Goal: Information Seeking & Learning: Find specific fact

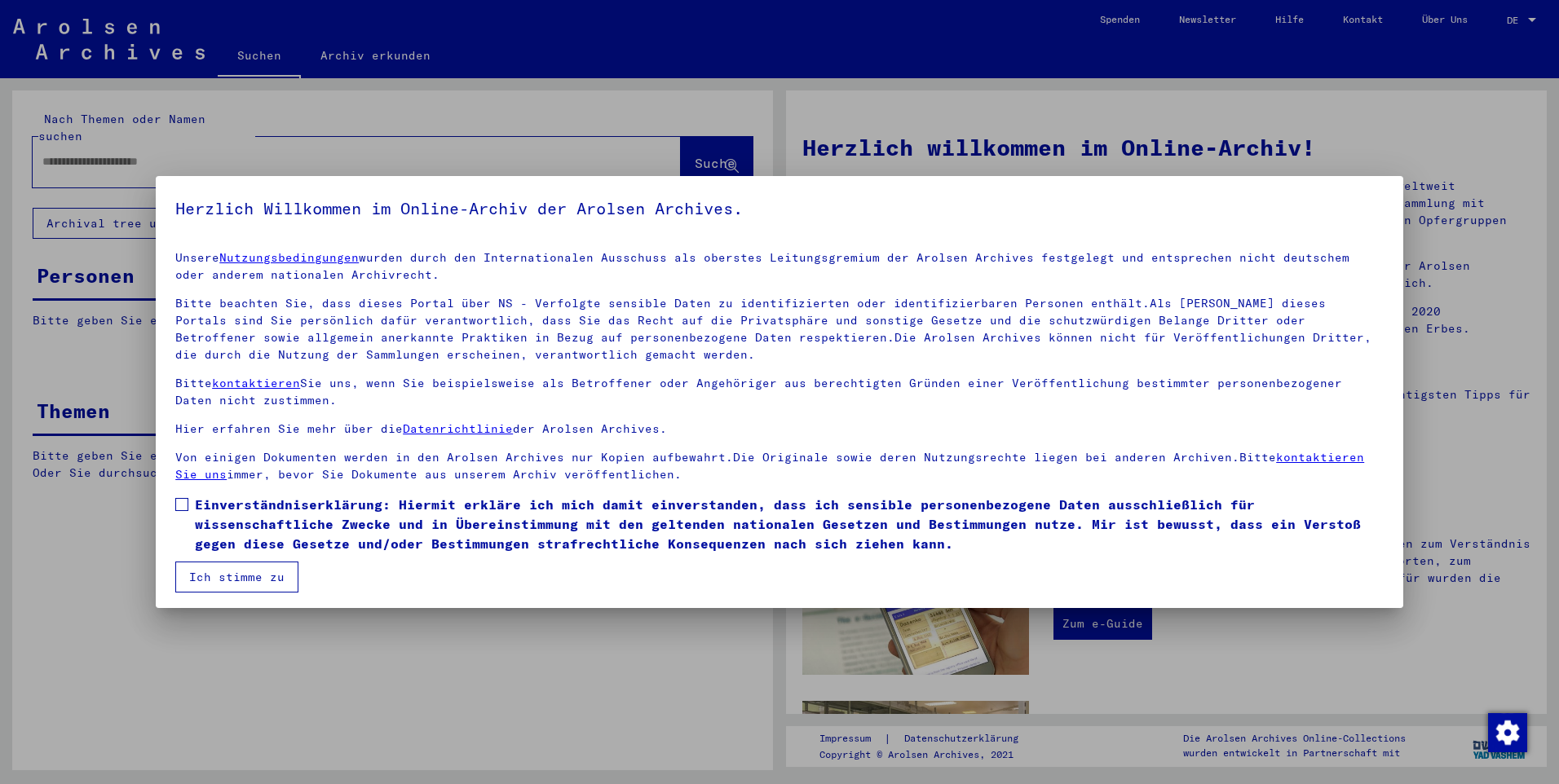
scroll to position [4, 0]
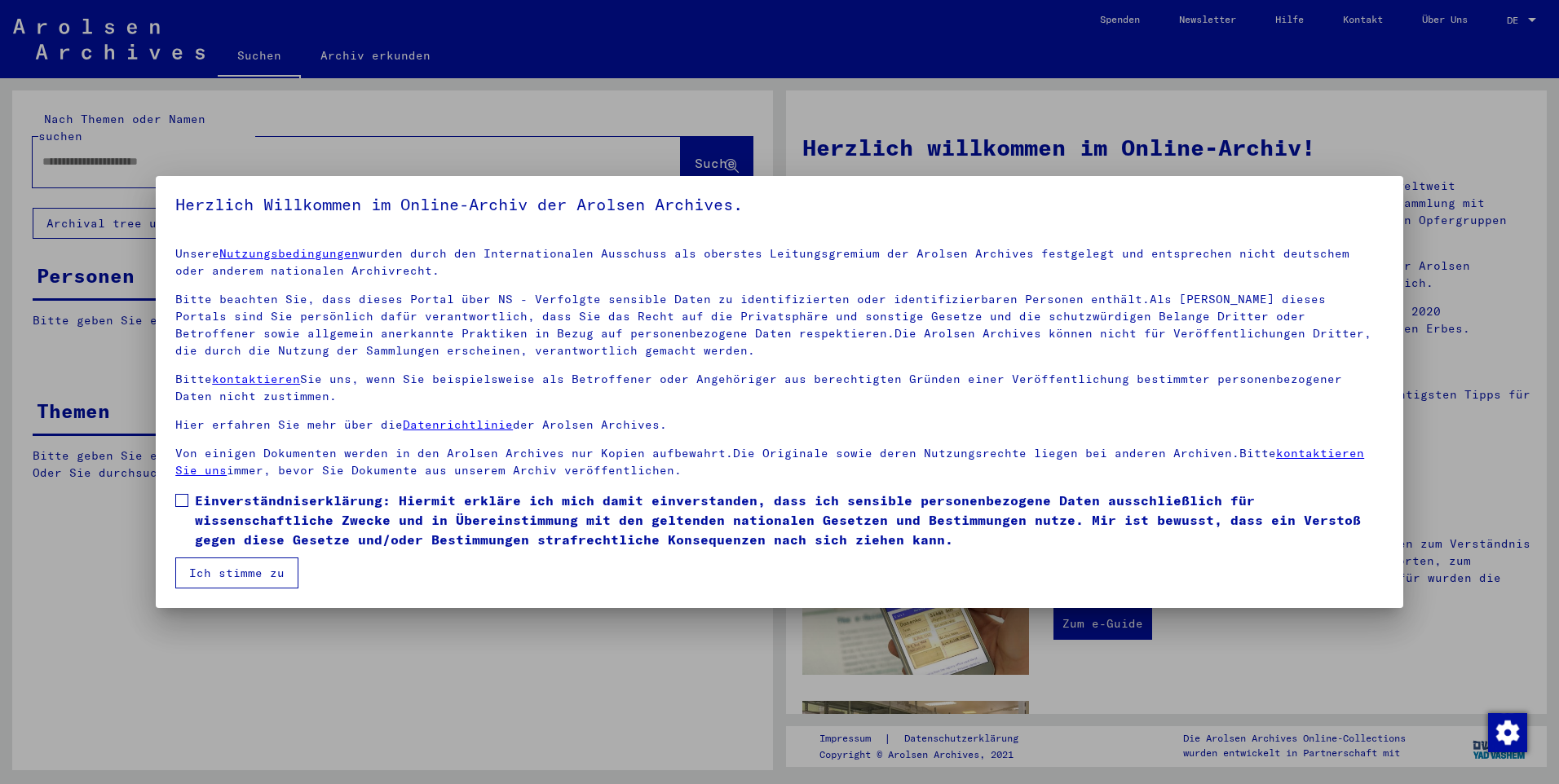
click at [182, 503] on span at bounding box center [181, 501] width 13 height 13
click at [231, 578] on button "Ich stimme zu" at bounding box center [236, 572] width 123 height 31
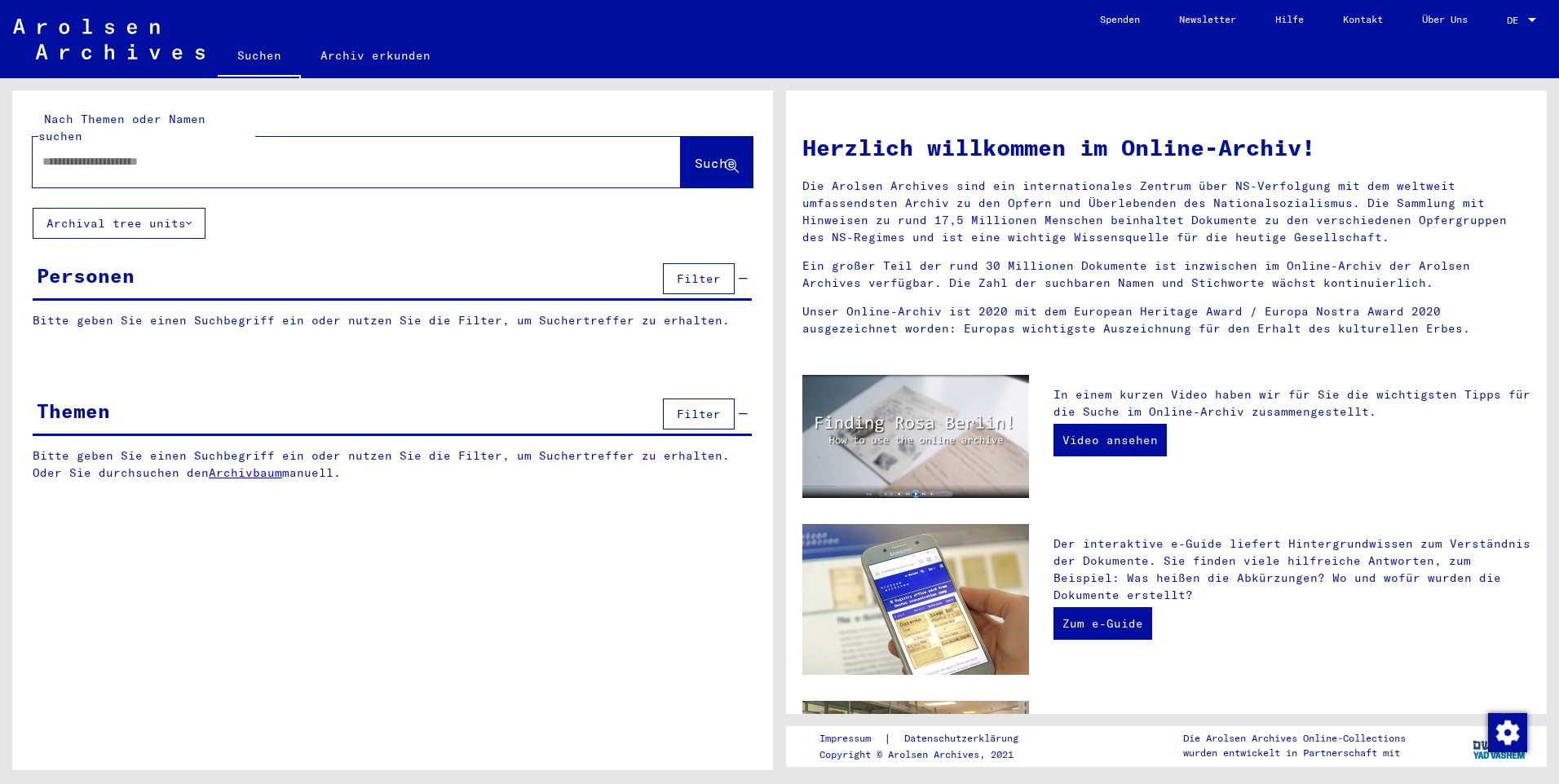
click at [94, 154] on input "text" at bounding box center [337, 162] width 590 height 17
type input "*****"
click at [701, 155] on span "Suche" at bounding box center [715, 163] width 41 height 17
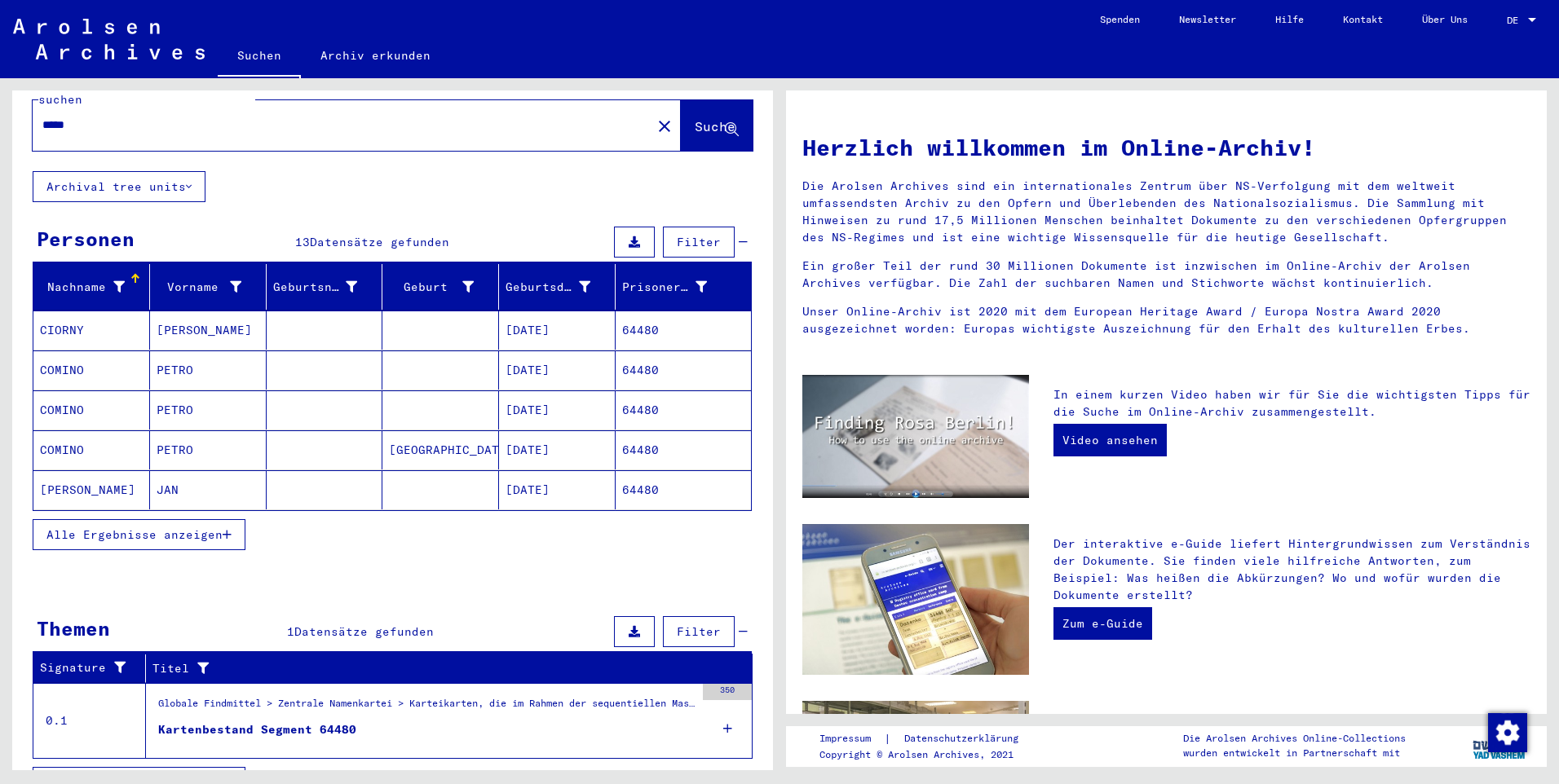
scroll to position [56, 0]
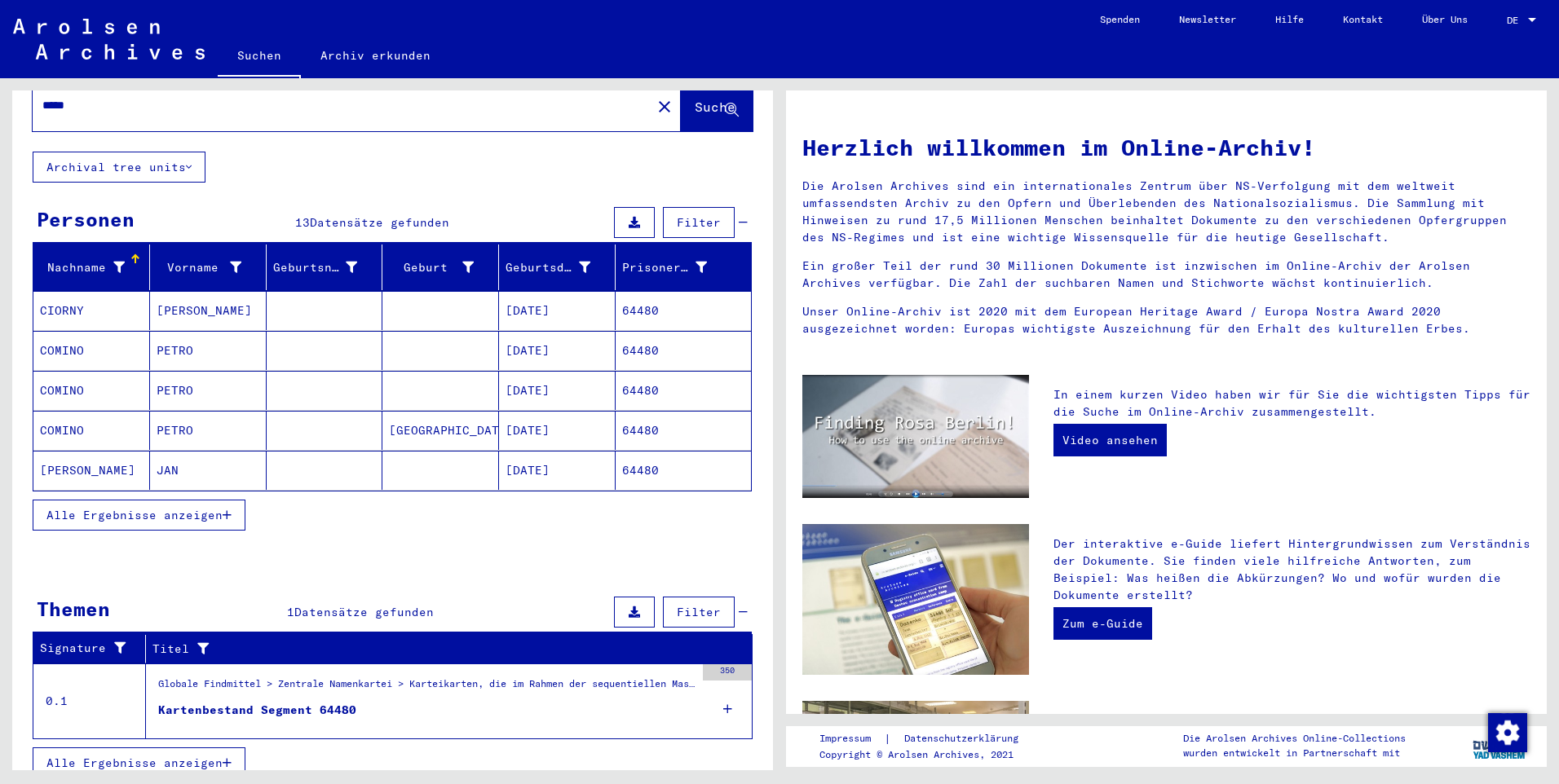
click at [125, 508] on span "Alle Ergebnisse anzeigen" at bounding box center [134, 516] width 176 height 15
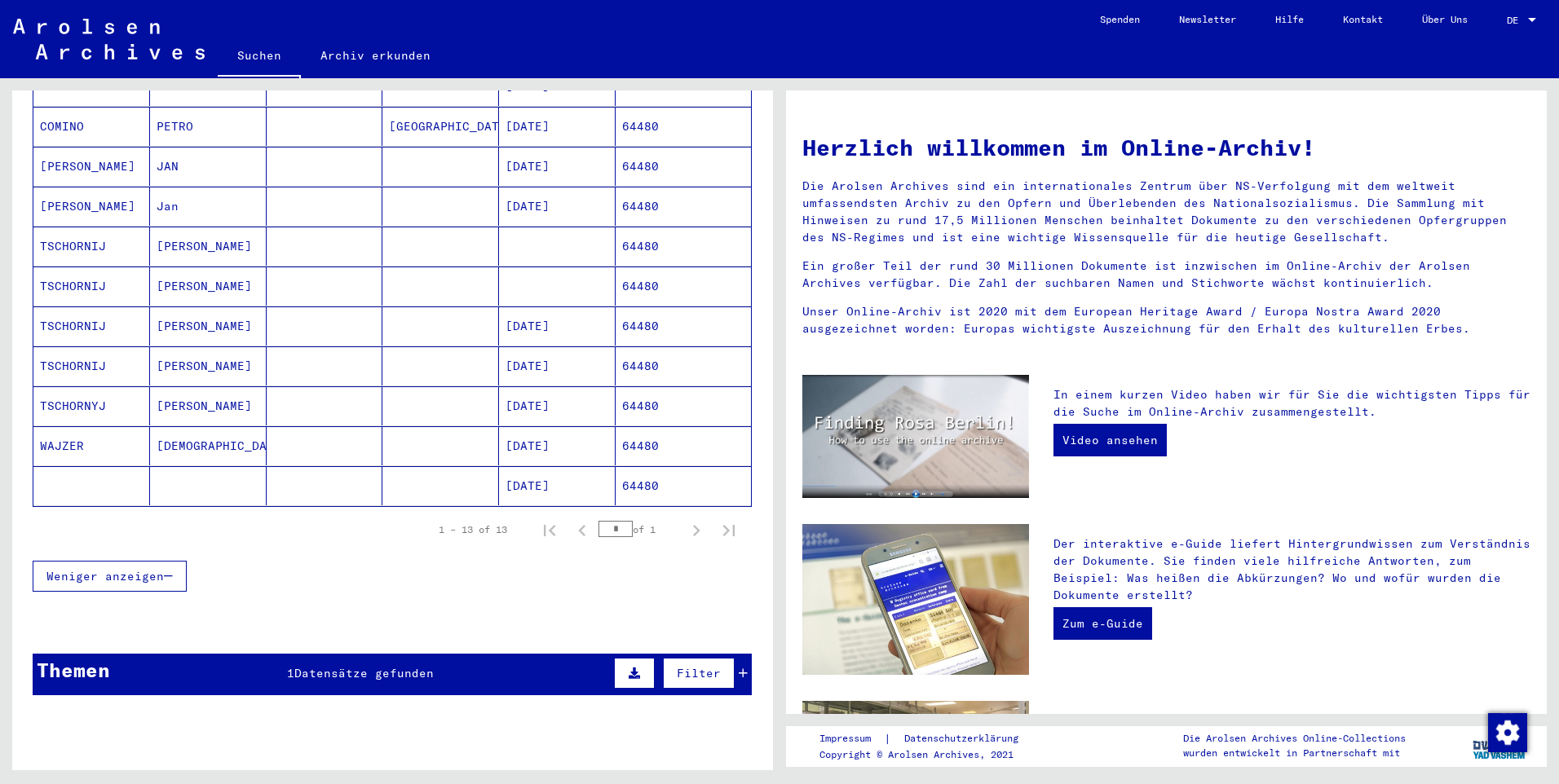
scroll to position [382, 0]
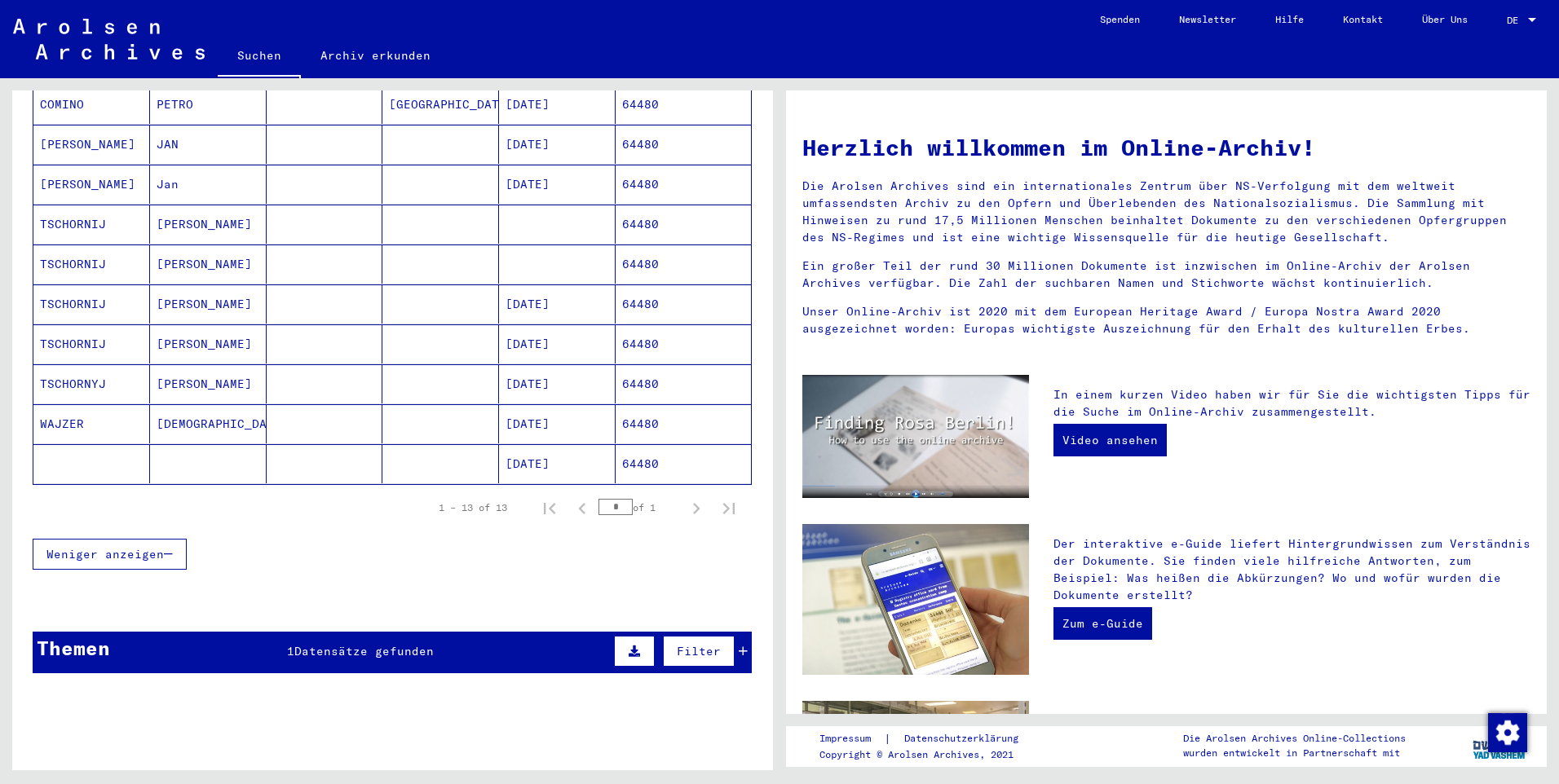
click at [386, 644] on span "Datensätze gefunden" at bounding box center [364, 652] width 140 height 15
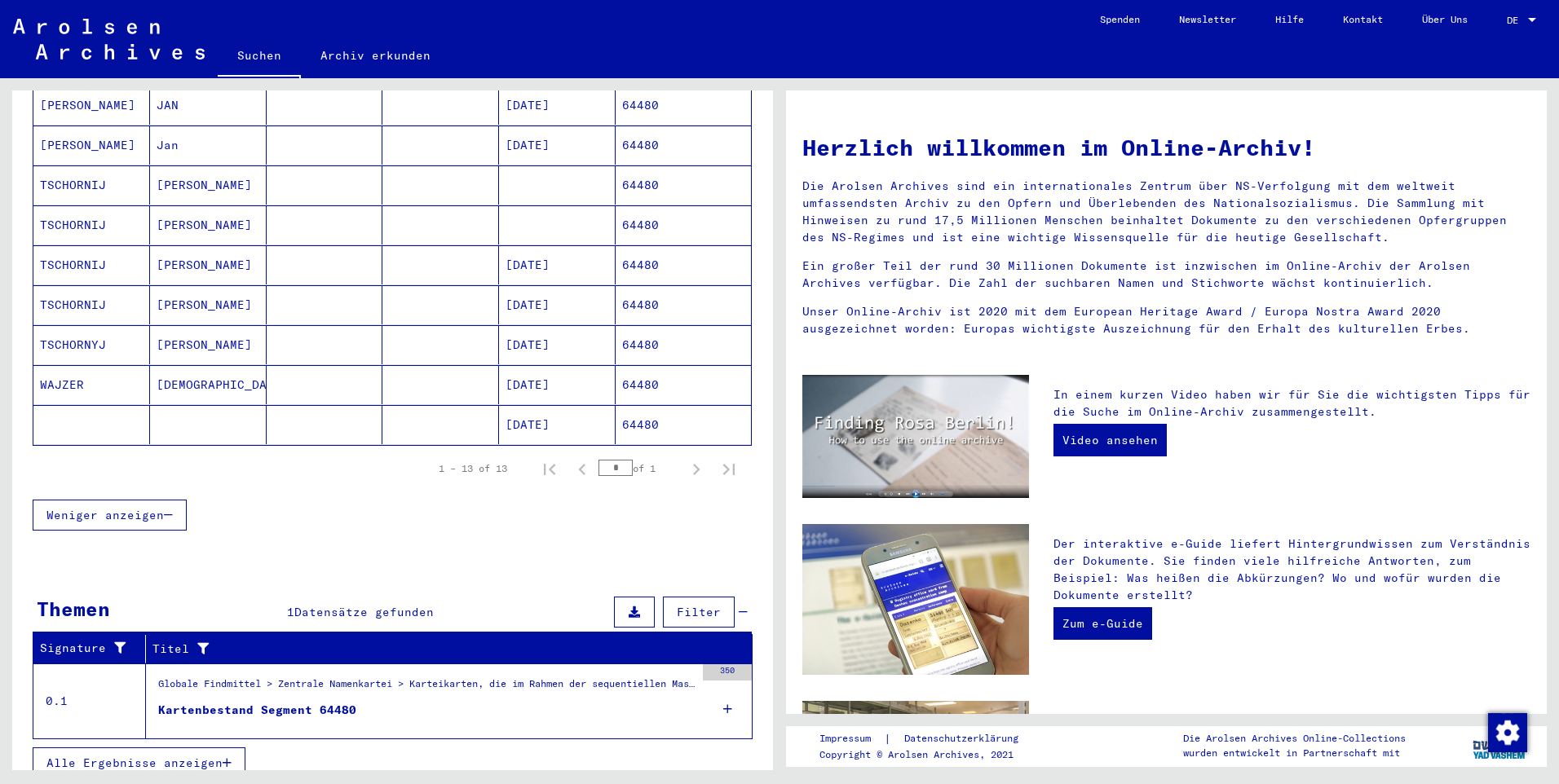
click at [331, 677] on div "Globale Findmittel > Zentrale Namenkartei > Karteikarten, die im Rahmen der seq…" at bounding box center [427, 688] width 537 height 23
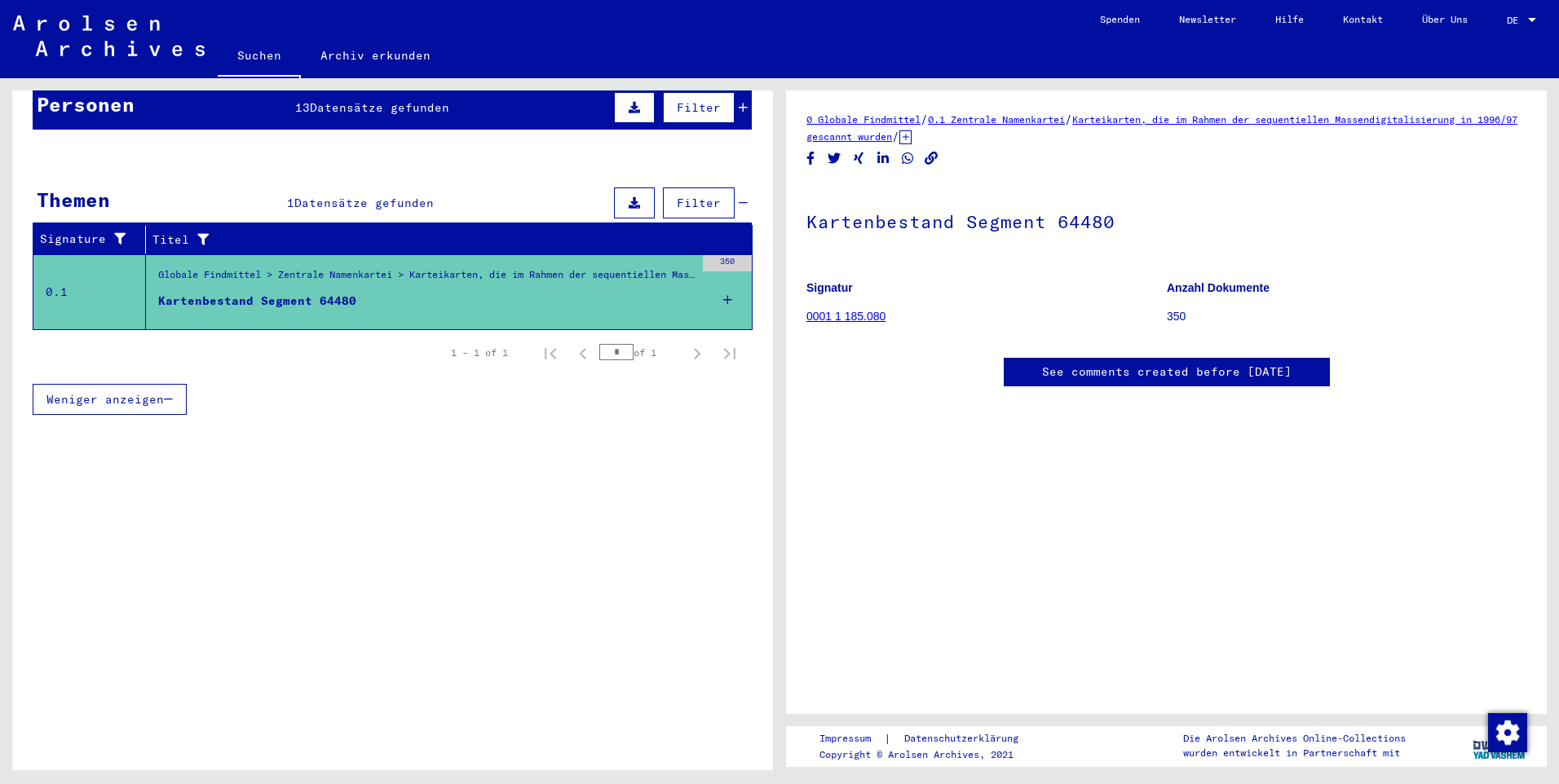
scroll to position [163, 0]
click at [868, 310] on link "0001 1 185.080" at bounding box center [845, 317] width 79 height 13
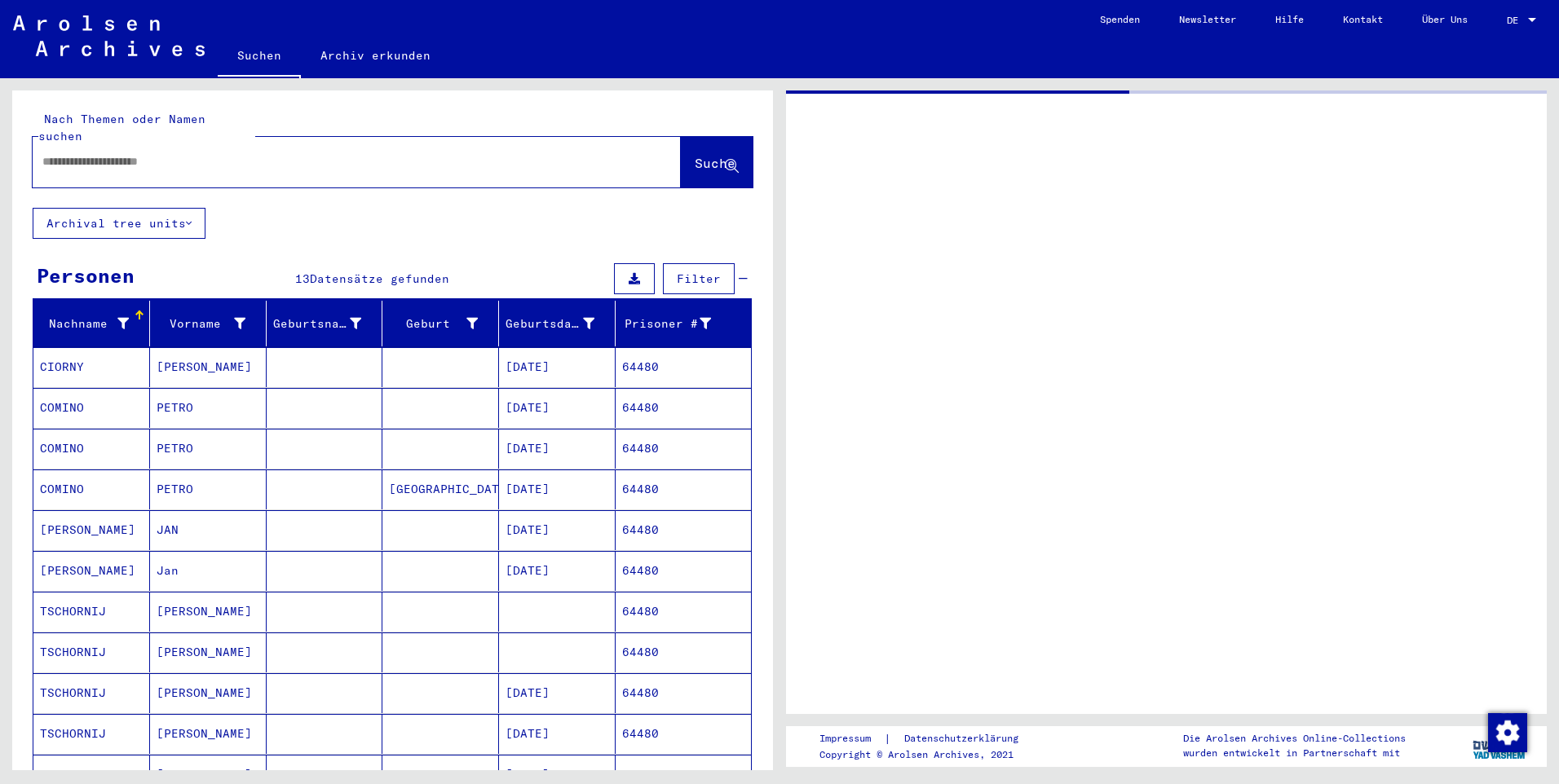
type input "*******"
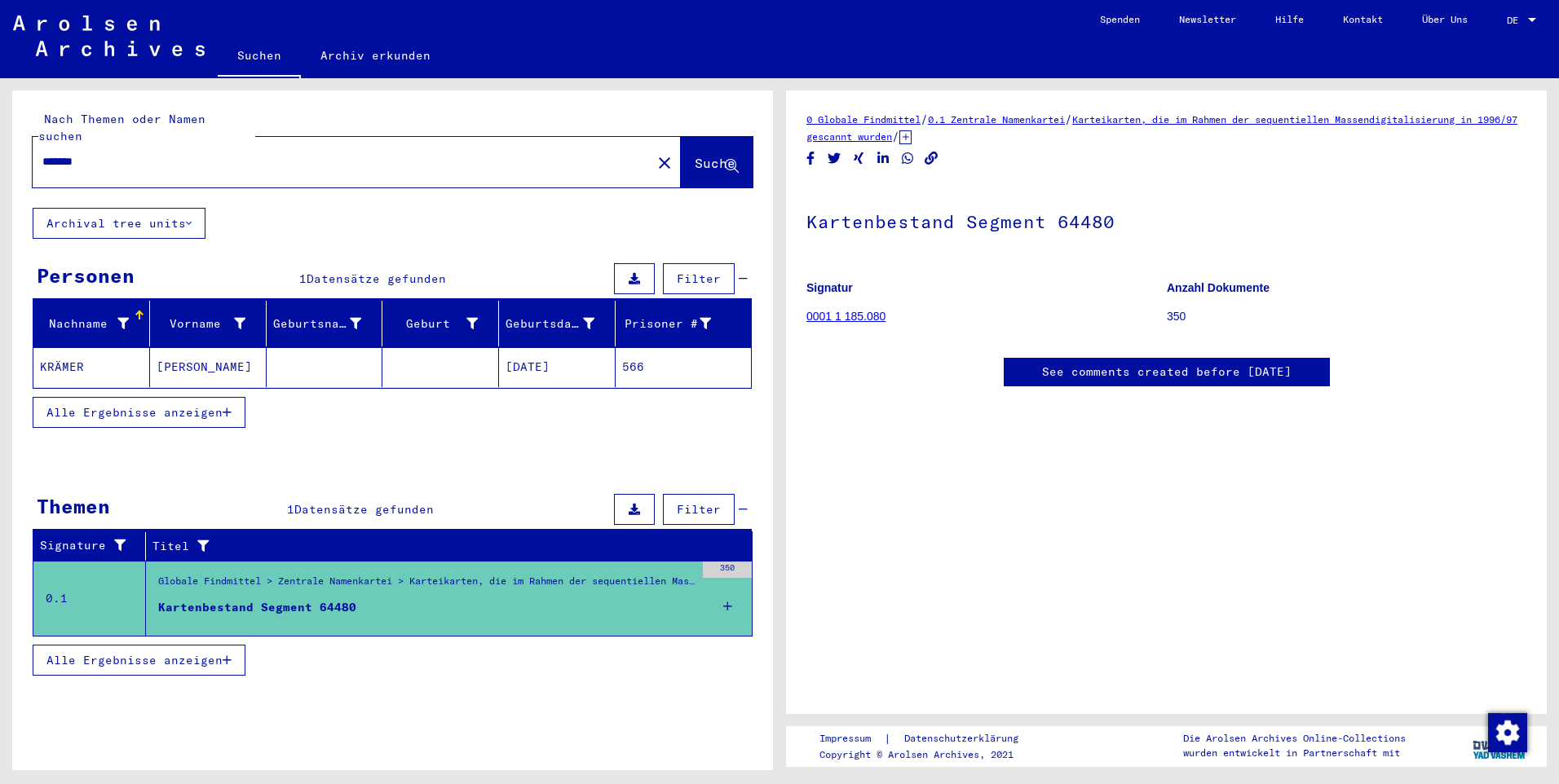
click at [655, 154] on mat-icon "close" at bounding box center [664, 163] width 19 height 19
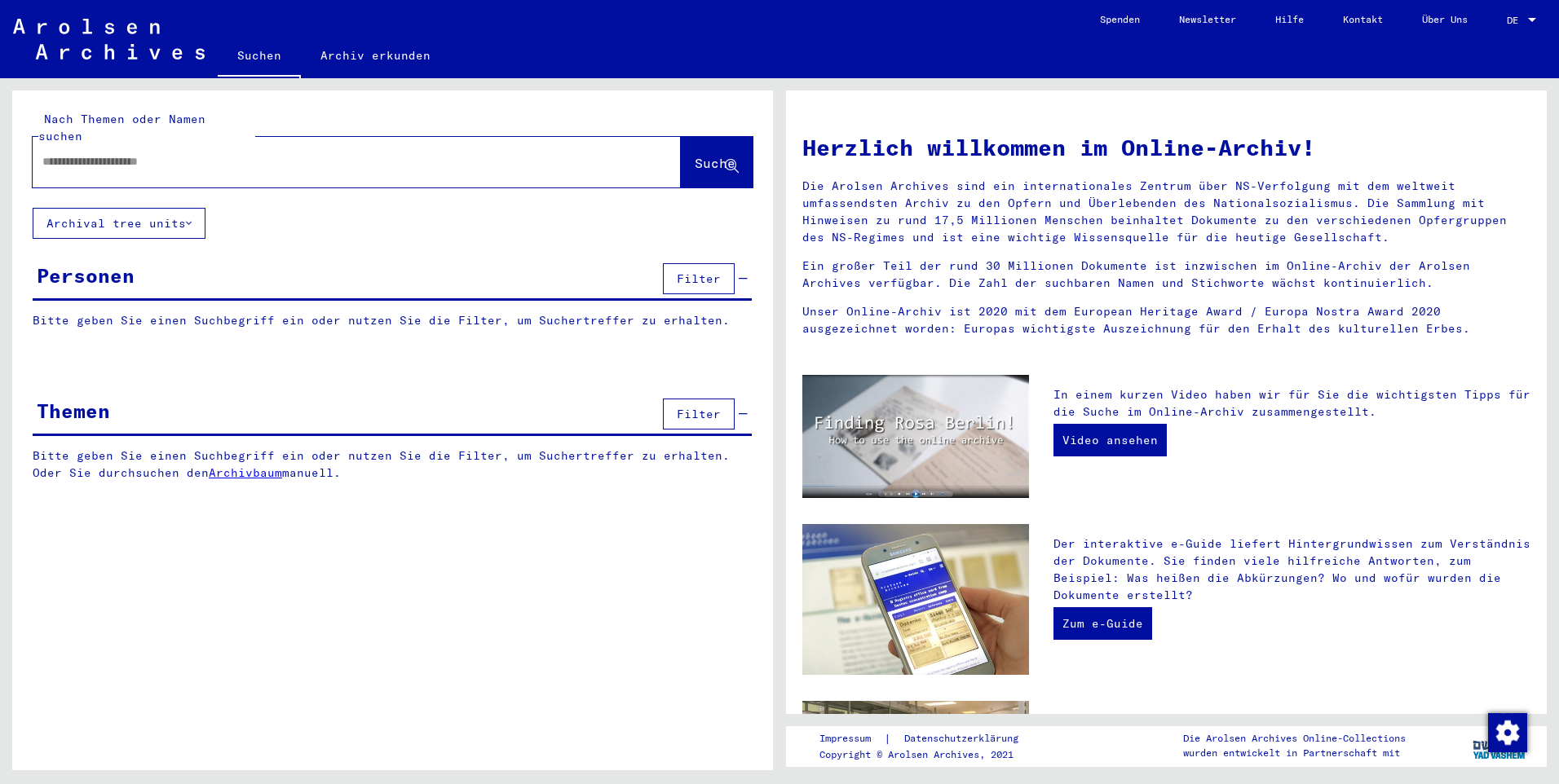
click at [177, 154] on input "text" at bounding box center [337, 162] width 590 height 17
type input "**********"
click at [694, 155] on span "Suche" at bounding box center [715, 163] width 41 height 17
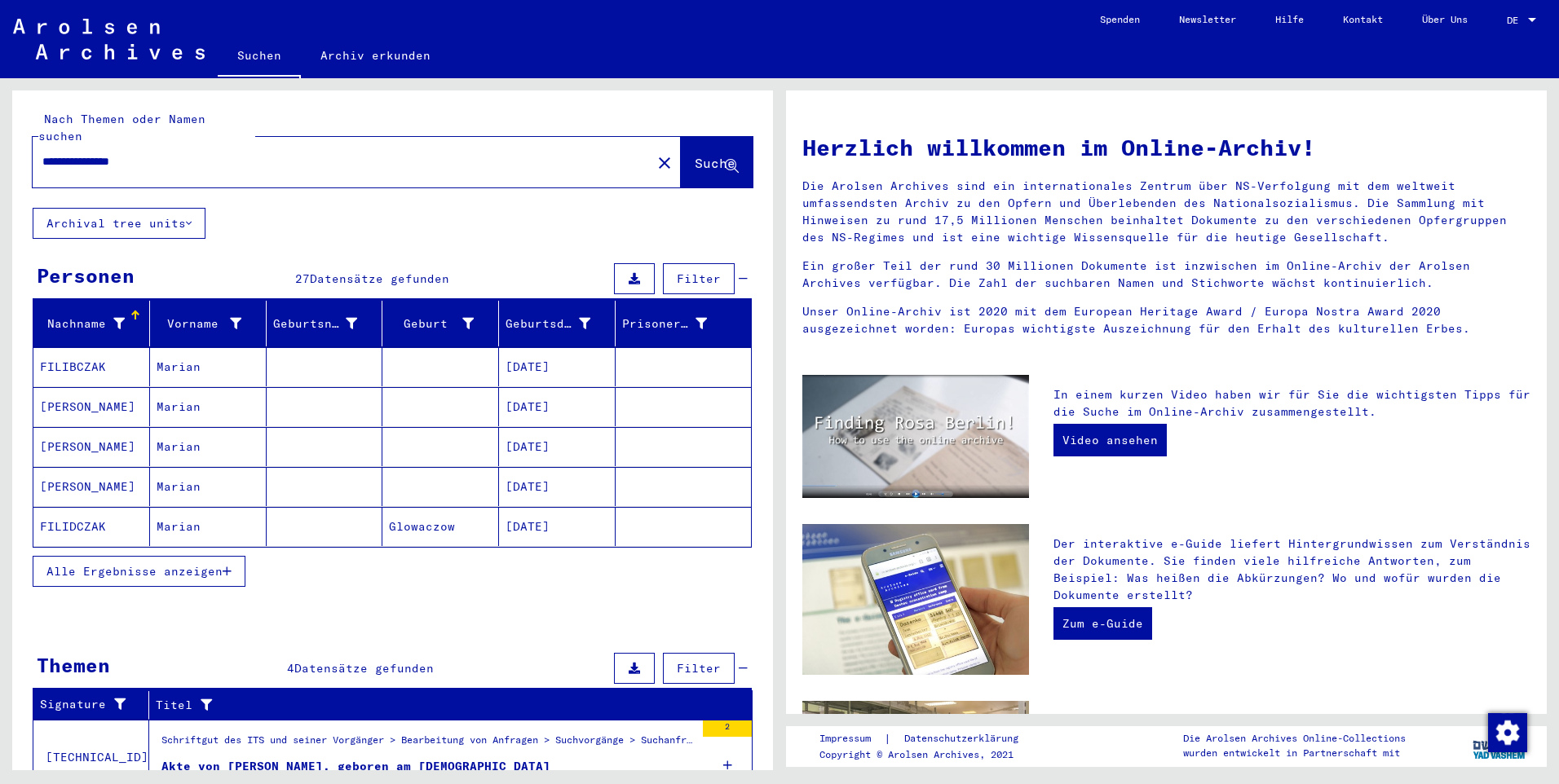
click at [520, 347] on mat-cell "[DATE]" at bounding box center [557, 367] width 117 height 39
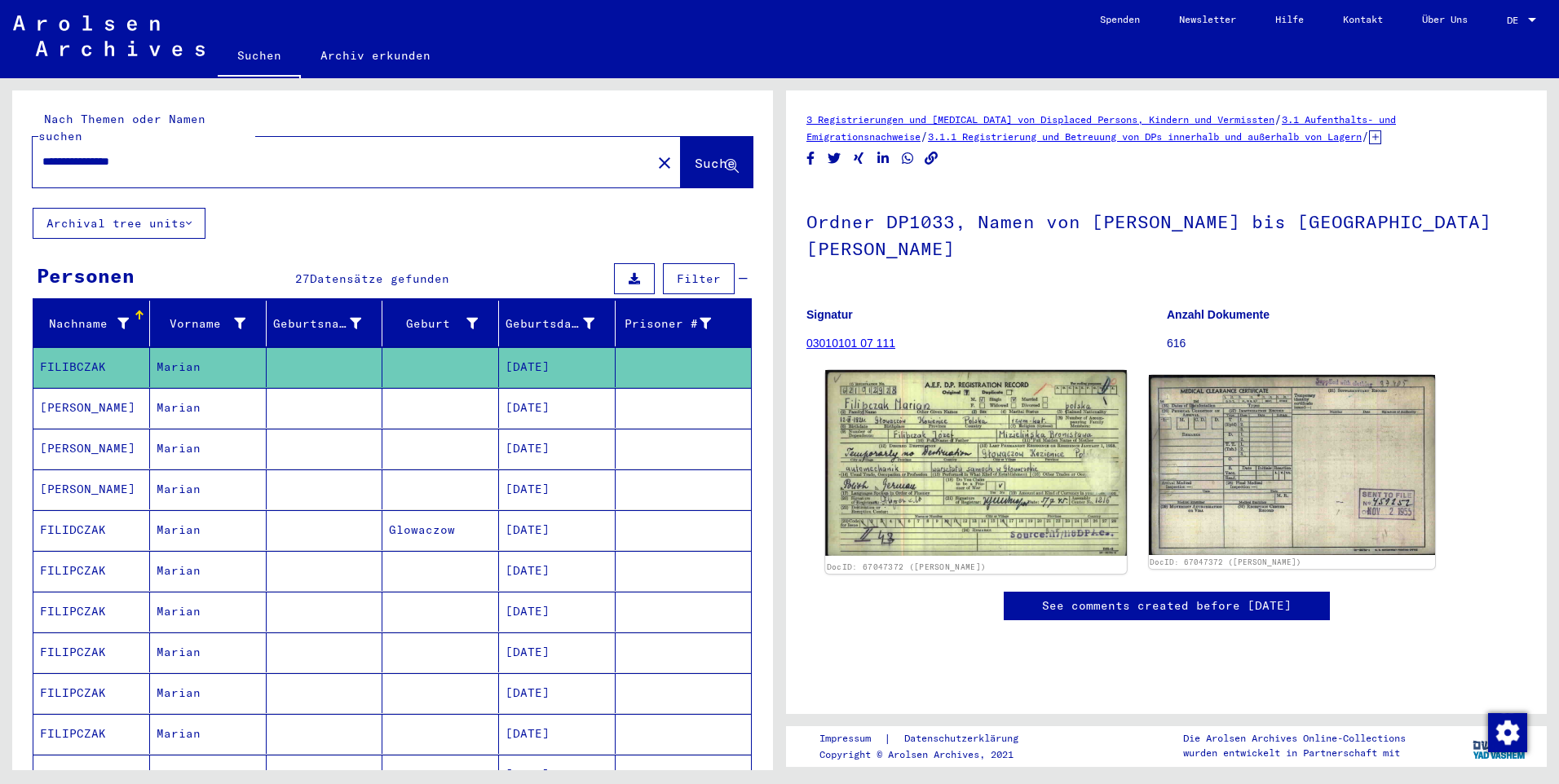
click at [986, 448] on img at bounding box center [975, 463] width 301 height 186
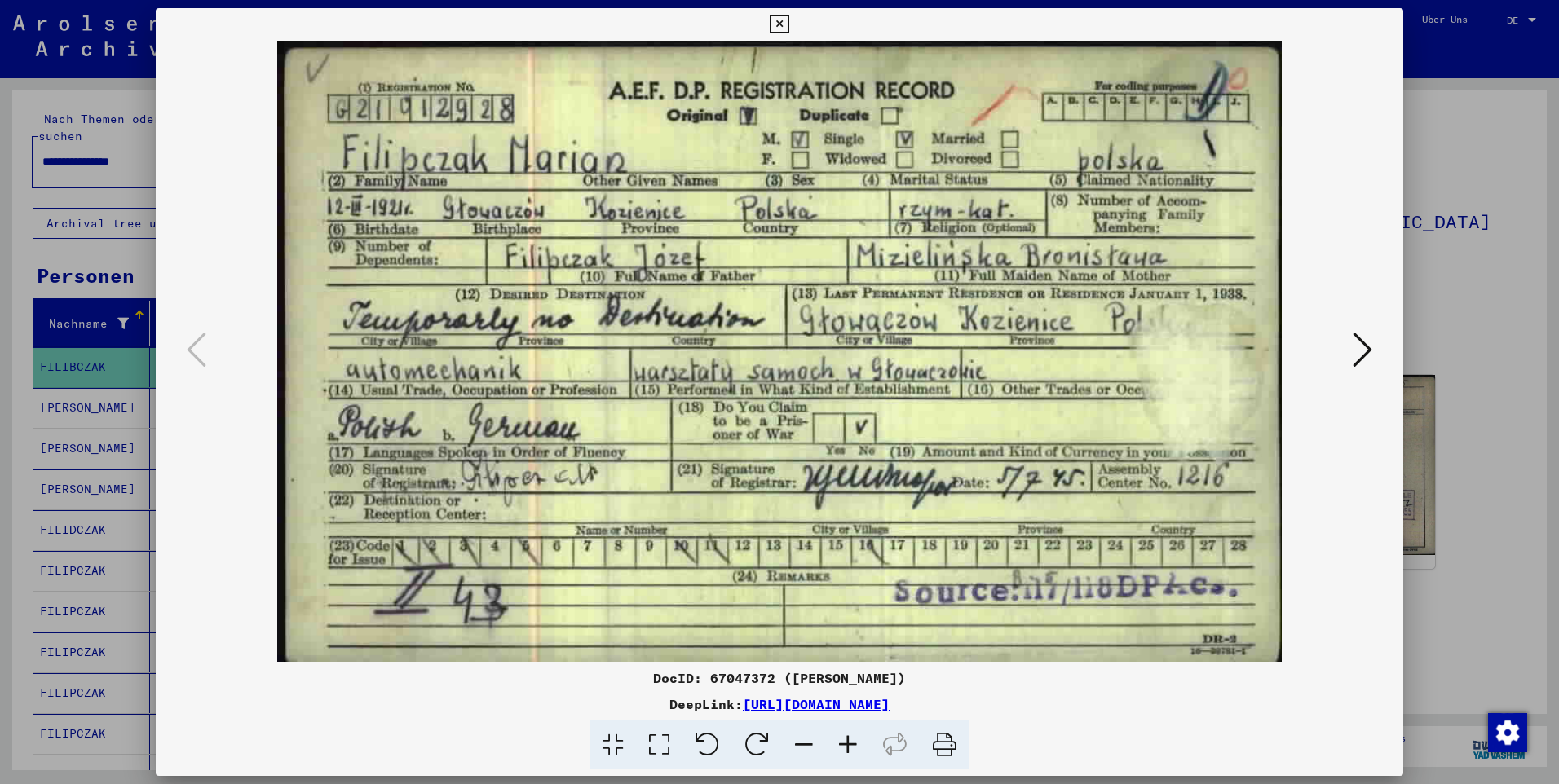
click at [1368, 345] on icon at bounding box center [1362, 350] width 19 height 39
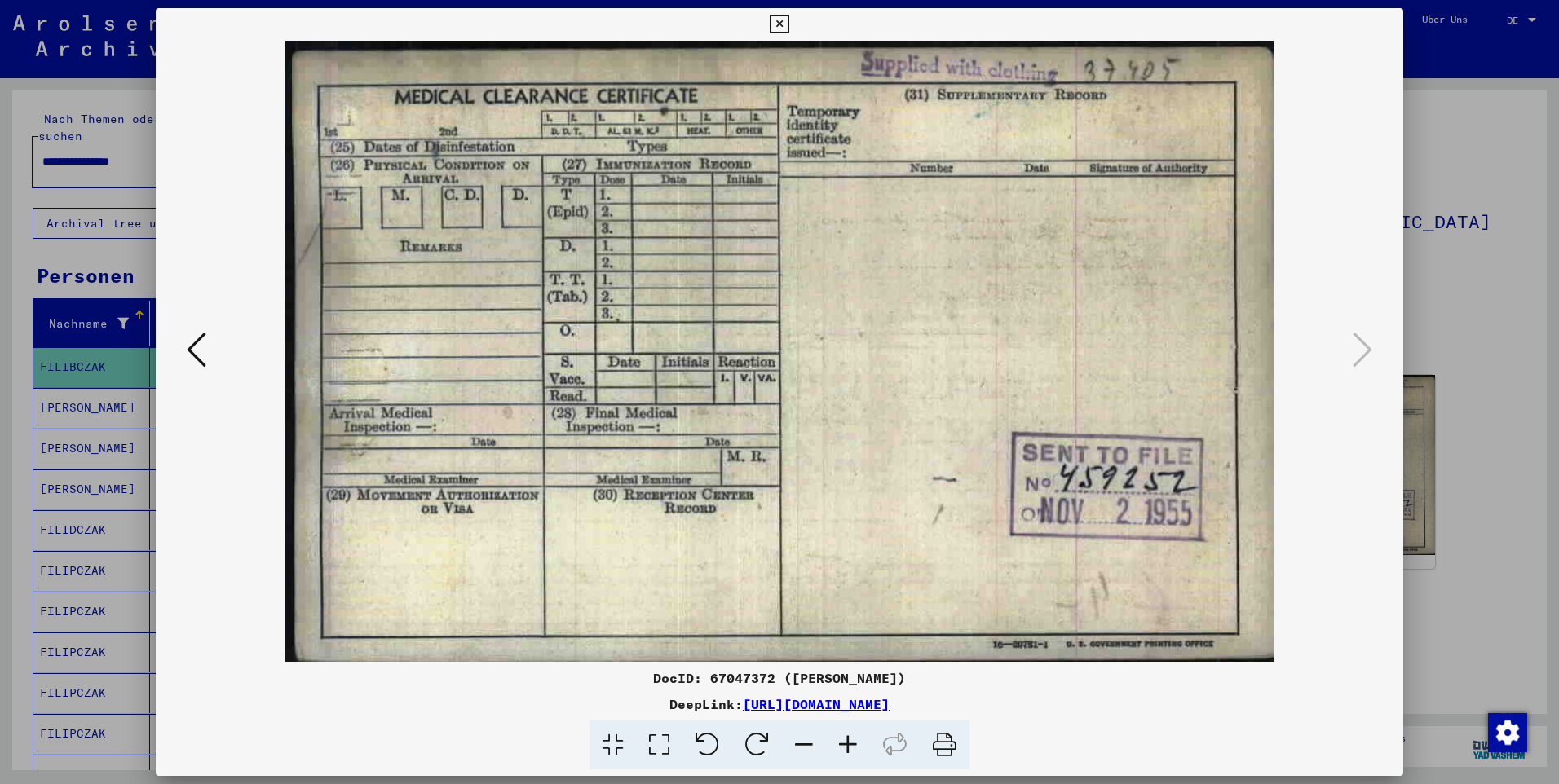
click at [782, 25] on icon at bounding box center [779, 24] width 19 height 19
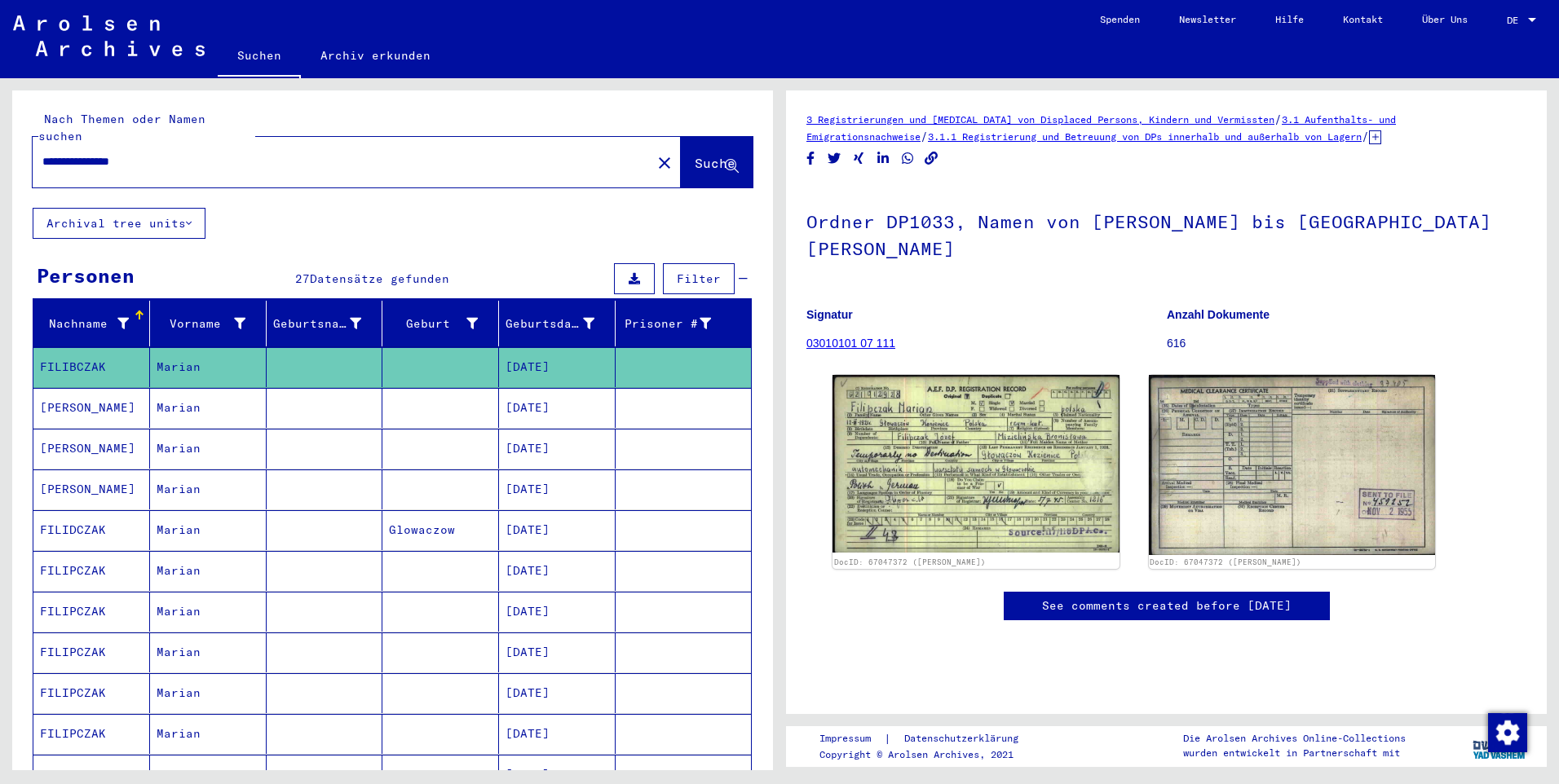
click at [577, 510] on mat-cell "[DATE]" at bounding box center [557, 529] width 117 height 40
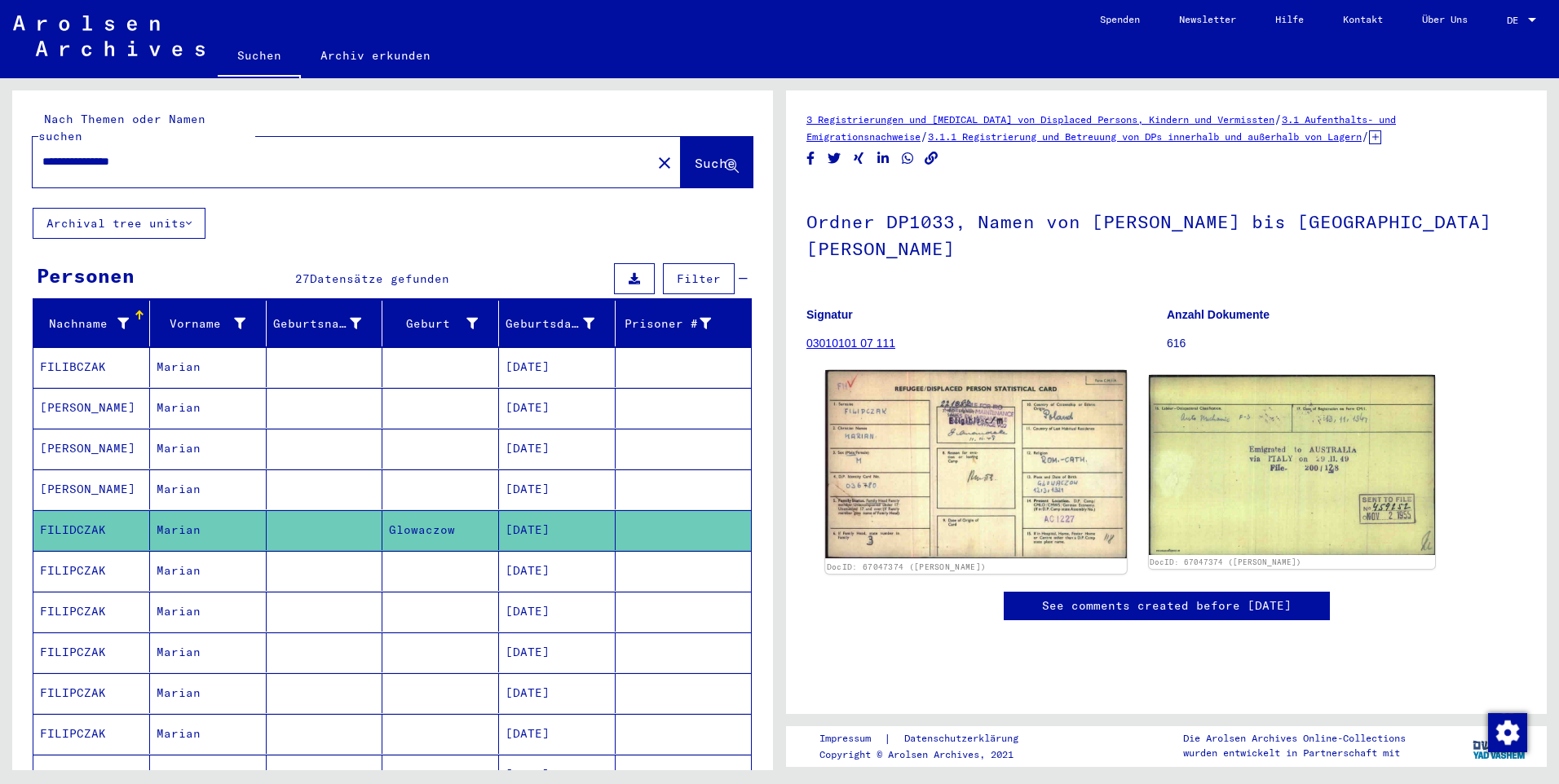
click at [1009, 429] on img at bounding box center [975, 464] width 301 height 188
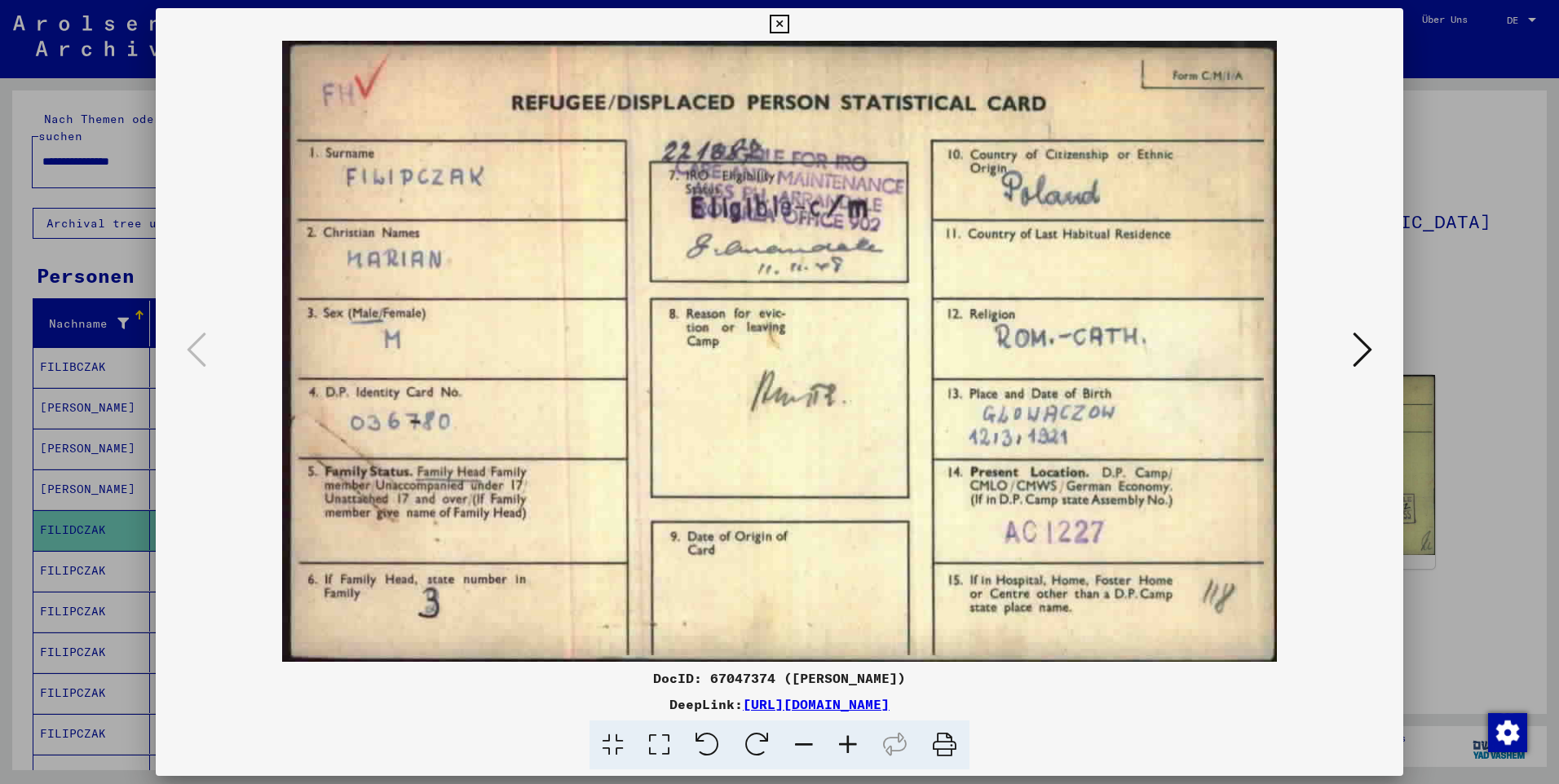
click at [1370, 345] on icon at bounding box center [1362, 350] width 19 height 39
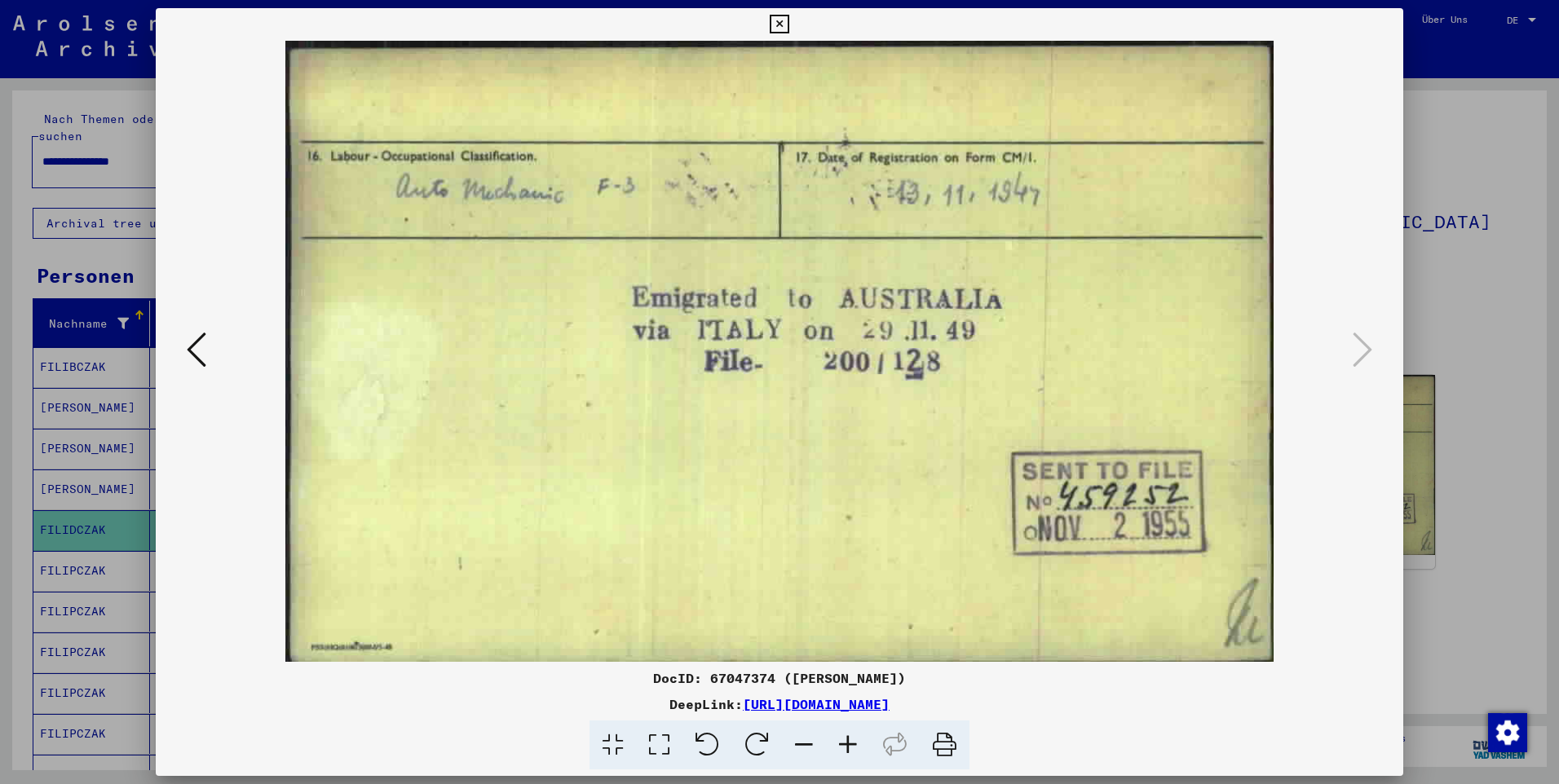
click at [780, 24] on icon at bounding box center [779, 24] width 19 height 19
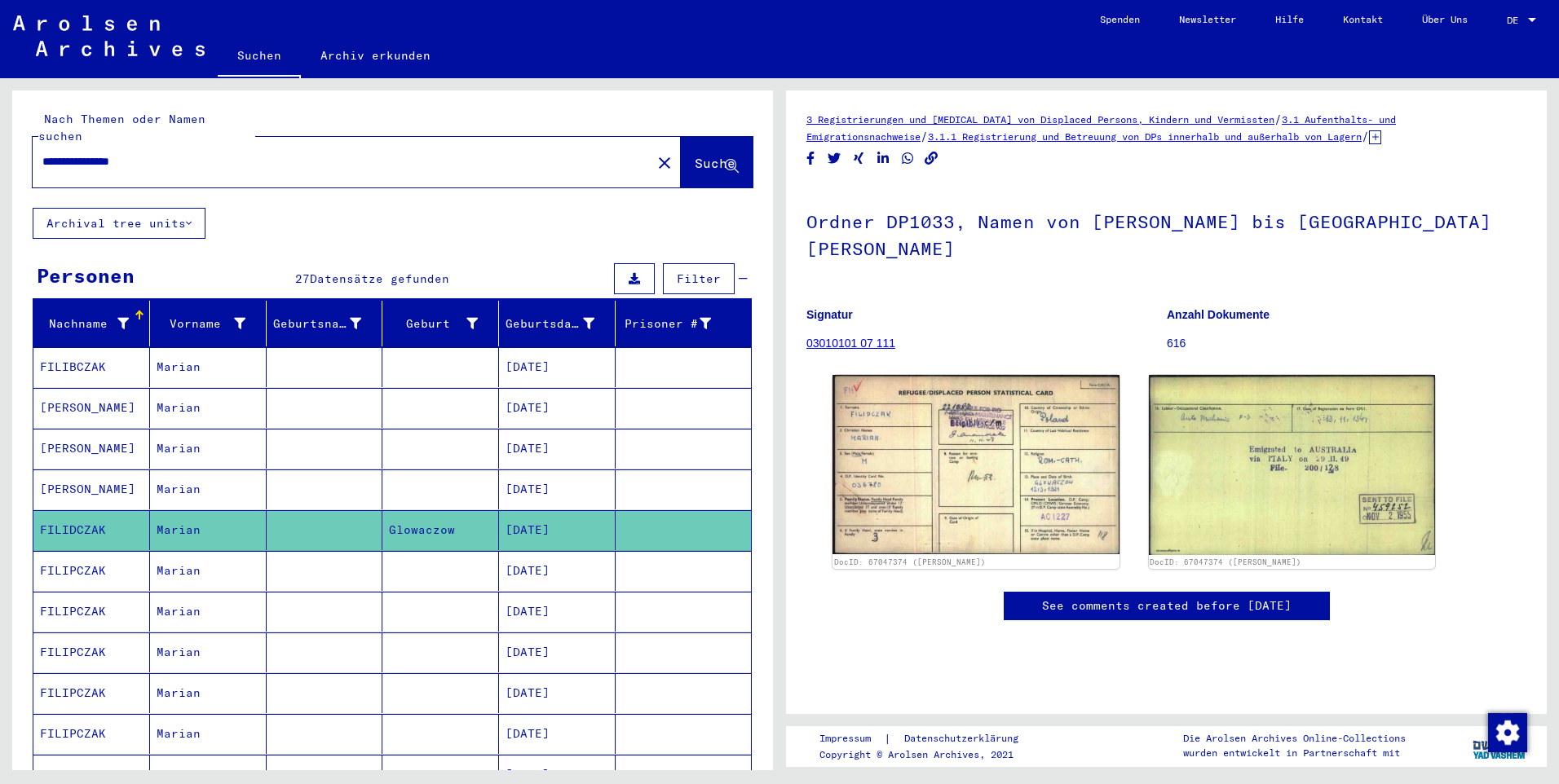
click at [560, 551] on mat-cell "[DATE]" at bounding box center [557, 570] width 117 height 40
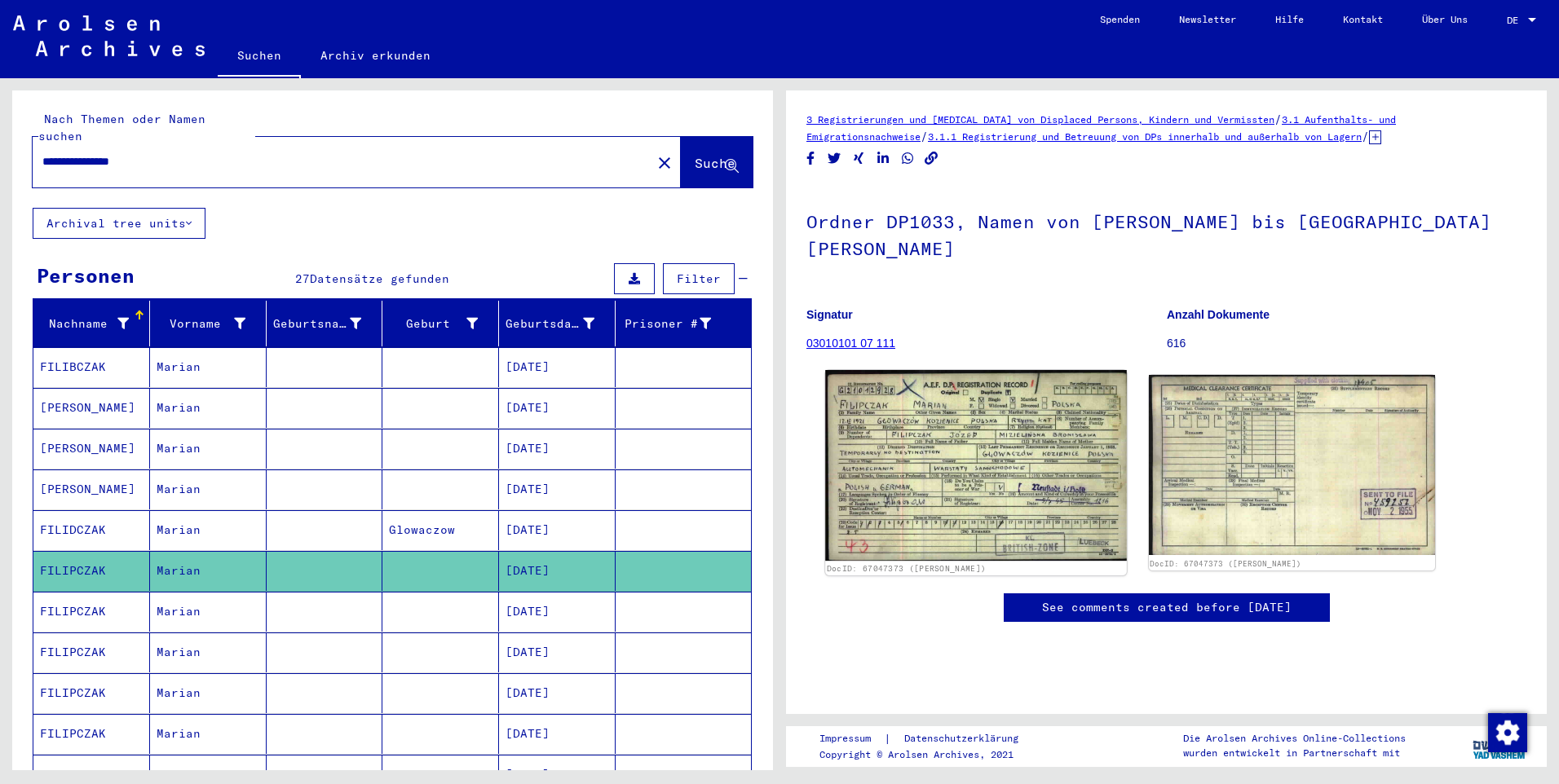
click at [975, 430] on img at bounding box center [975, 466] width 301 height 192
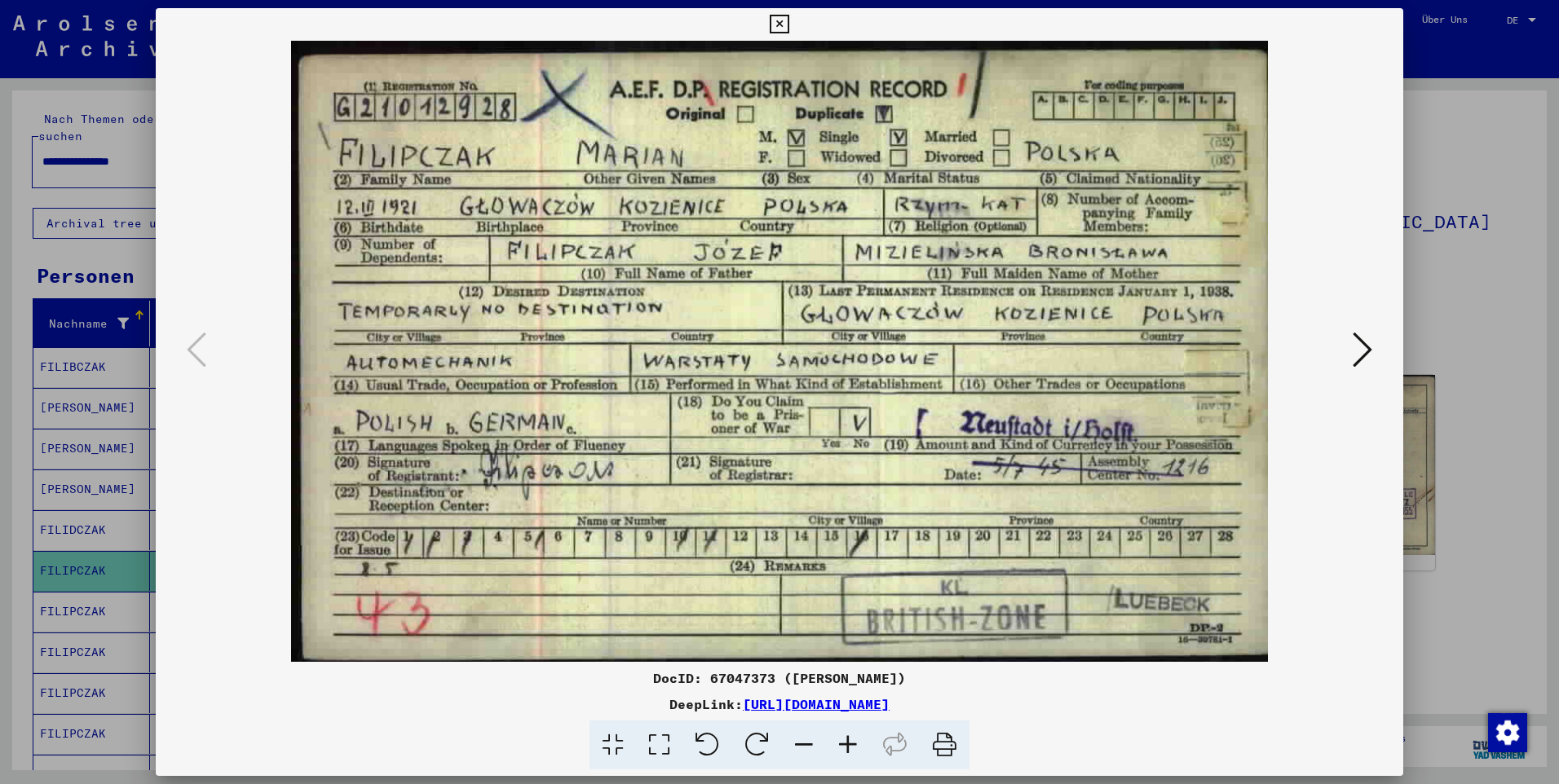
click at [1366, 342] on icon at bounding box center [1362, 350] width 19 height 39
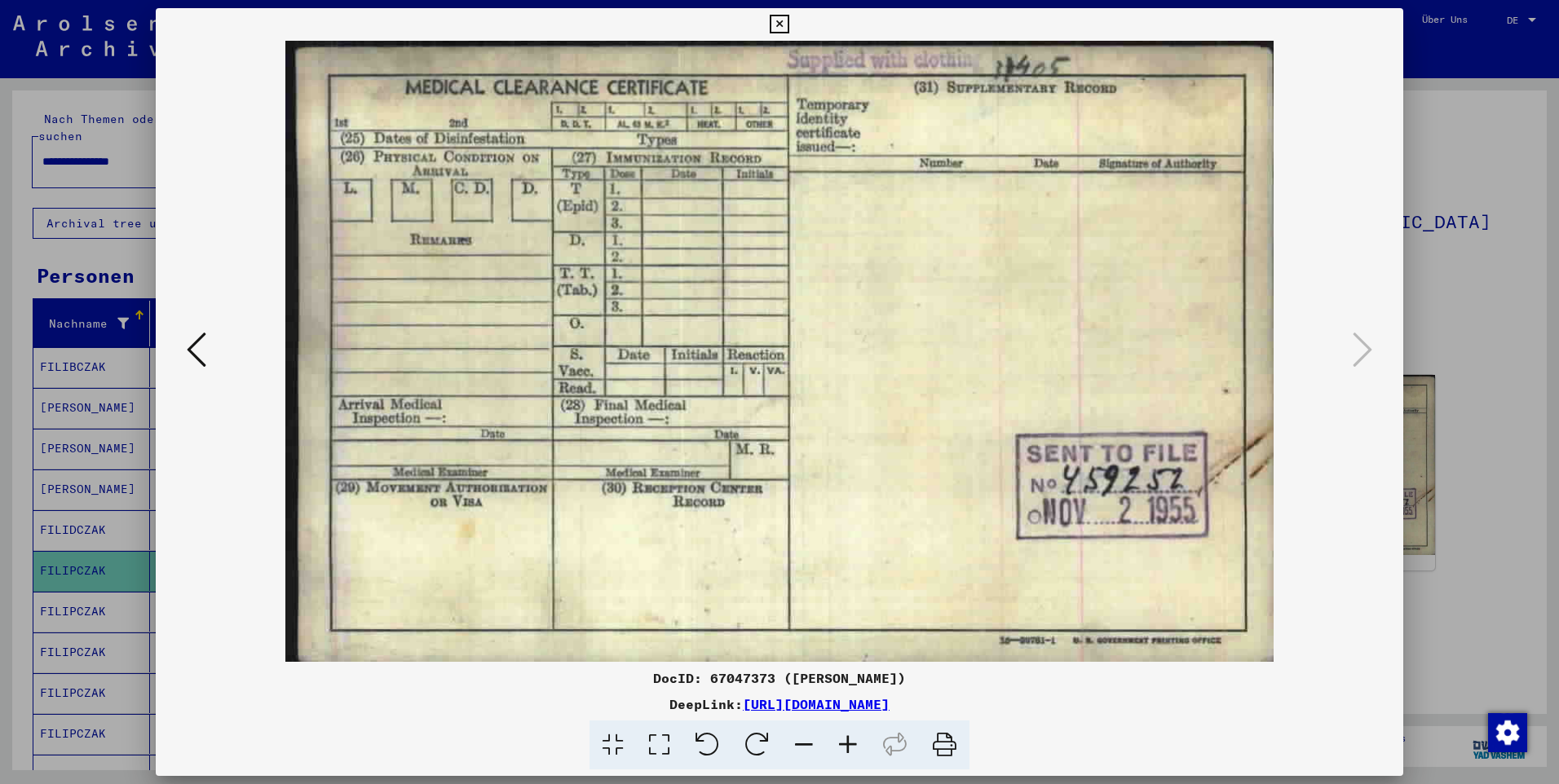
click at [780, 21] on icon at bounding box center [779, 24] width 19 height 19
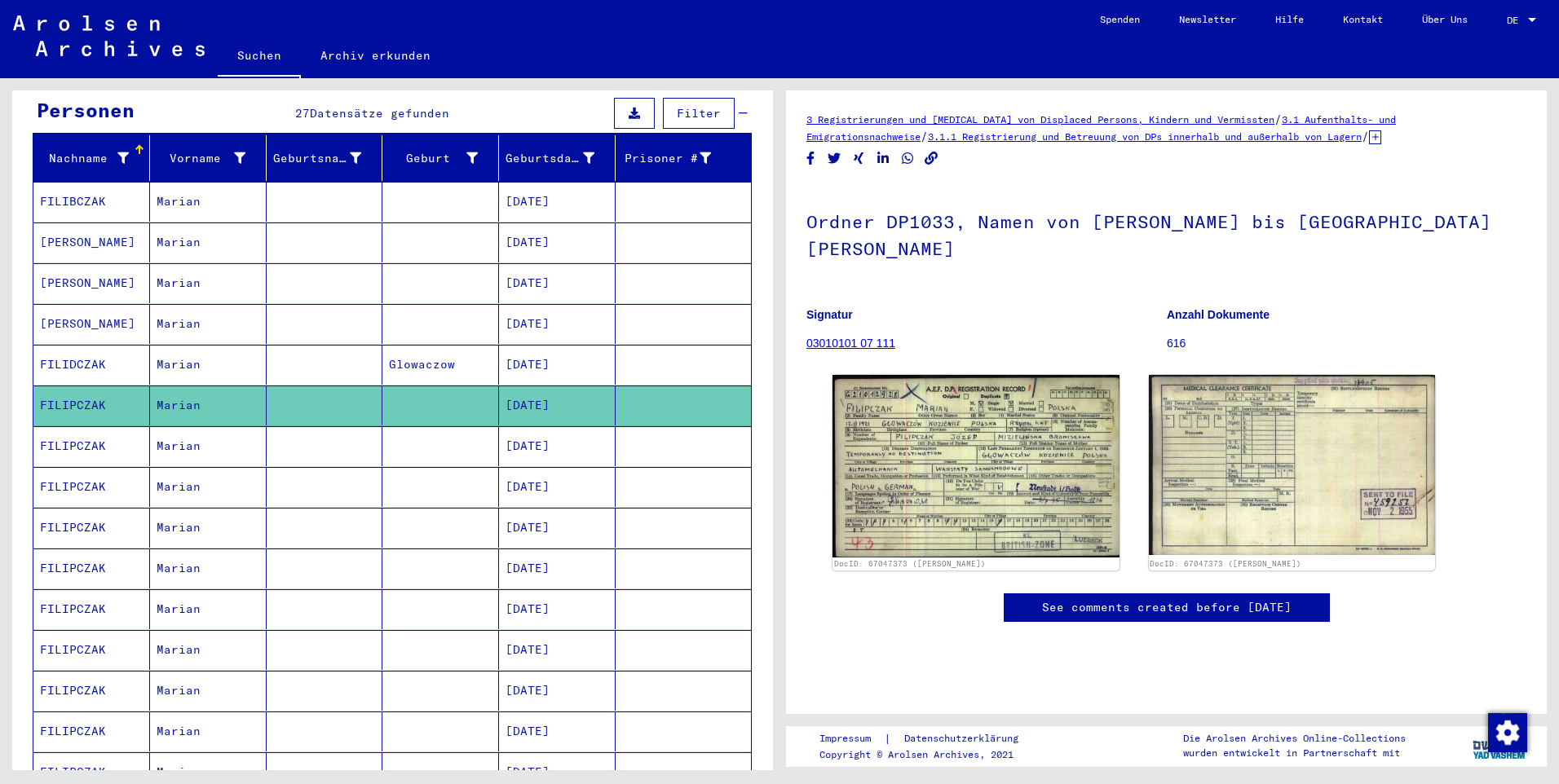
scroll to position [244, 0]
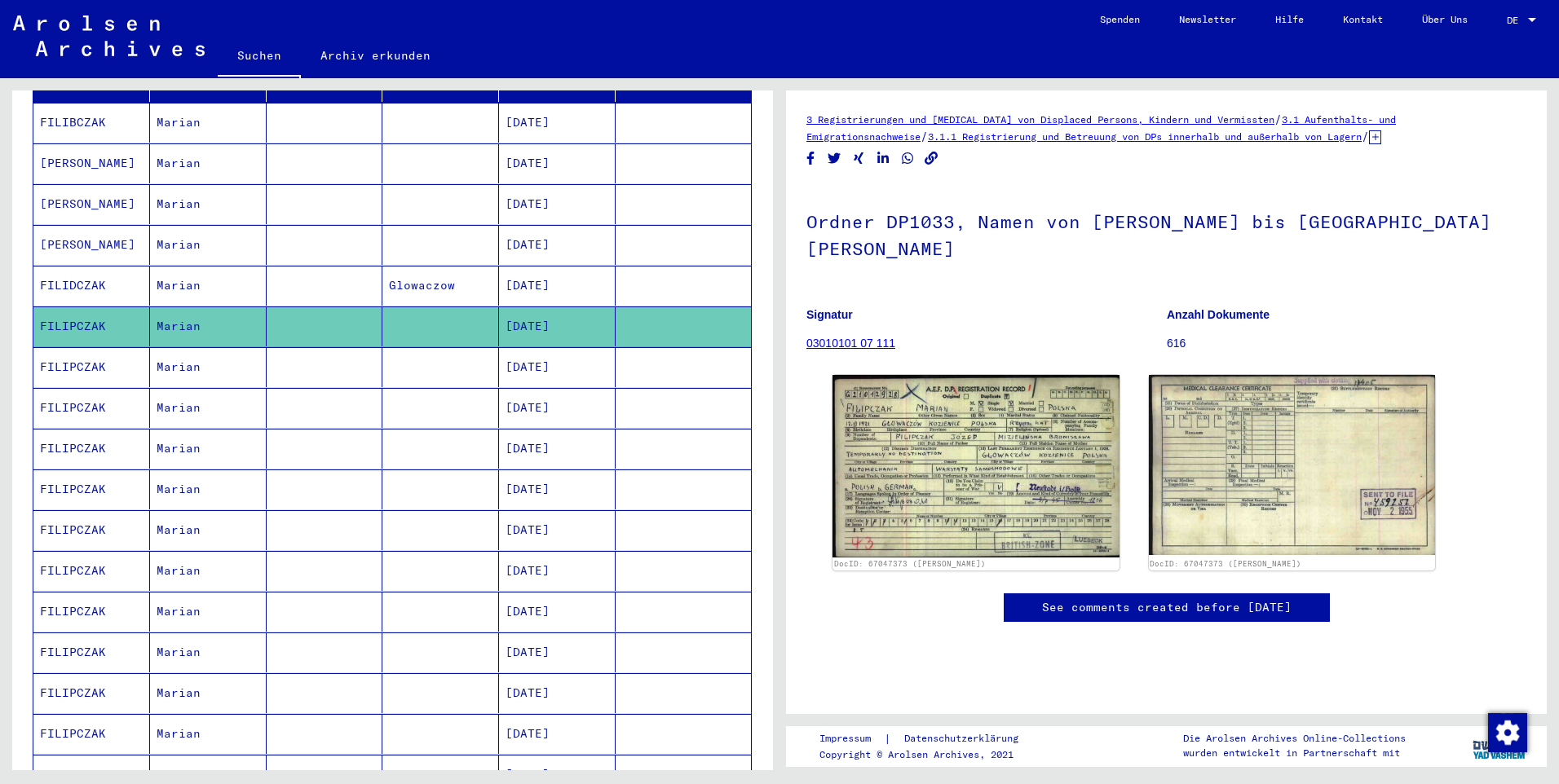
click at [538, 635] on mat-cell "[DATE]" at bounding box center [557, 652] width 117 height 40
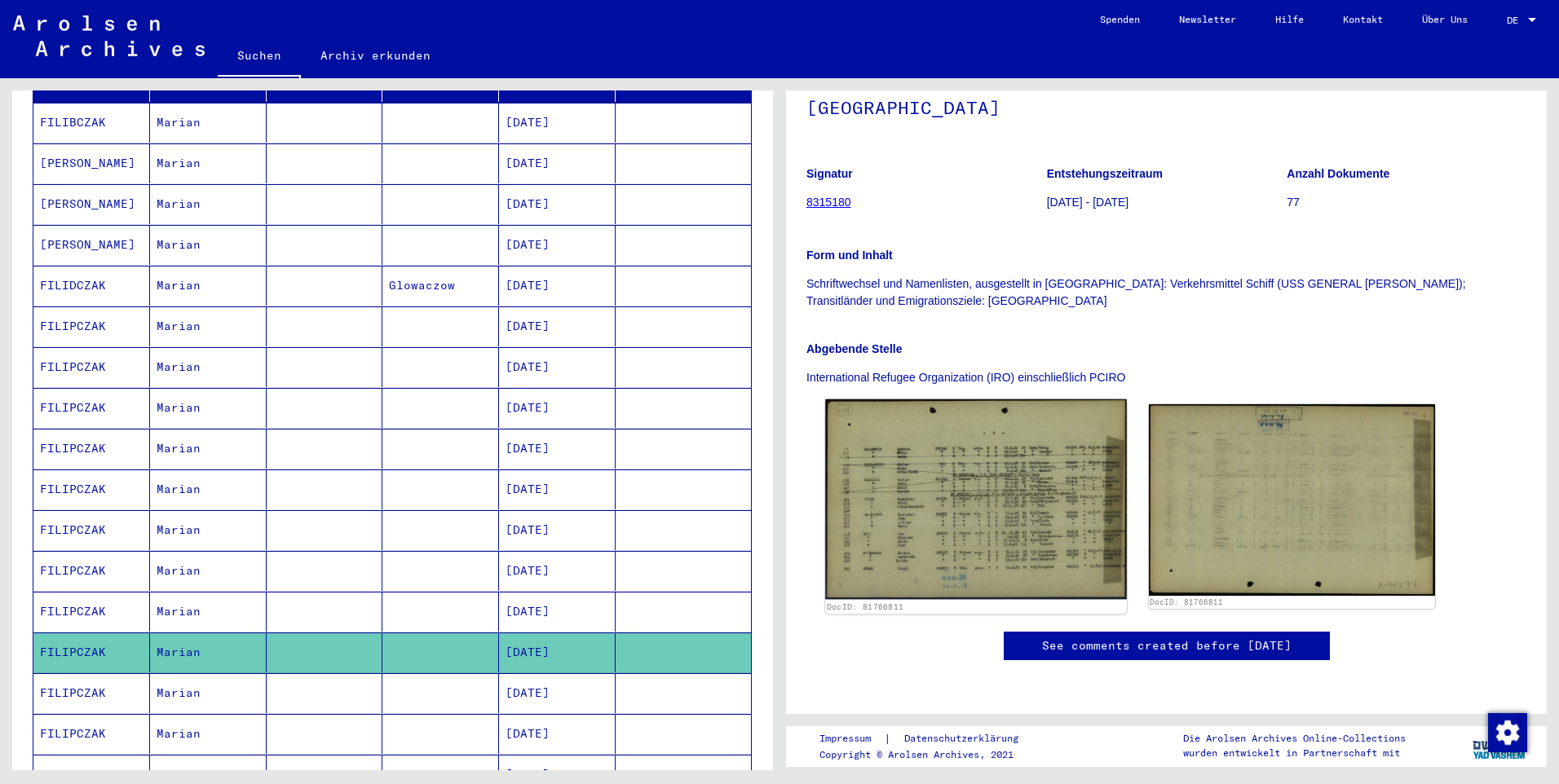
scroll to position [244, 0]
click at [964, 421] on img at bounding box center [975, 500] width 301 height 201
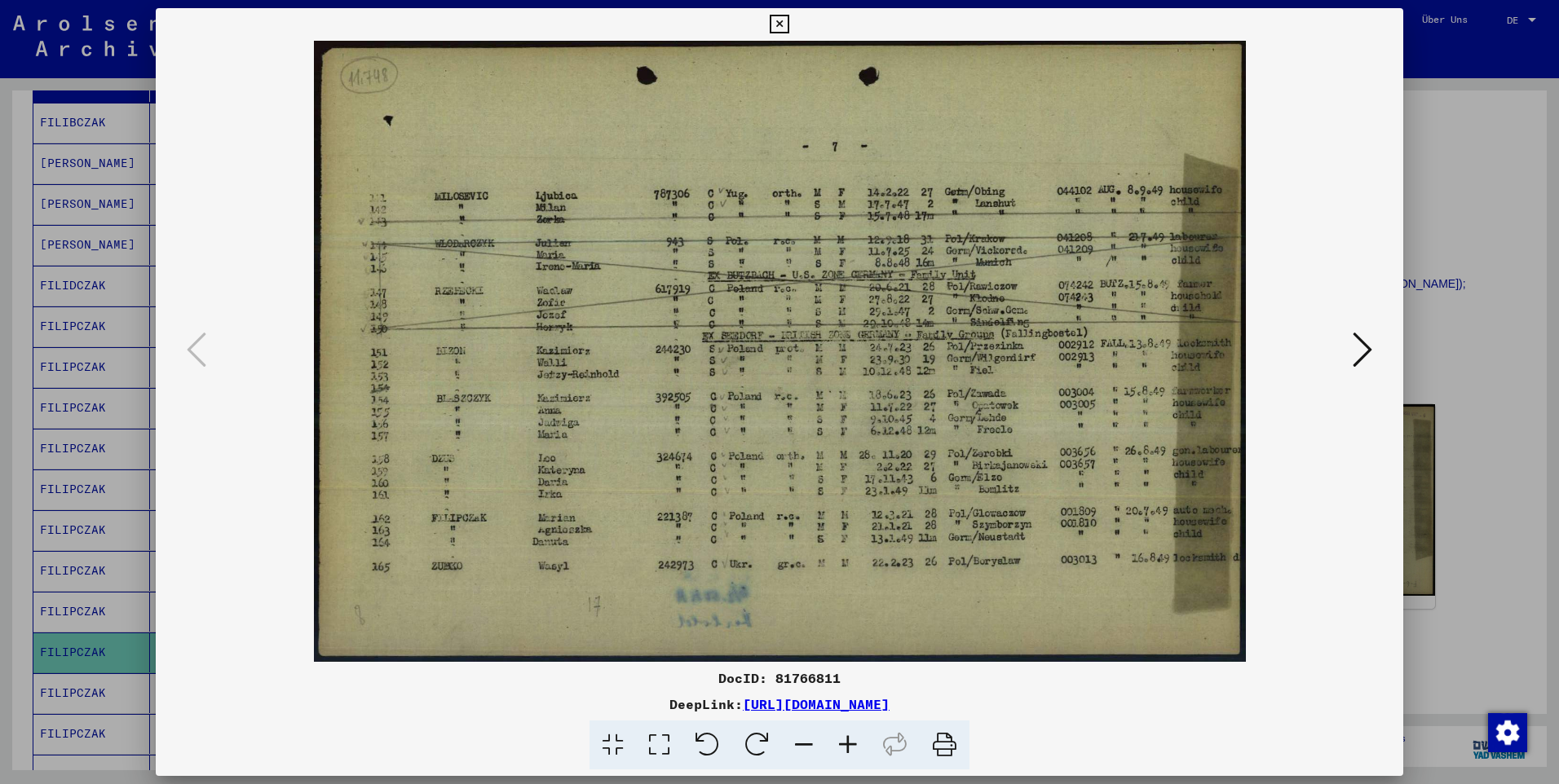
click at [1372, 349] on icon at bounding box center [1362, 350] width 19 height 39
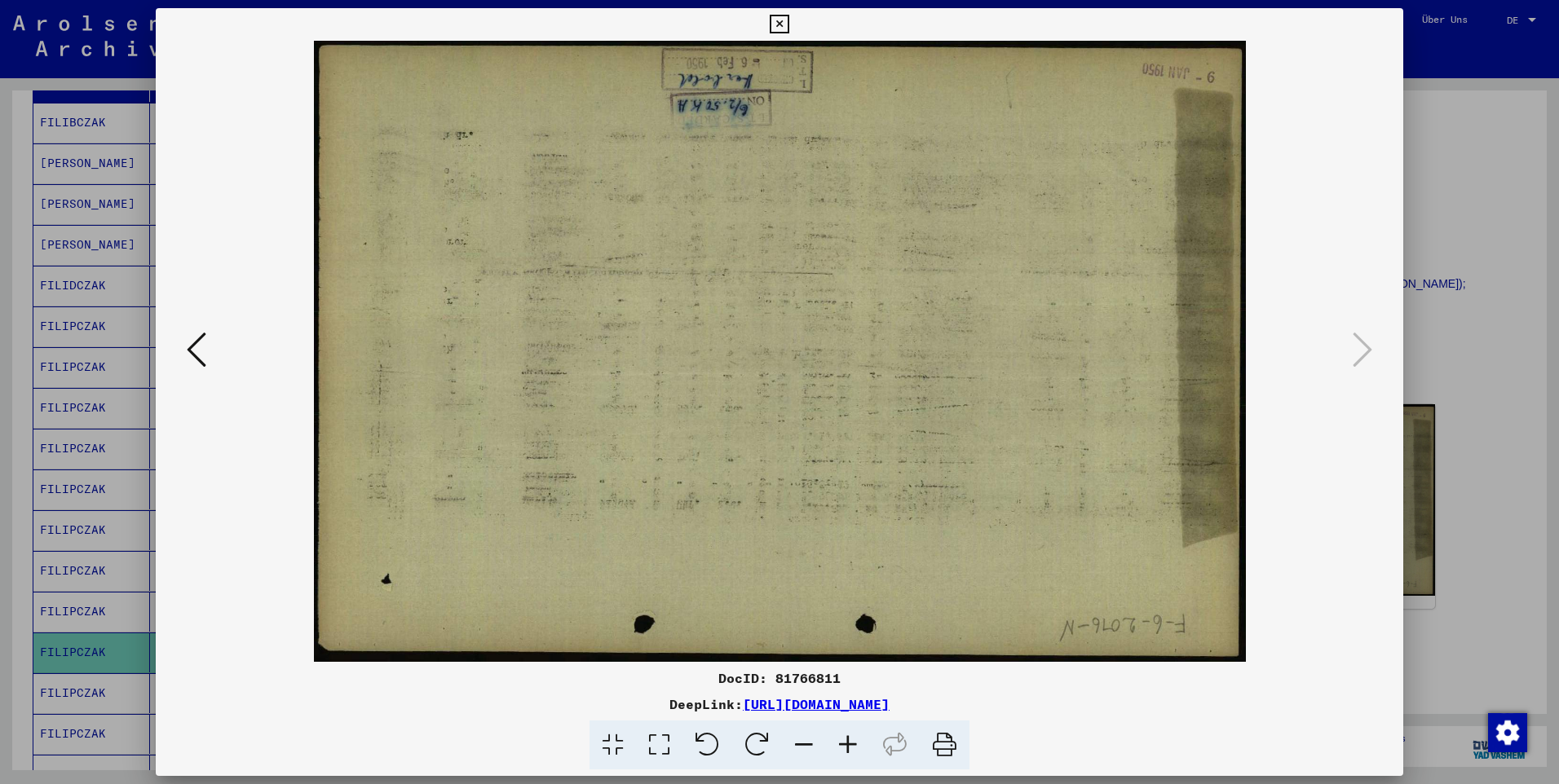
click at [786, 23] on icon at bounding box center [779, 24] width 19 height 19
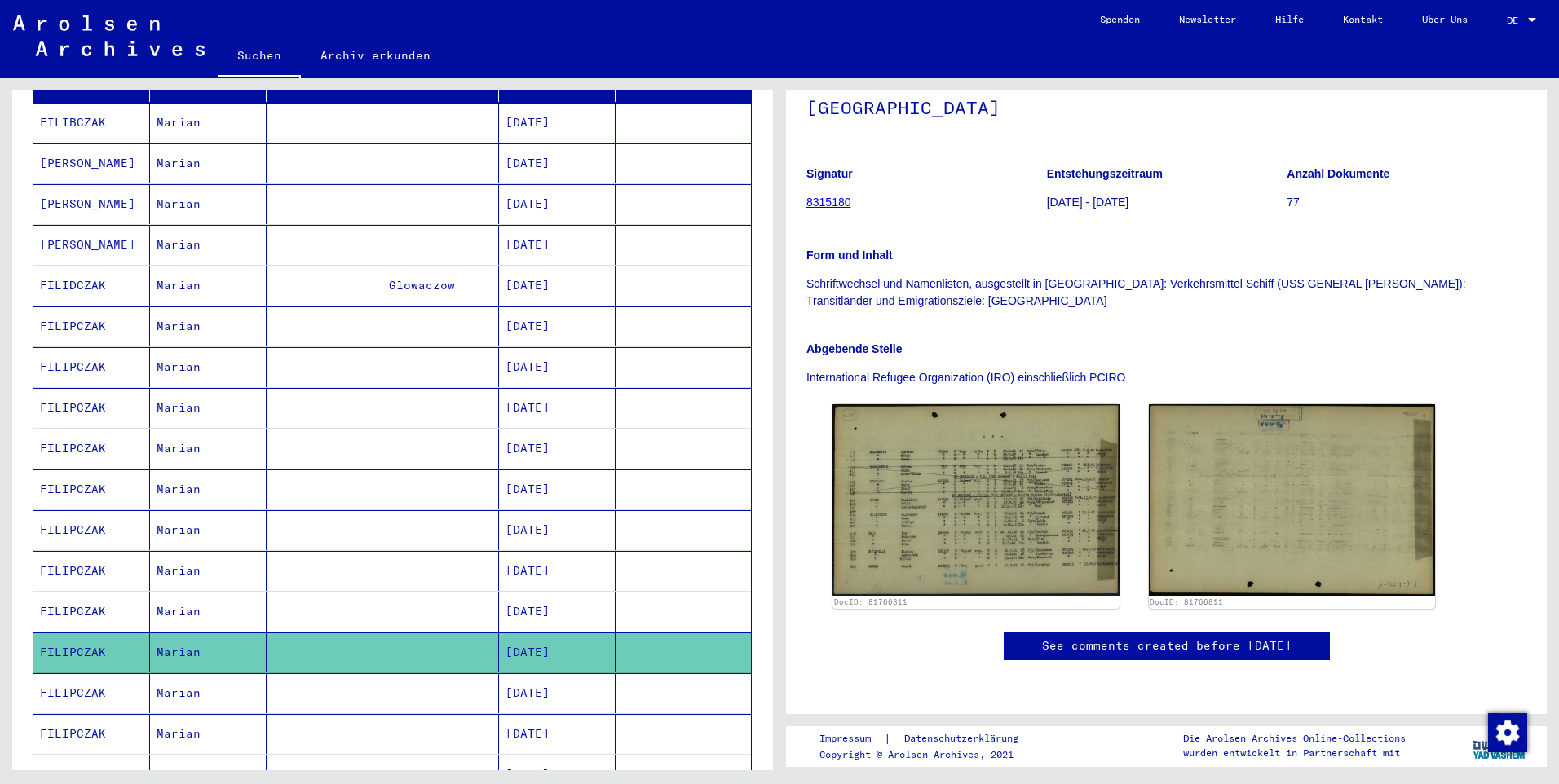
click at [514, 674] on mat-cell "[DATE]" at bounding box center [557, 693] width 117 height 40
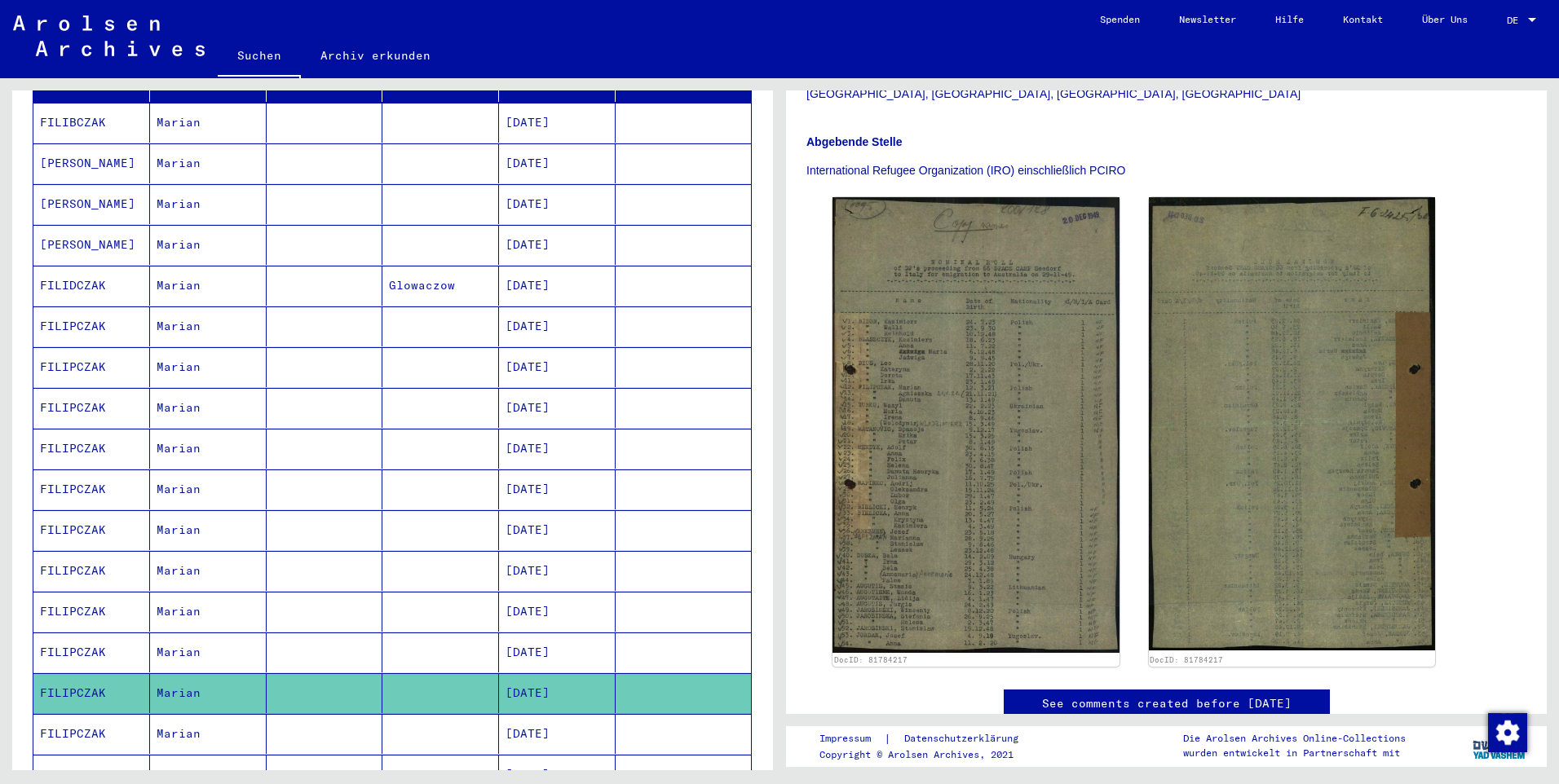
scroll to position [407, 0]
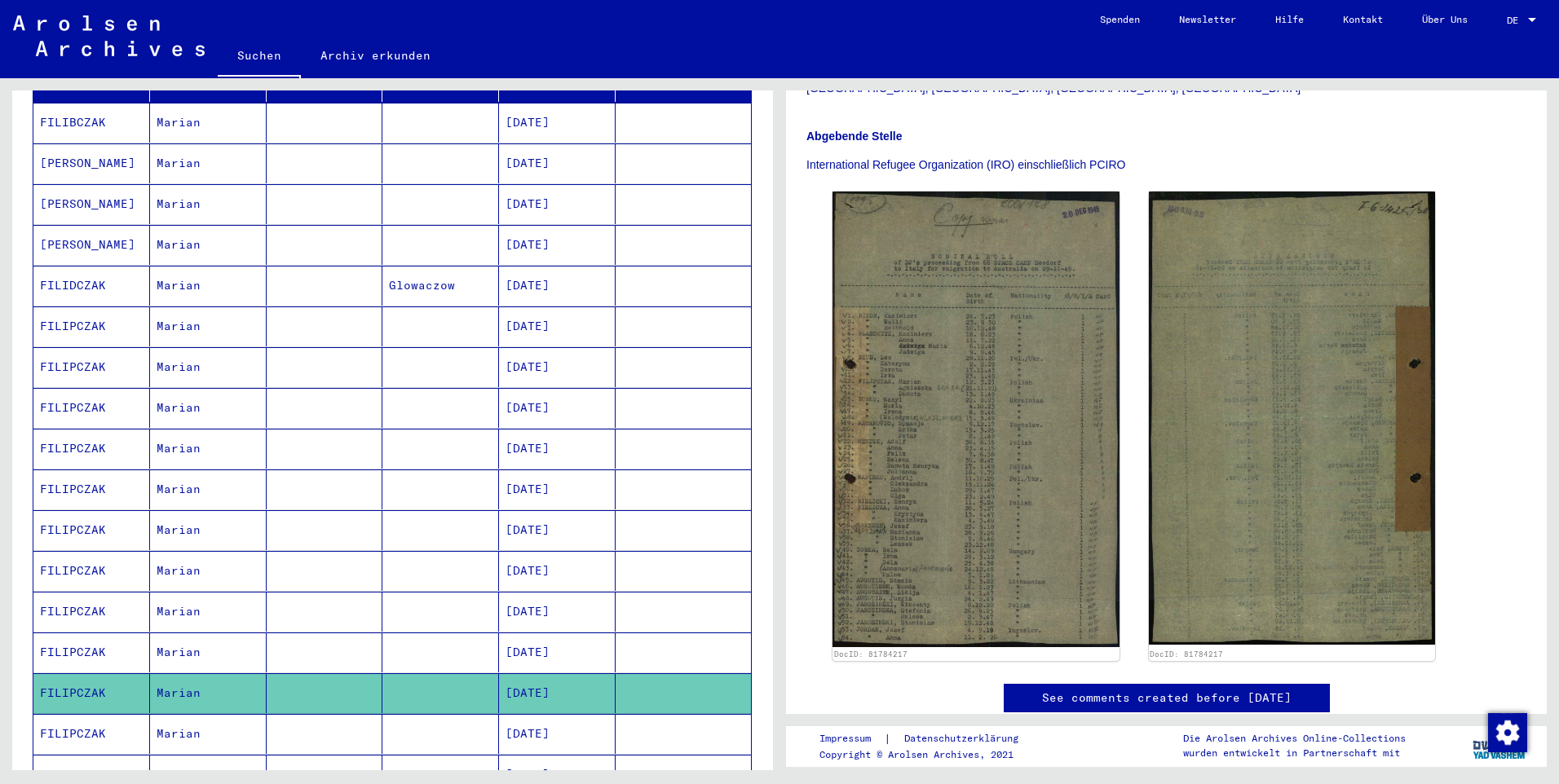
click at [975, 374] on img at bounding box center [976, 419] width 287 height 455
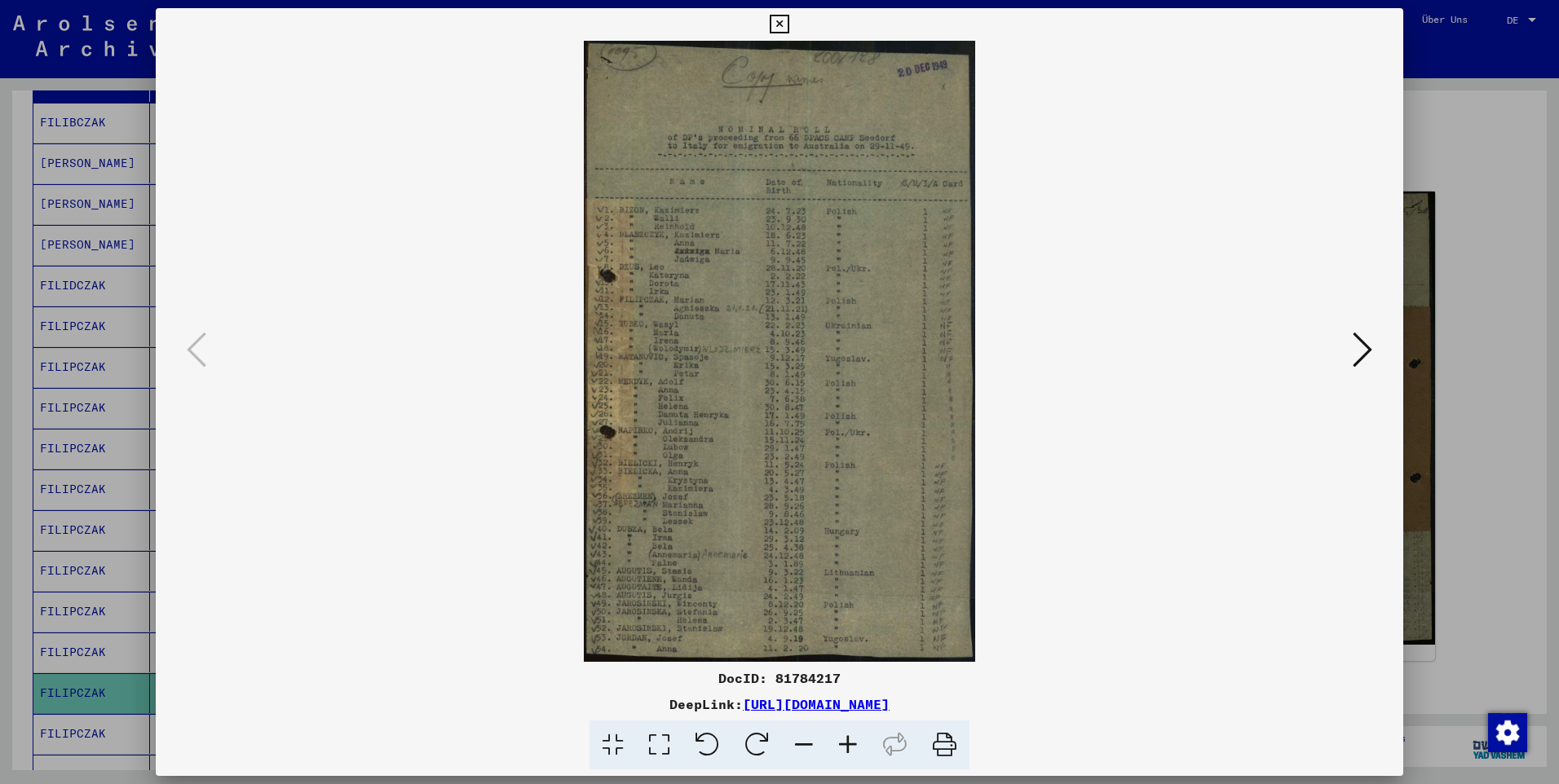
click at [851, 740] on icon at bounding box center [848, 746] width 44 height 50
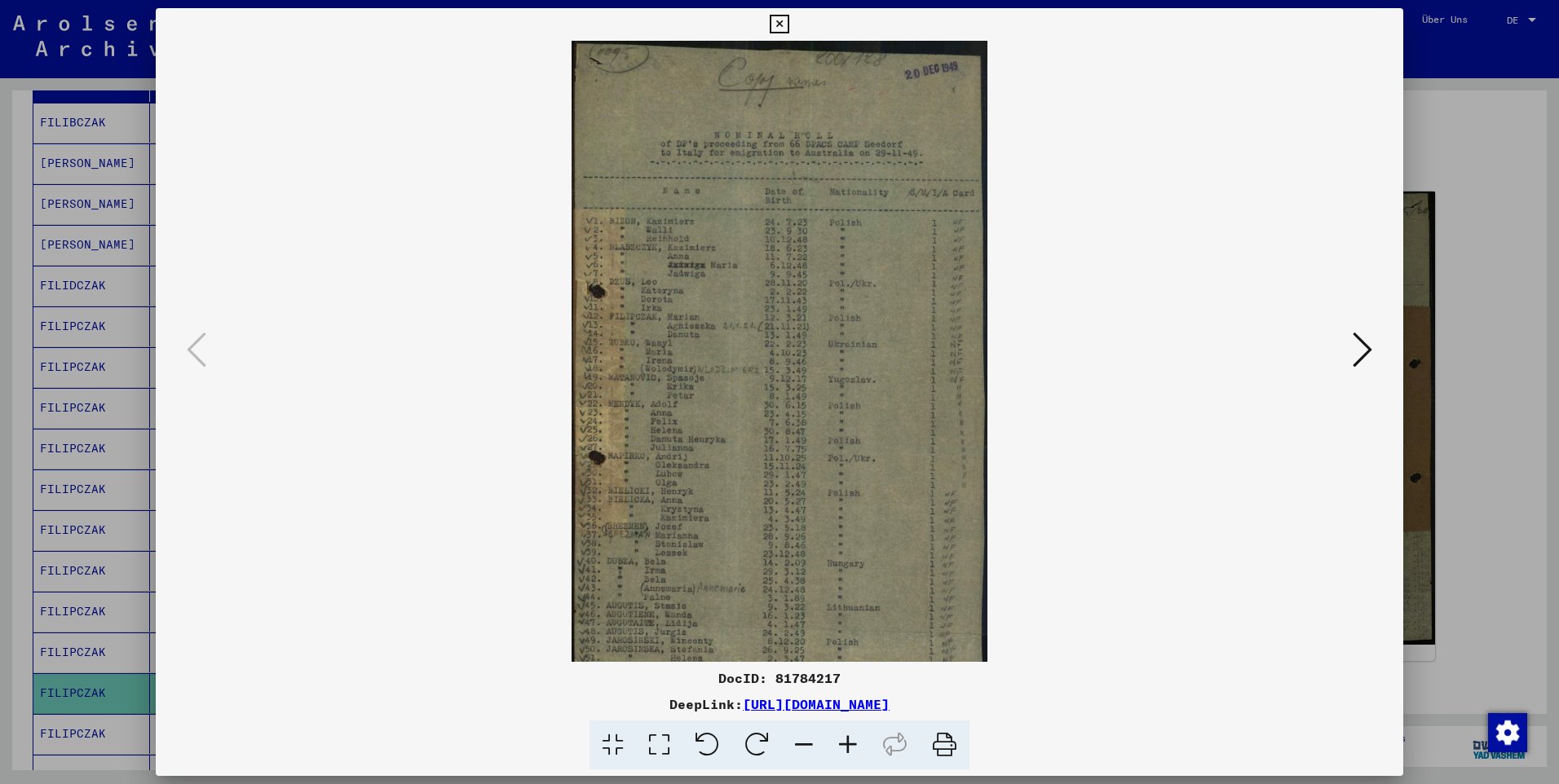
click at [851, 740] on icon at bounding box center [848, 746] width 44 height 50
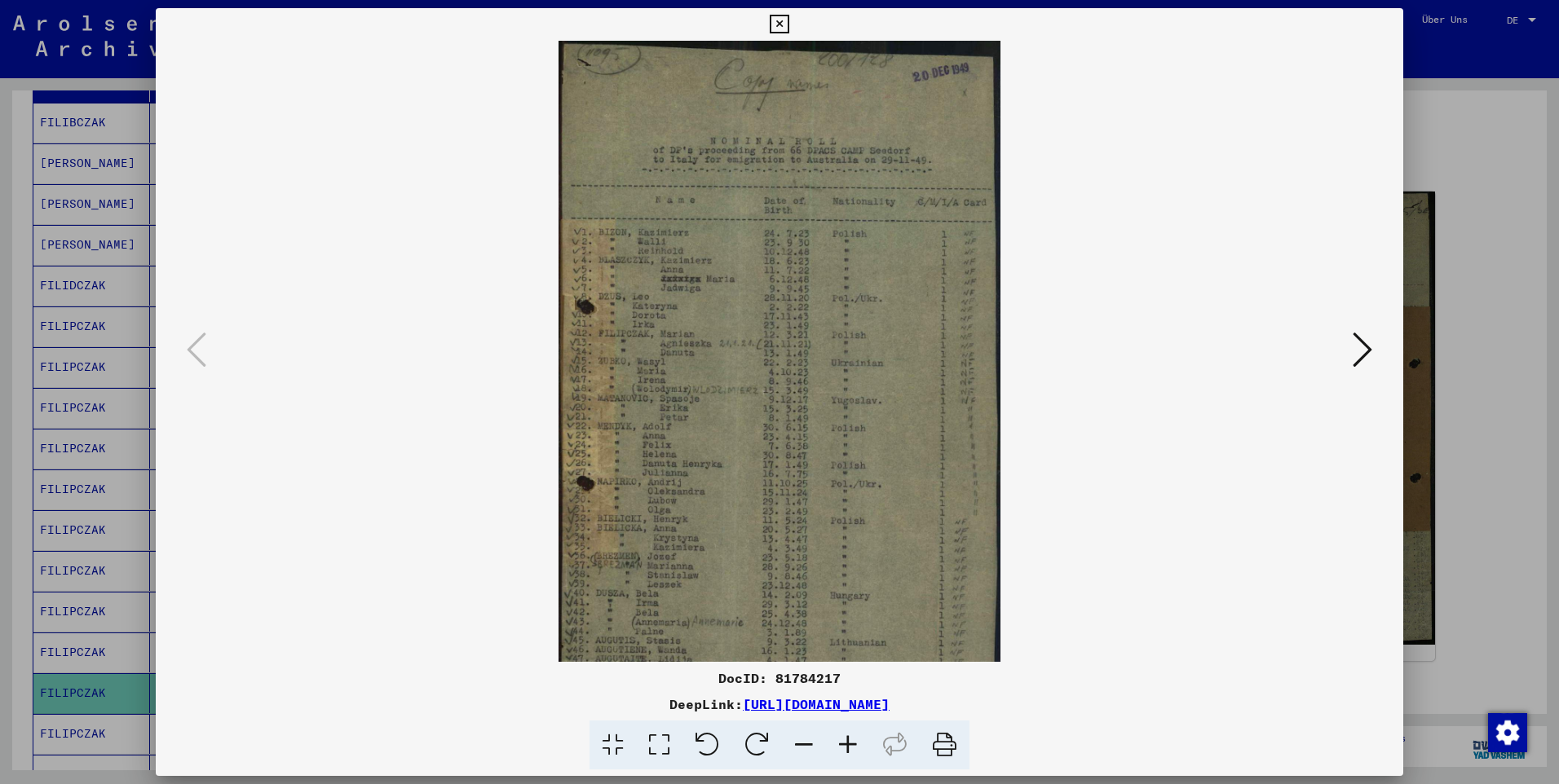
click at [851, 740] on icon at bounding box center [848, 746] width 44 height 50
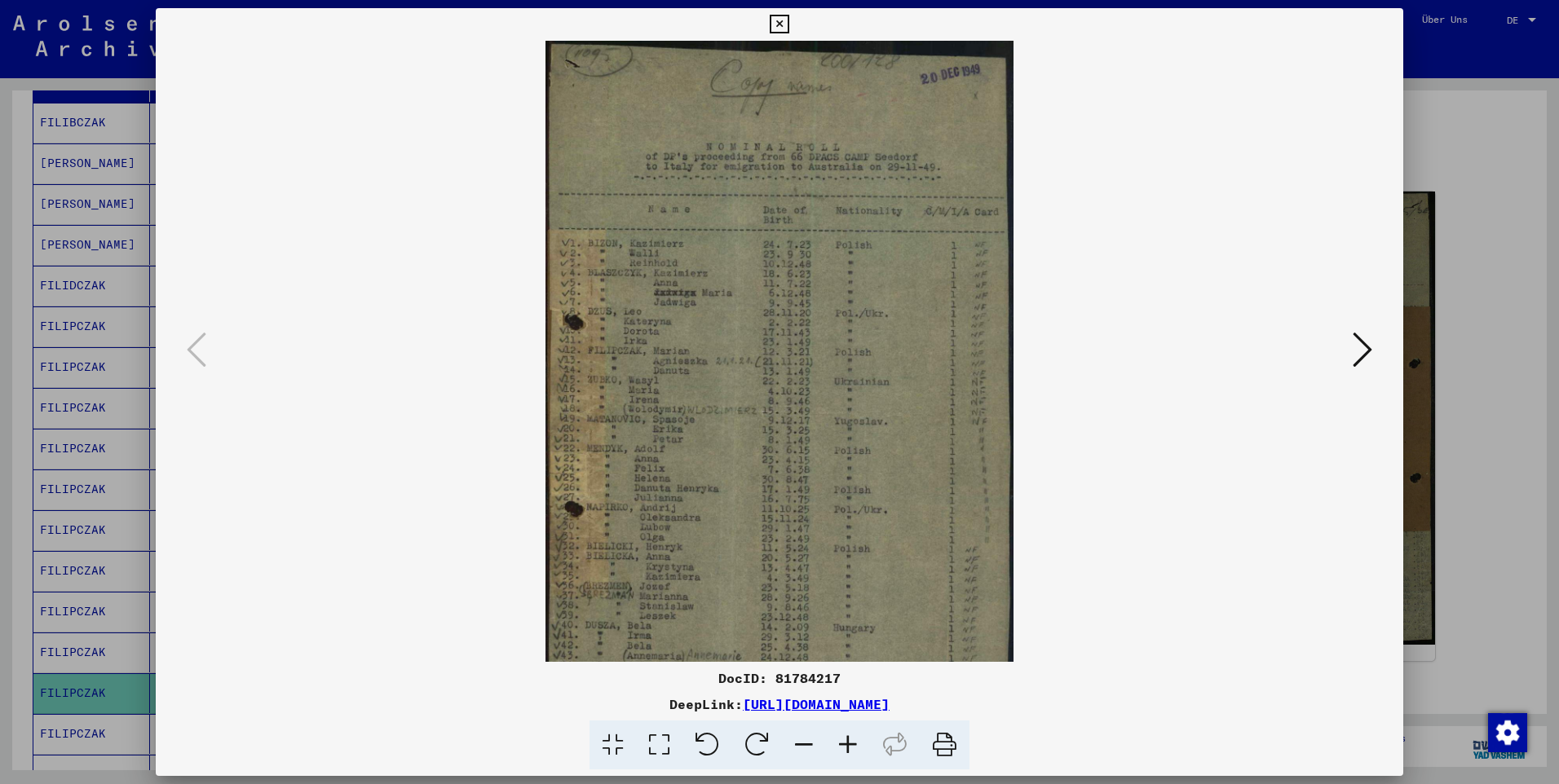
click at [851, 740] on icon at bounding box center [848, 746] width 44 height 50
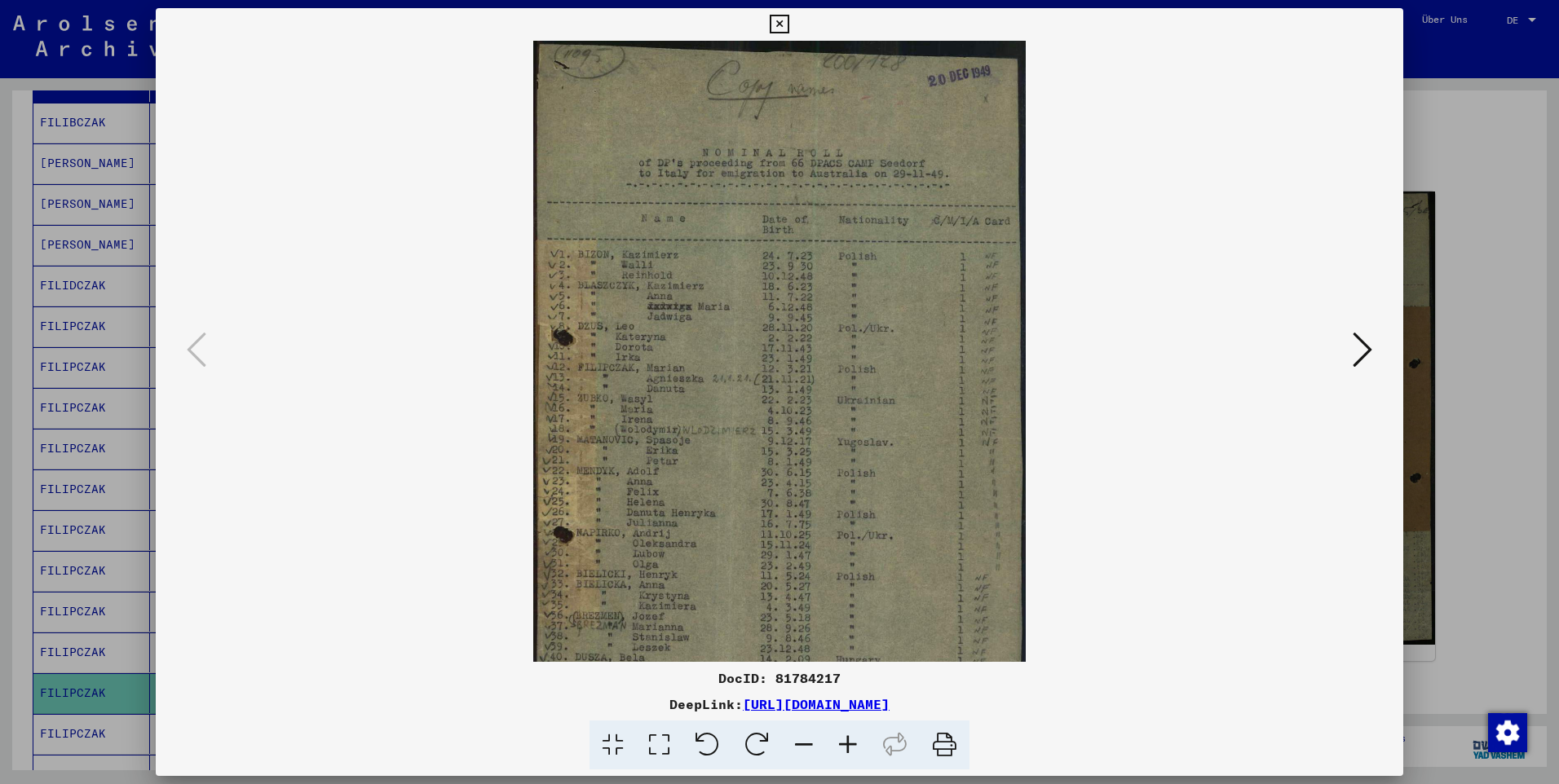
click at [851, 740] on icon at bounding box center [848, 746] width 44 height 50
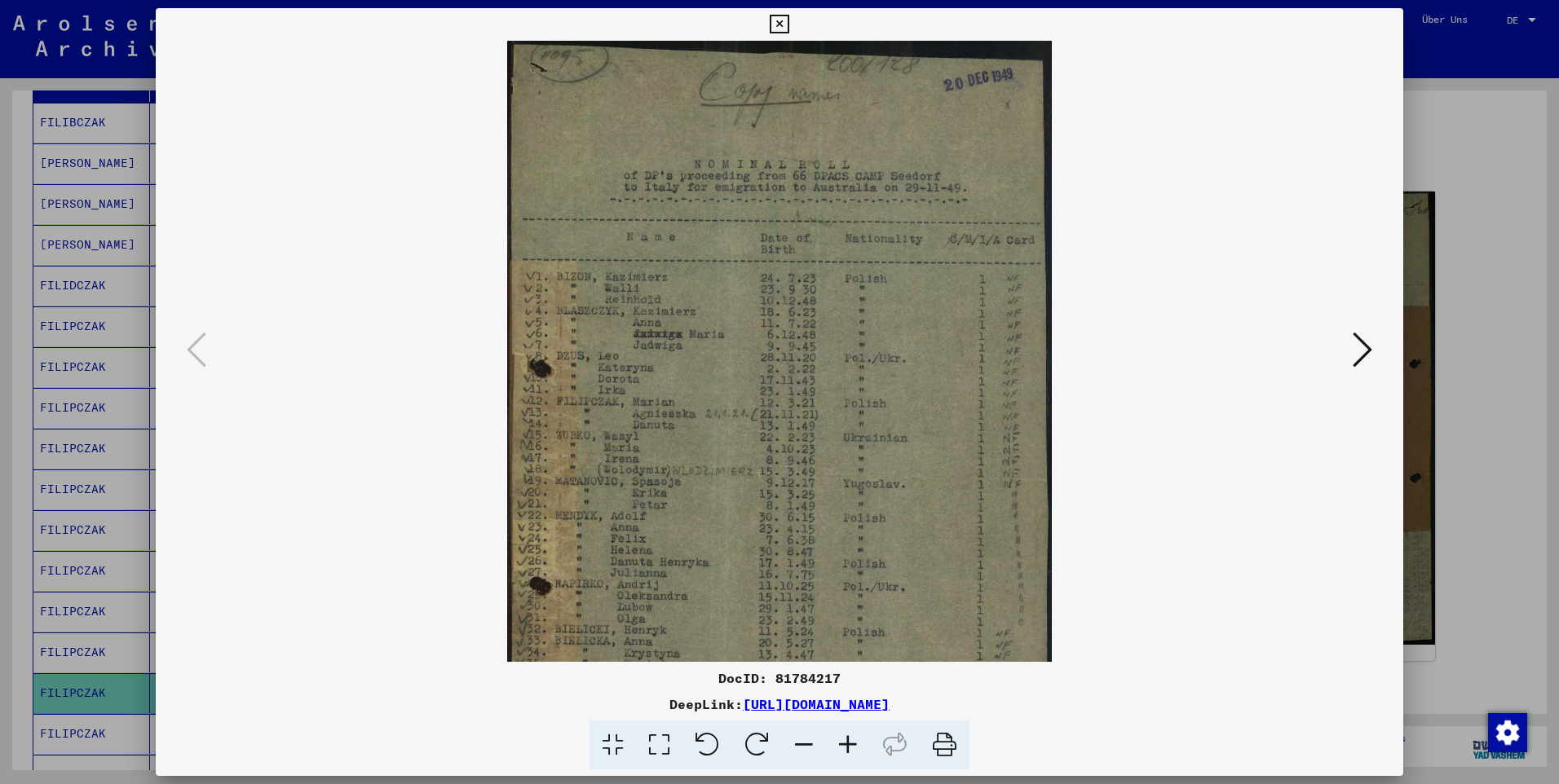
click at [851, 739] on icon at bounding box center [848, 746] width 44 height 50
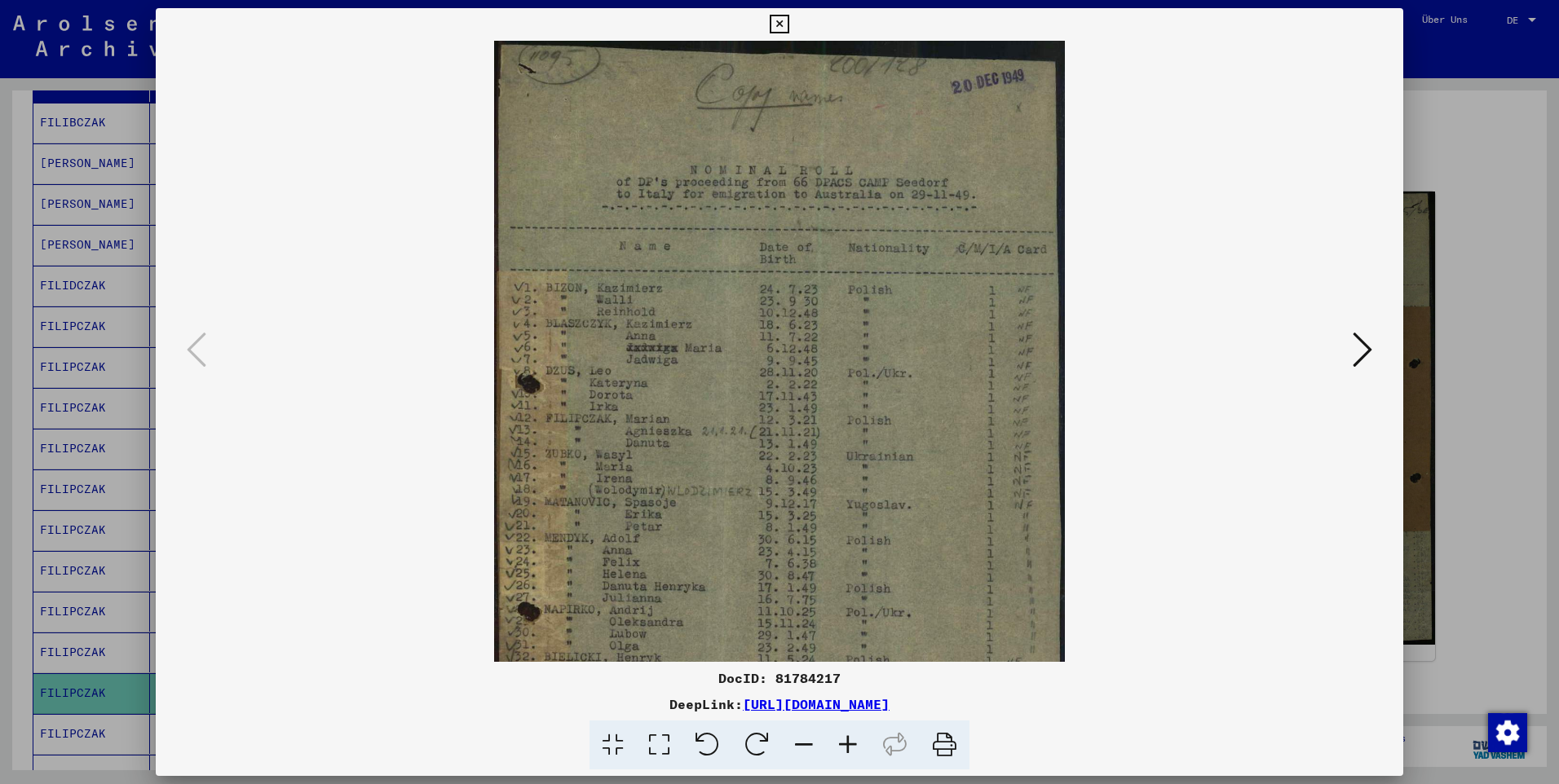
click at [851, 739] on icon at bounding box center [848, 746] width 44 height 50
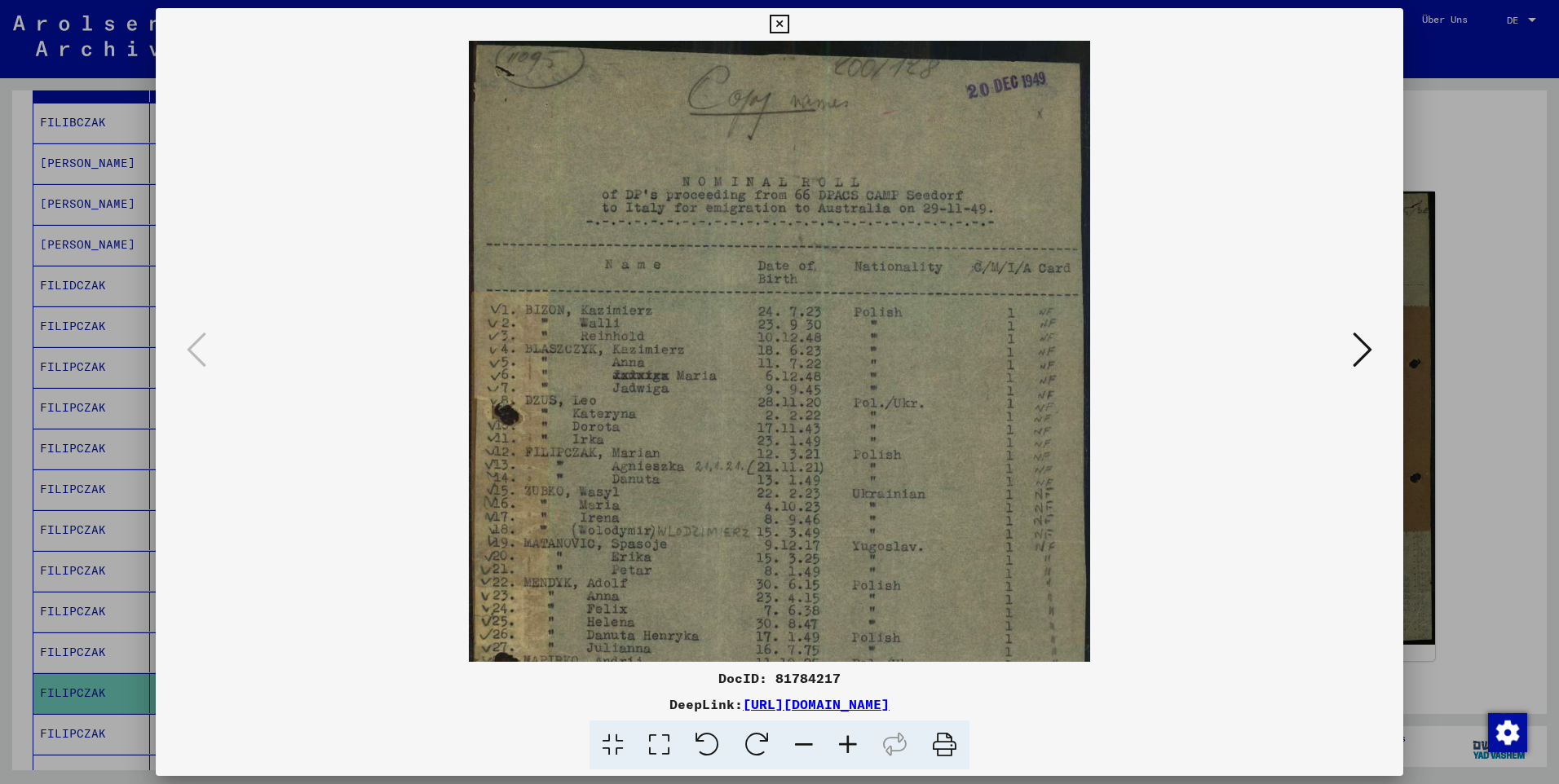
click at [851, 739] on icon at bounding box center [848, 746] width 44 height 50
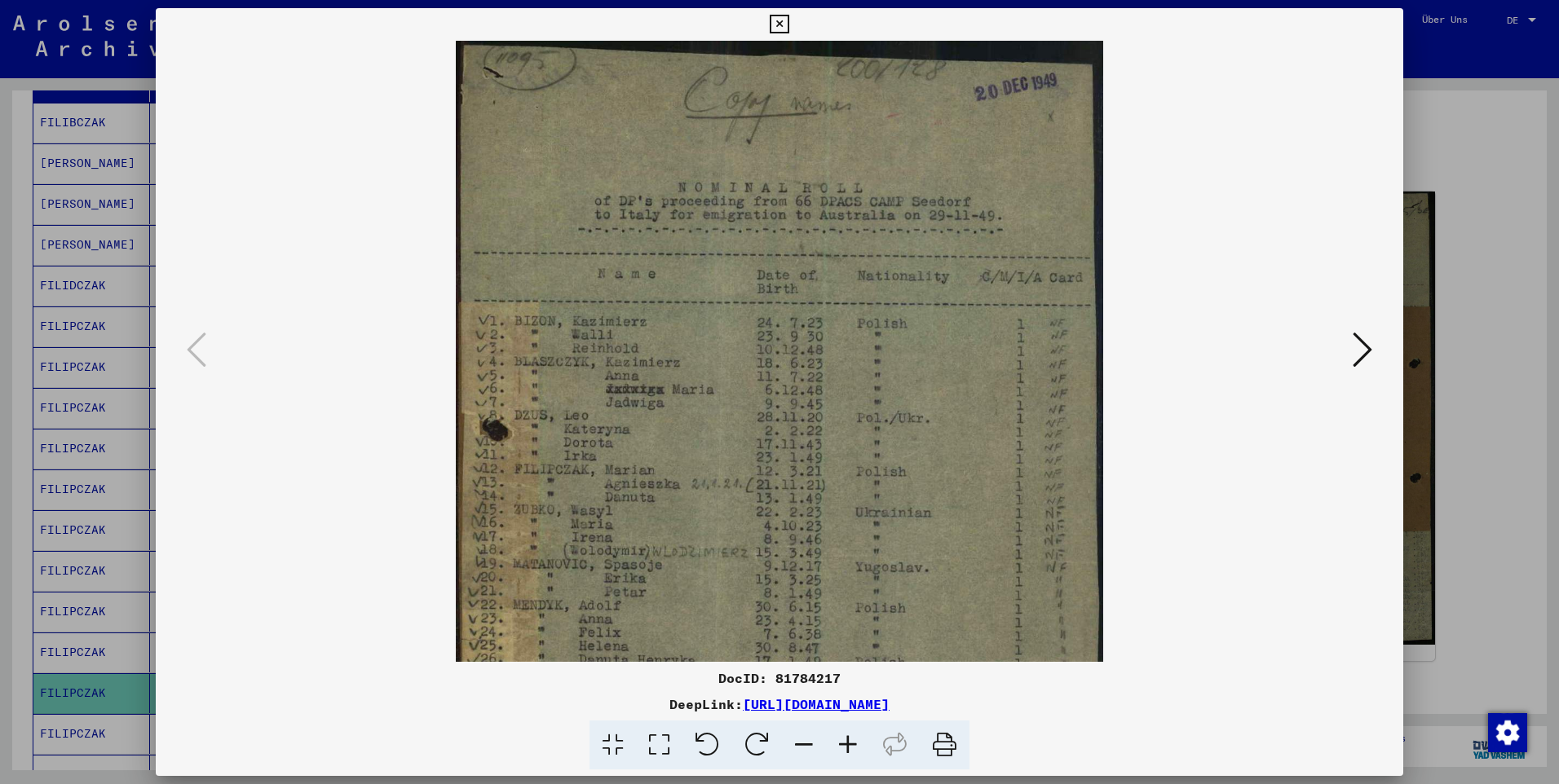
click at [851, 739] on icon at bounding box center [848, 746] width 44 height 50
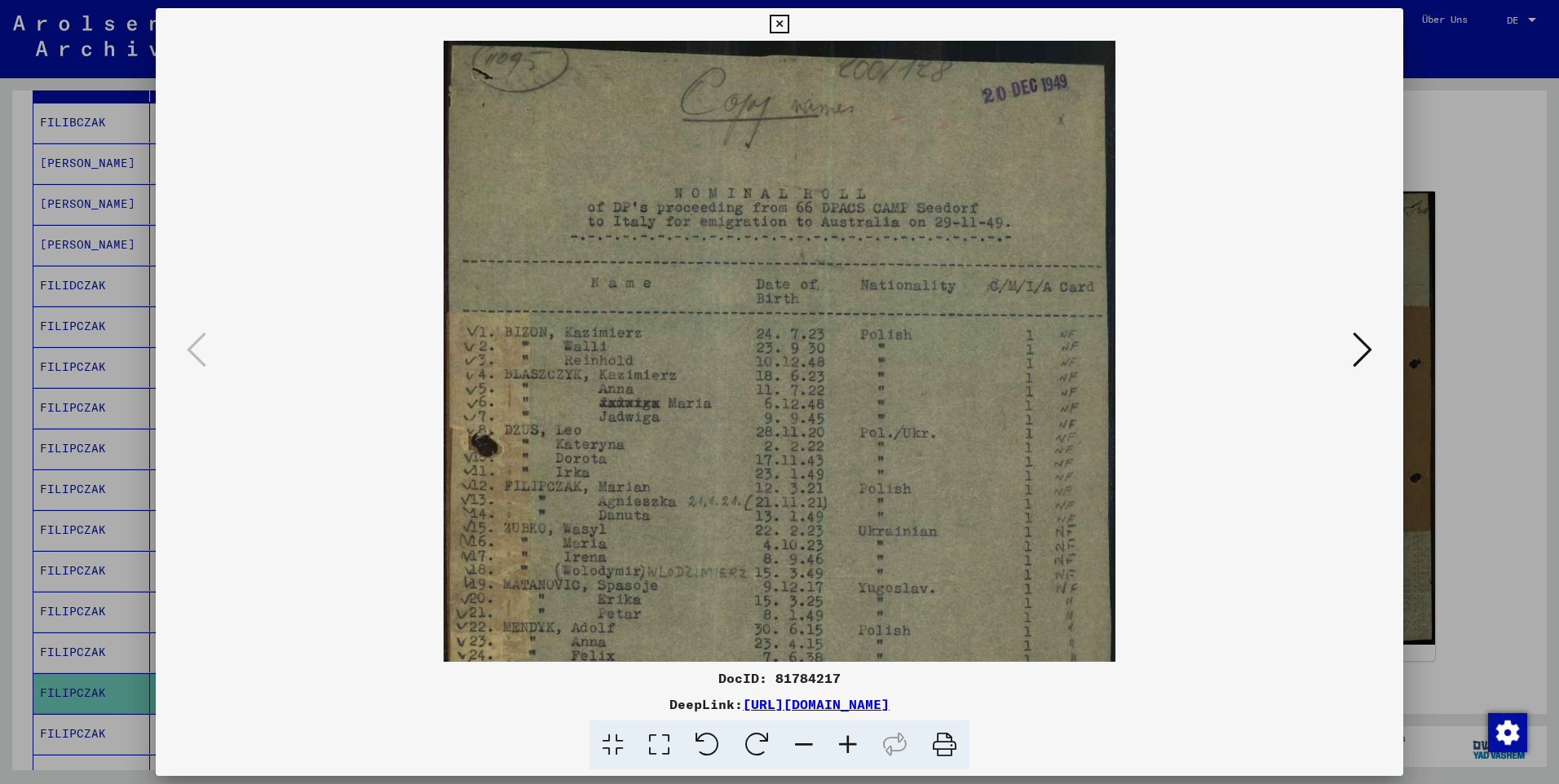
click at [851, 739] on icon at bounding box center [848, 746] width 44 height 50
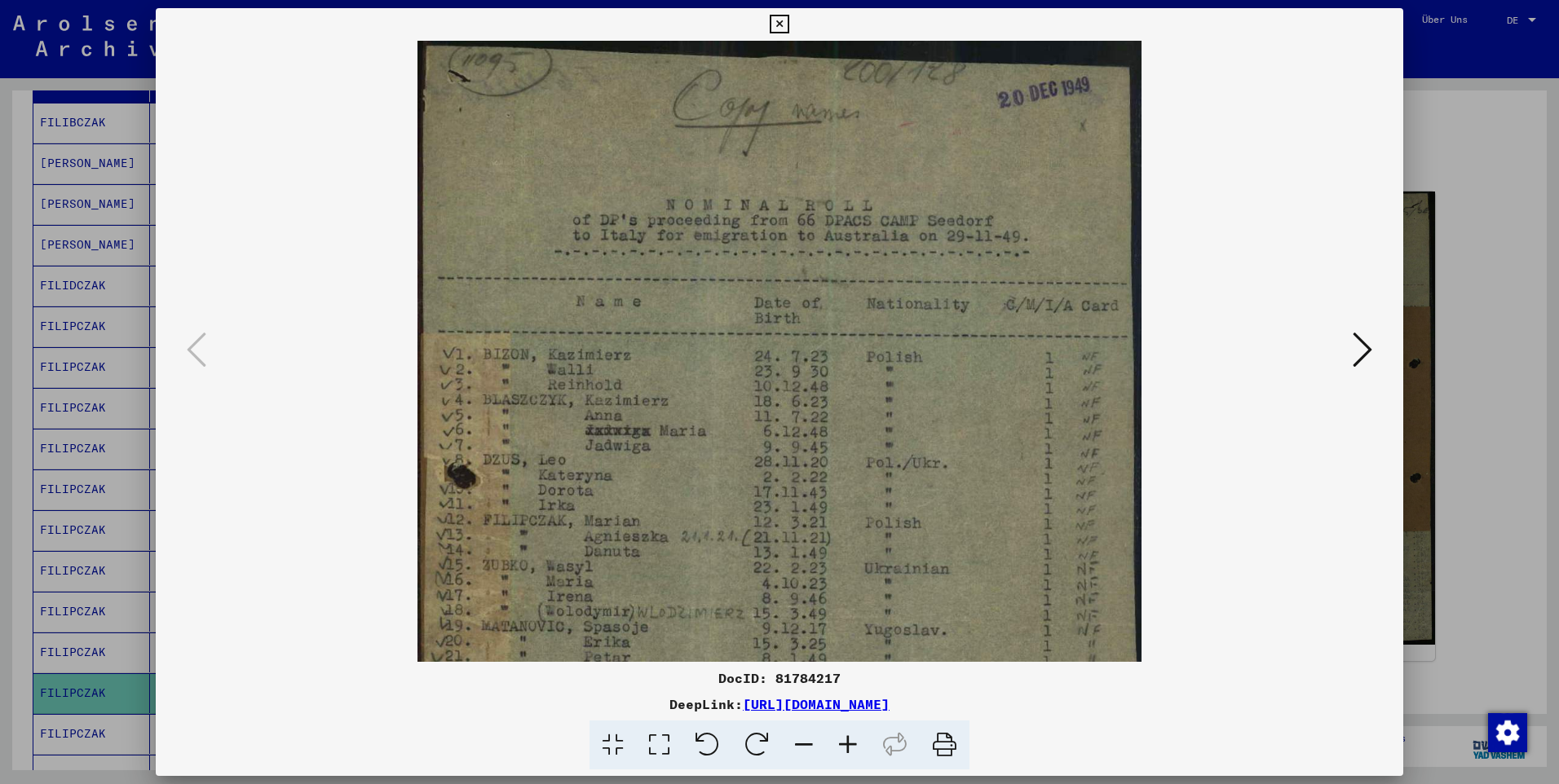
click at [851, 739] on icon at bounding box center [848, 746] width 44 height 50
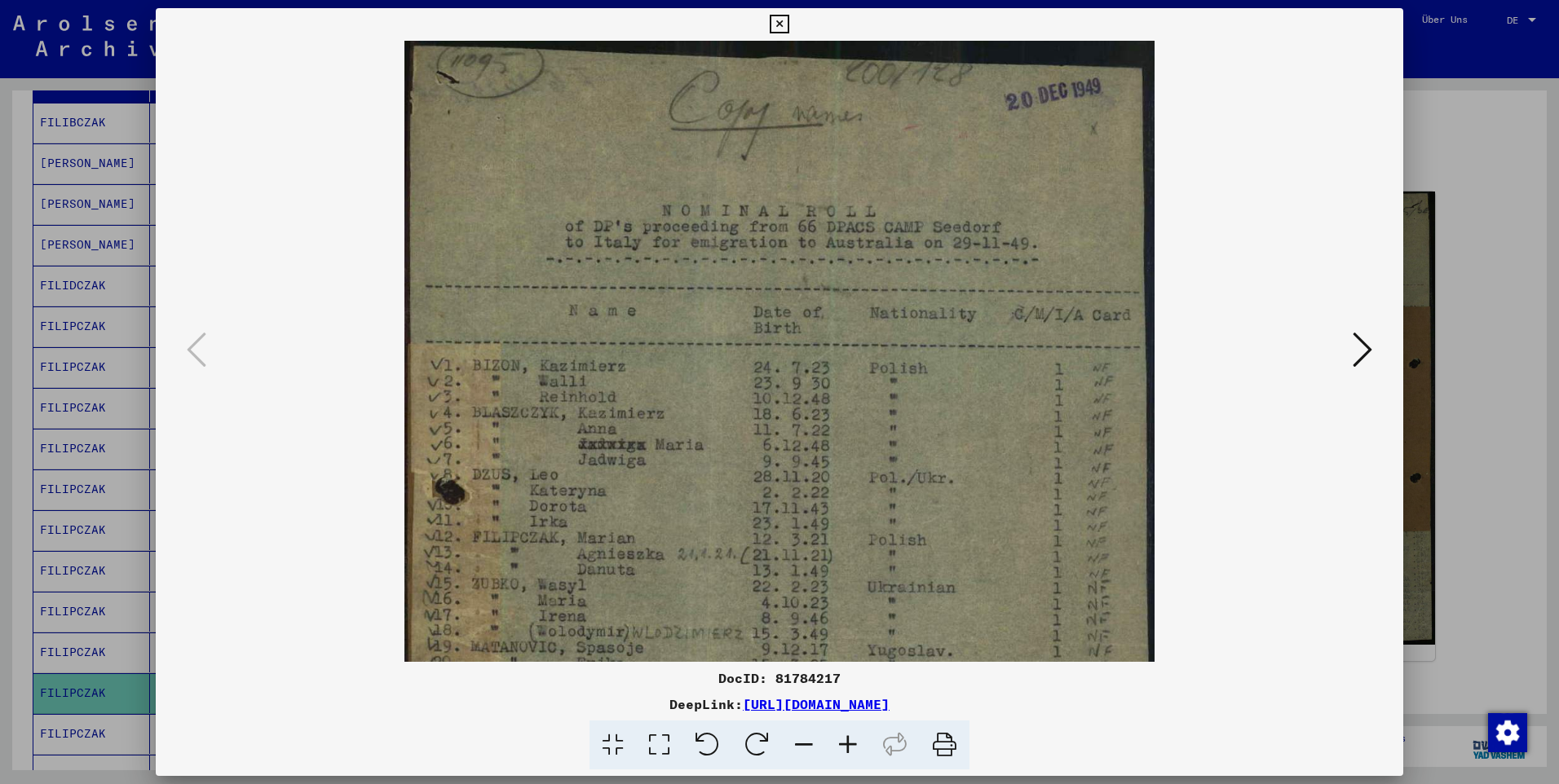
click at [851, 739] on icon at bounding box center [848, 746] width 44 height 50
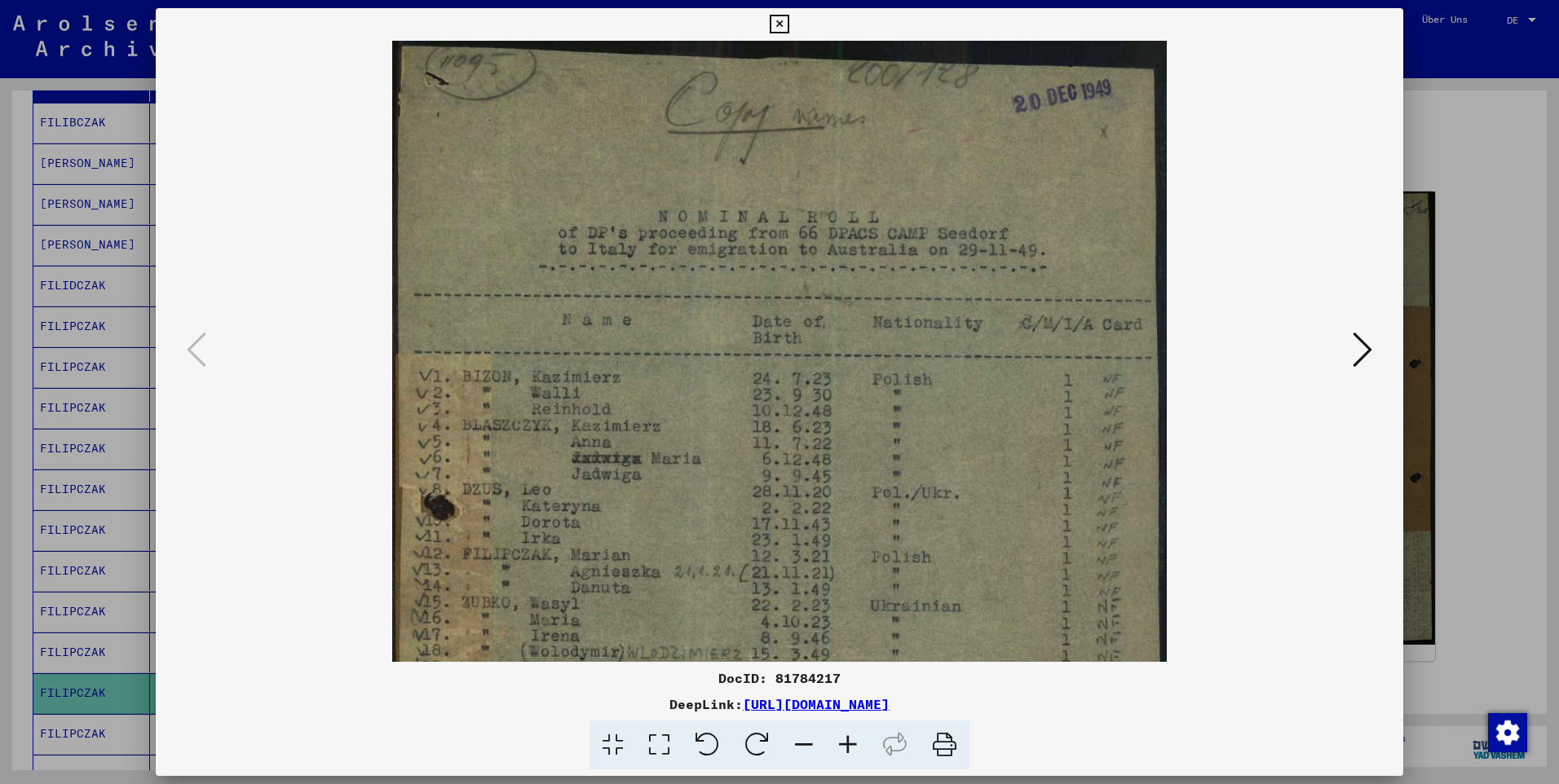
click at [851, 738] on icon at bounding box center [848, 746] width 44 height 50
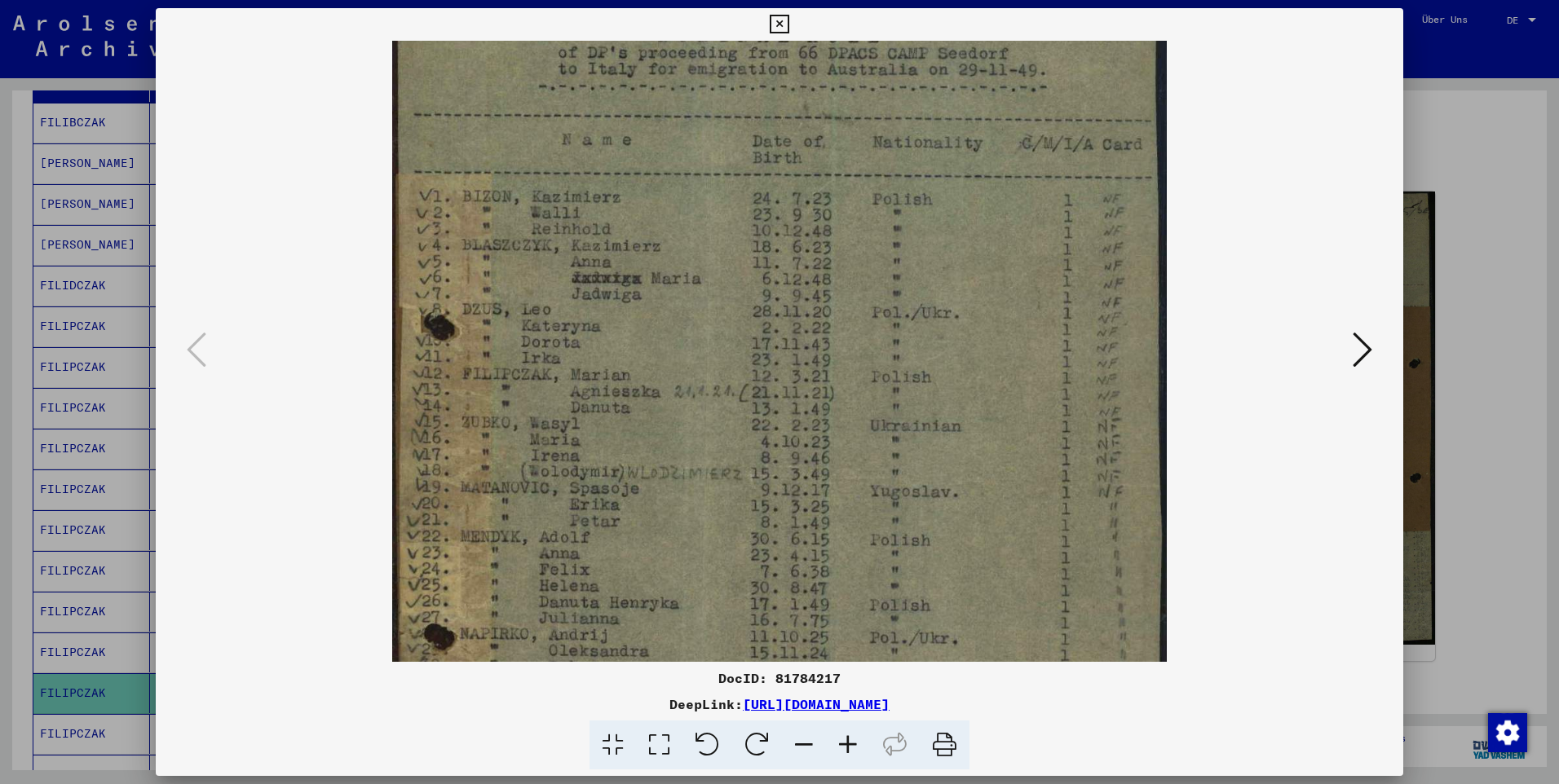
scroll to position [182, 0]
drag, startPoint x: 878, startPoint y: 524, endPoint x: 858, endPoint y: 342, distance: 183.1
click at [858, 342] on img at bounding box center [780, 475] width 776 height 1233
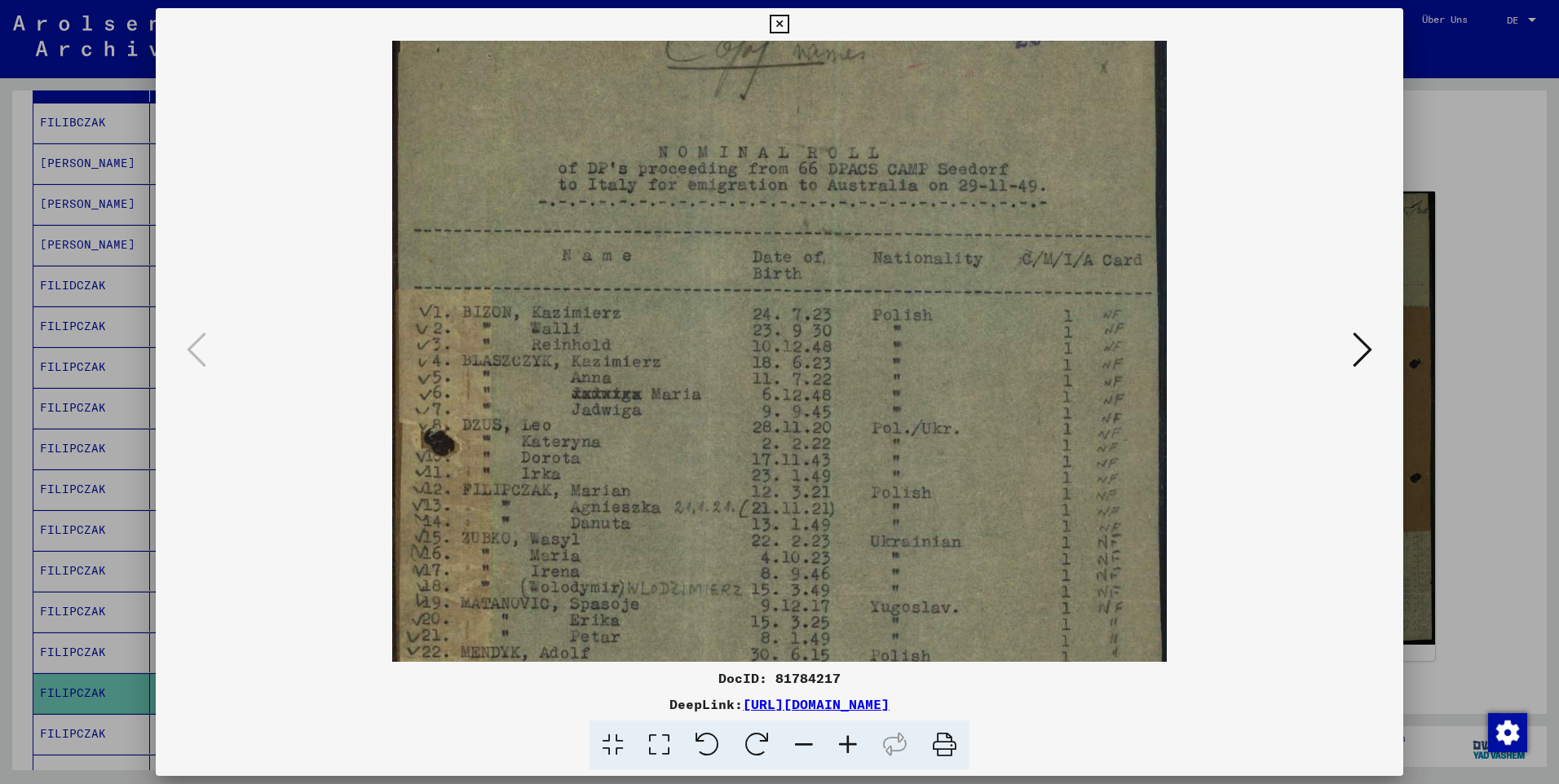
scroll to position [0, 0]
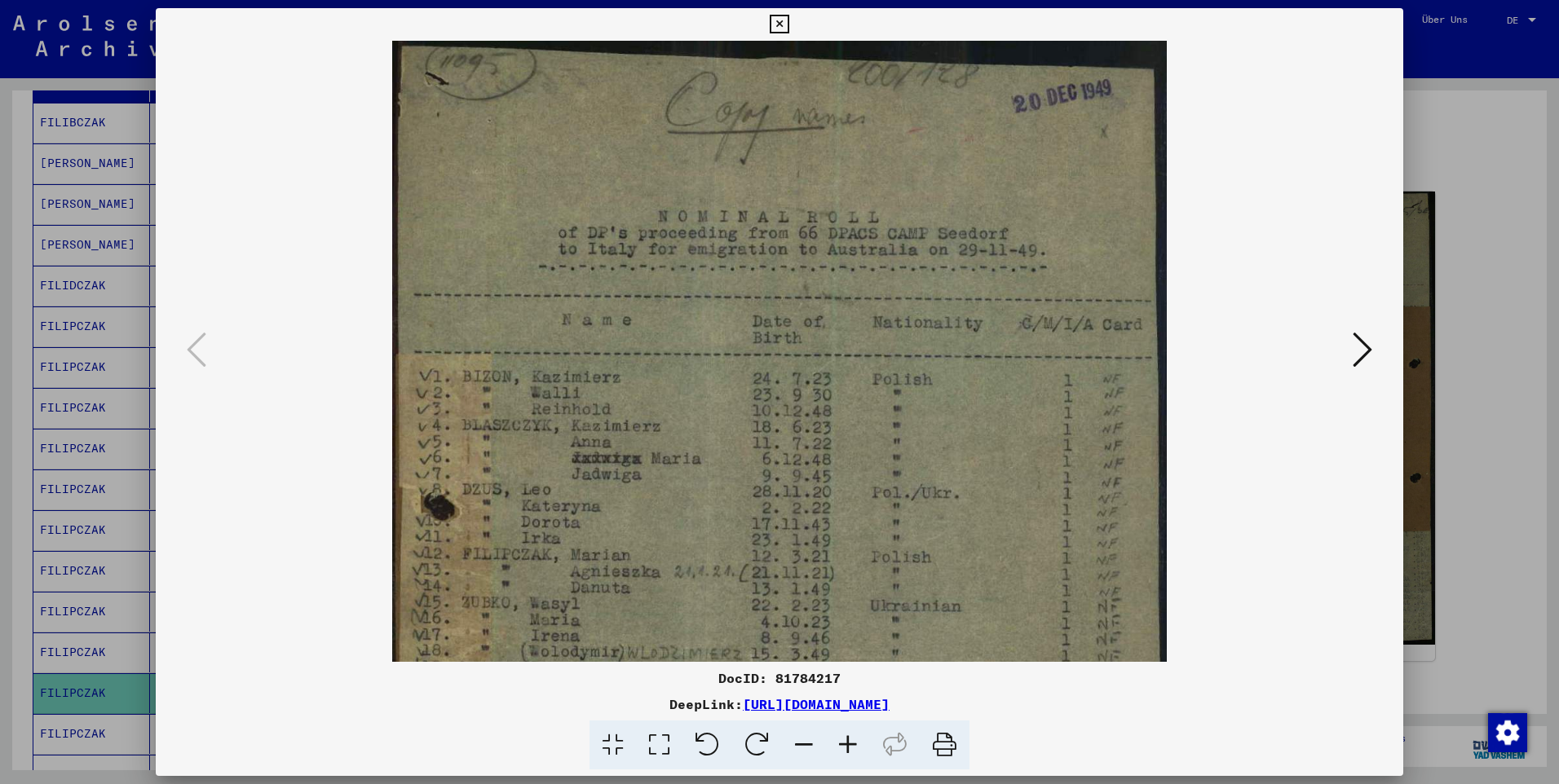
drag, startPoint x: 703, startPoint y: 224, endPoint x: 724, endPoint y: 461, distance: 237.9
click at [724, 461] on img at bounding box center [780, 657] width 776 height 1233
click at [1369, 348] on icon at bounding box center [1362, 350] width 19 height 39
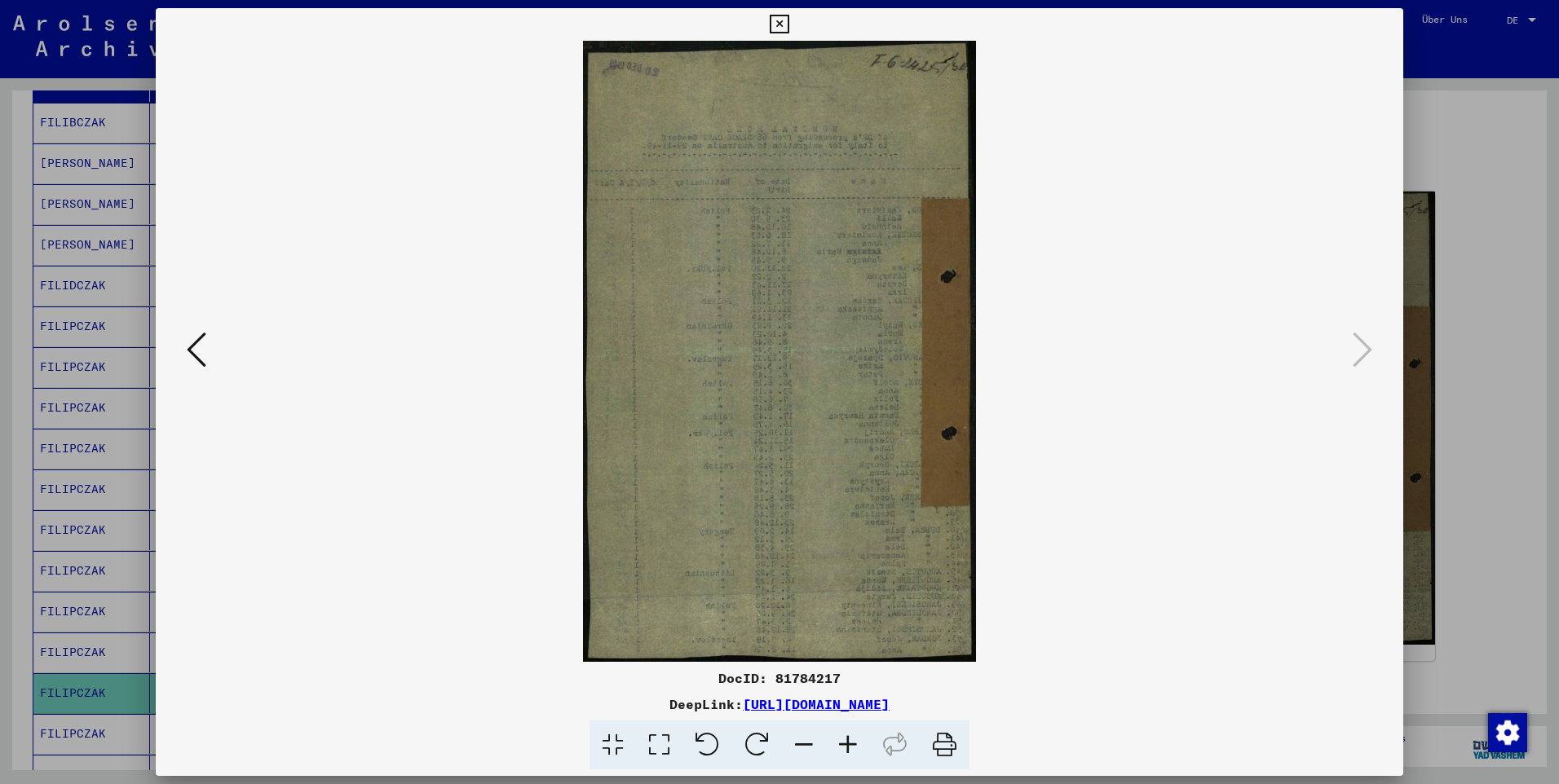
click at [775, 24] on icon at bounding box center [779, 24] width 19 height 19
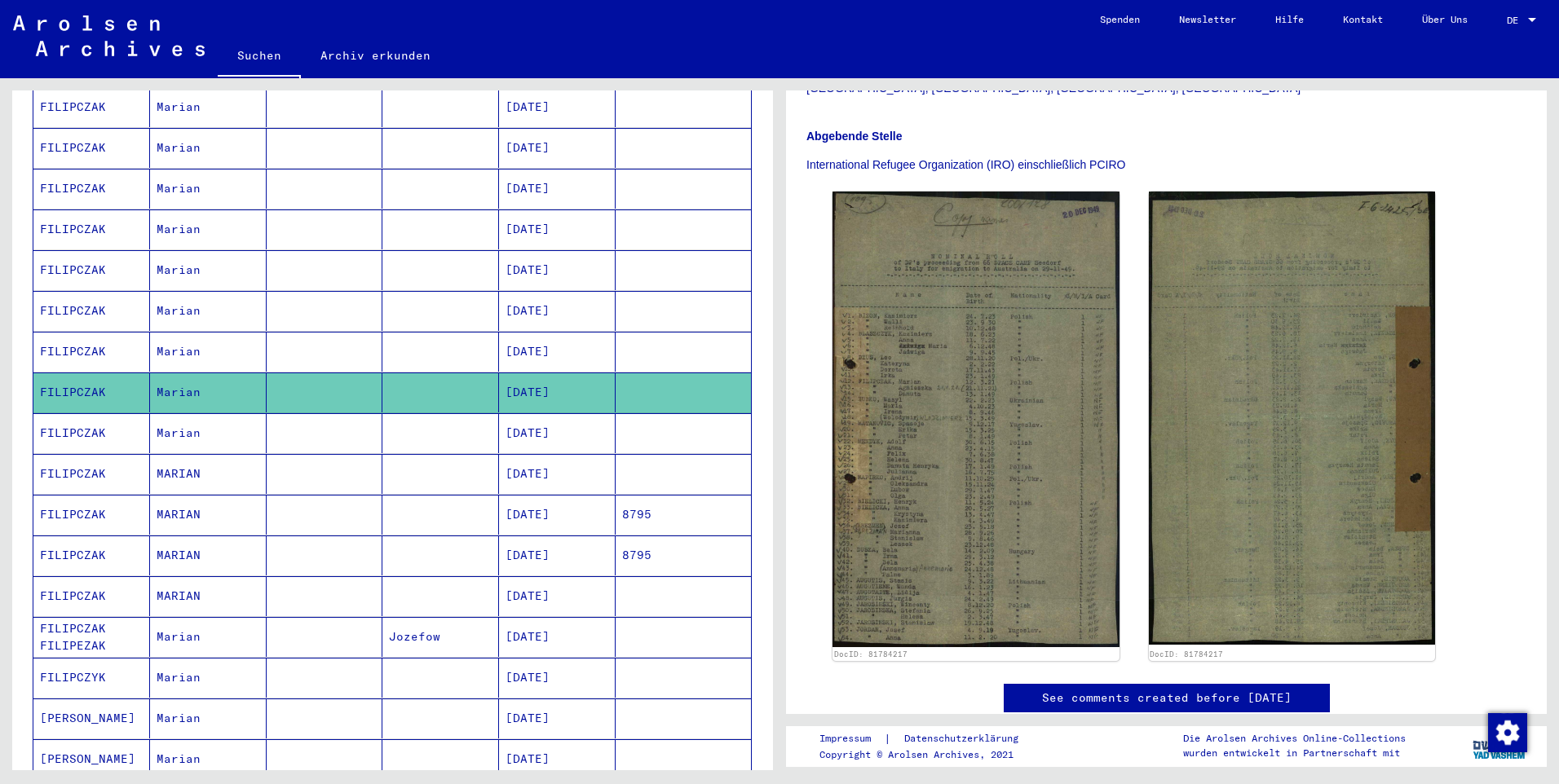
scroll to position [571, 0]
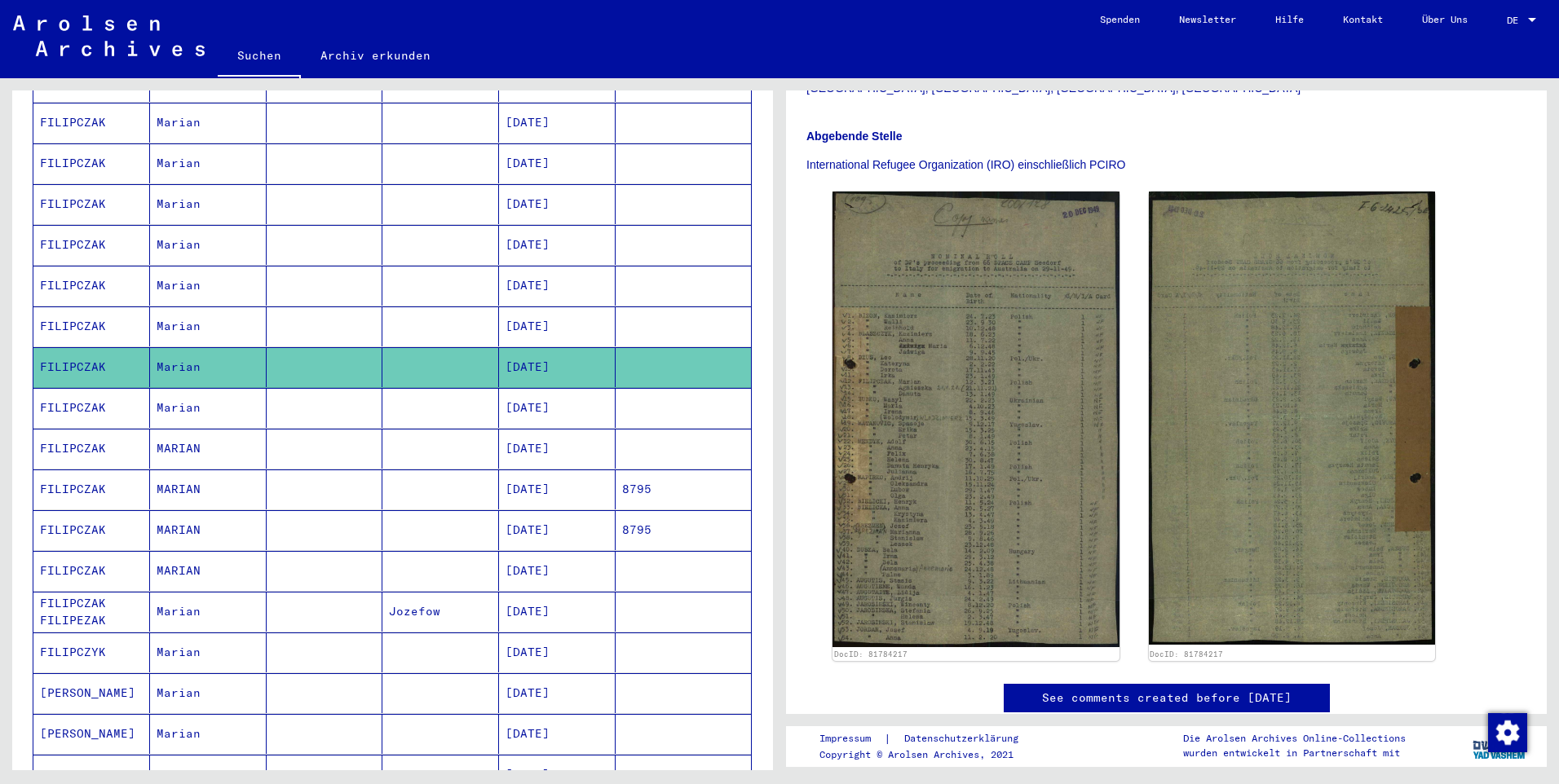
click at [557, 388] on mat-cell "[DATE]" at bounding box center [557, 407] width 117 height 40
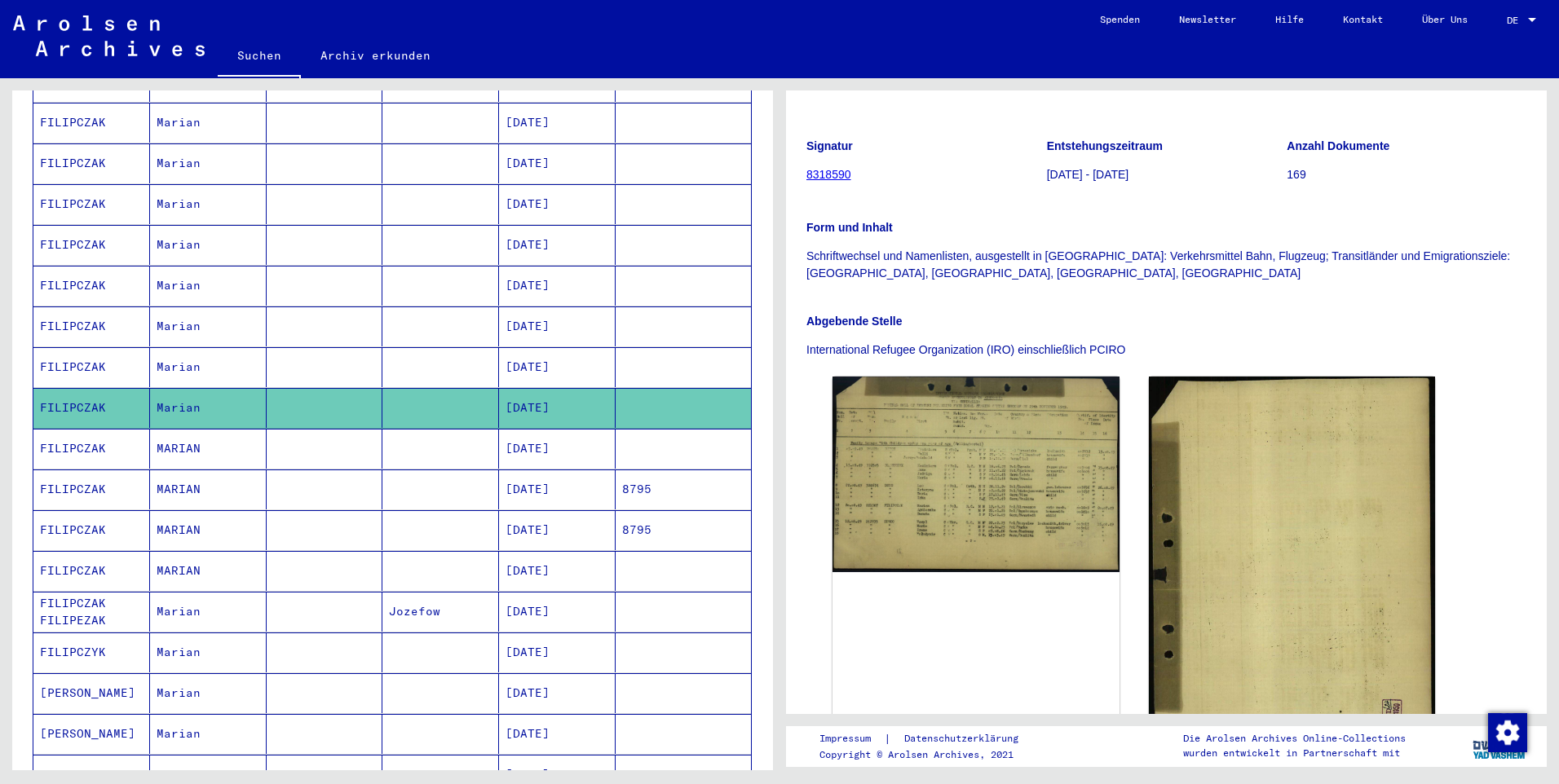
scroll to position [407, 0]
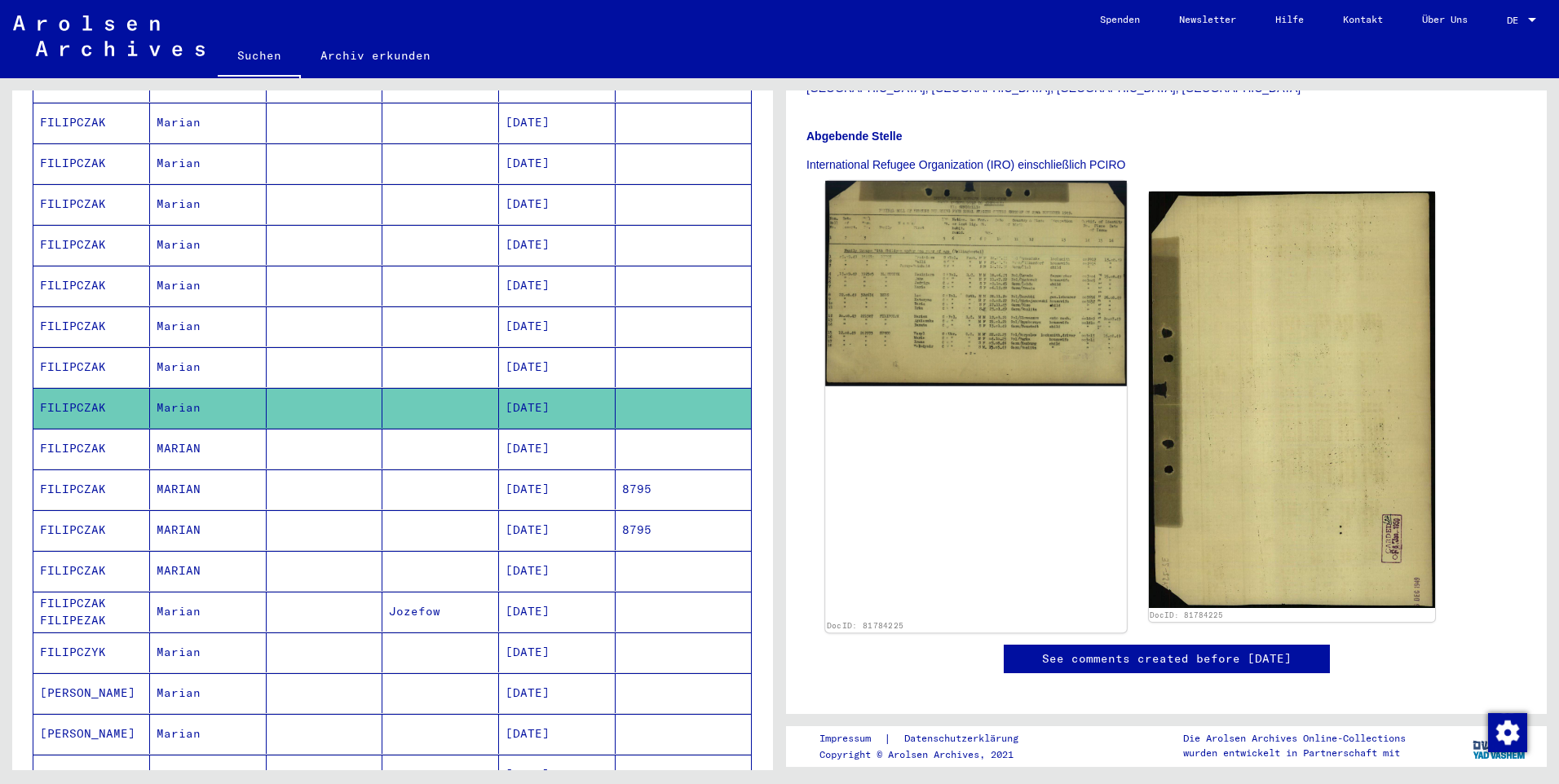
click at [966, 250] on img at bounding box center [975, 284] width 301 height 205
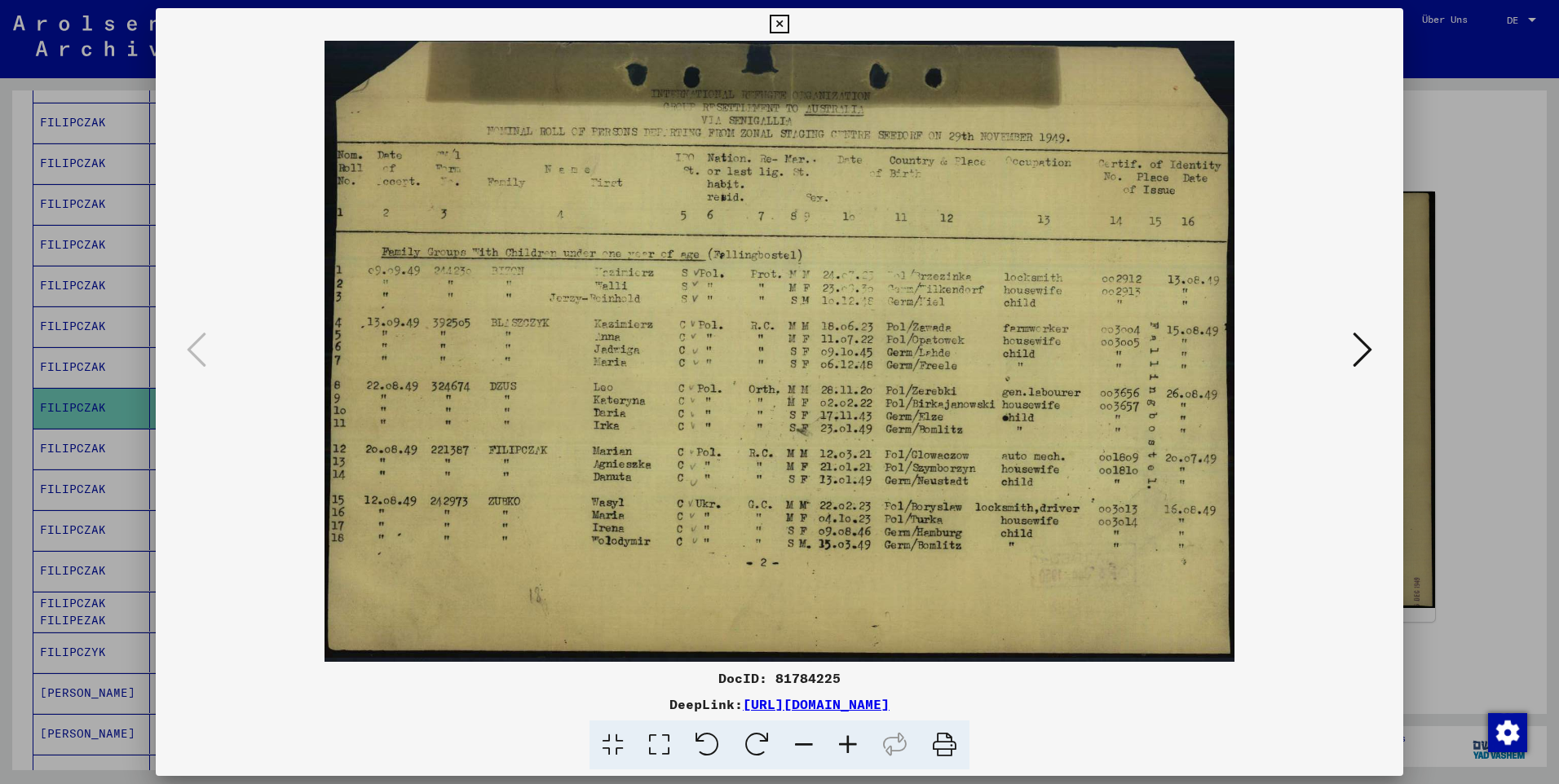
click at [1370, 347] on icon at bounding box center [1362, 350] width 19 height 39
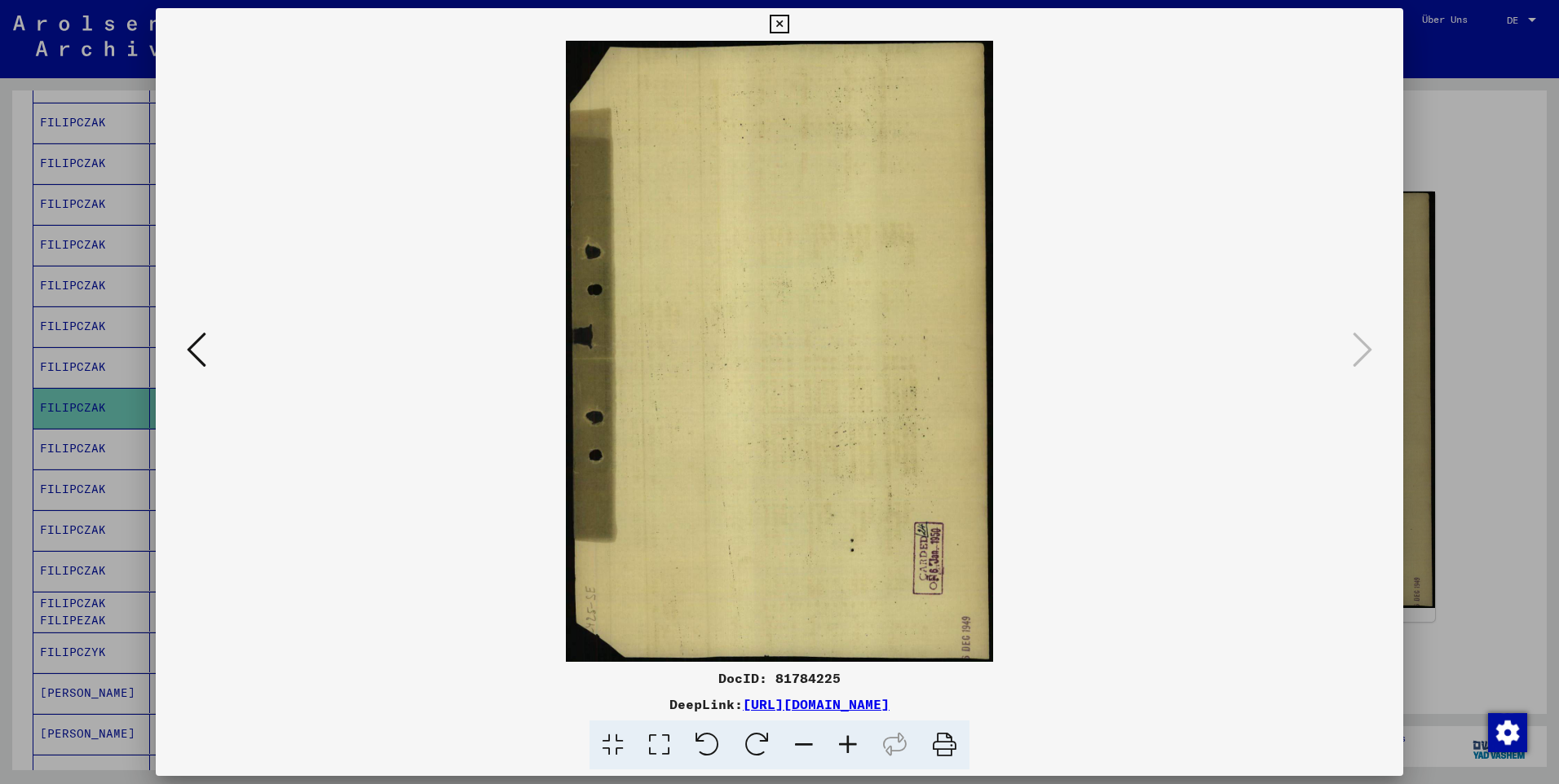
click at [780, 27] on icon at bounding box center [779, 24] width 19 height 19
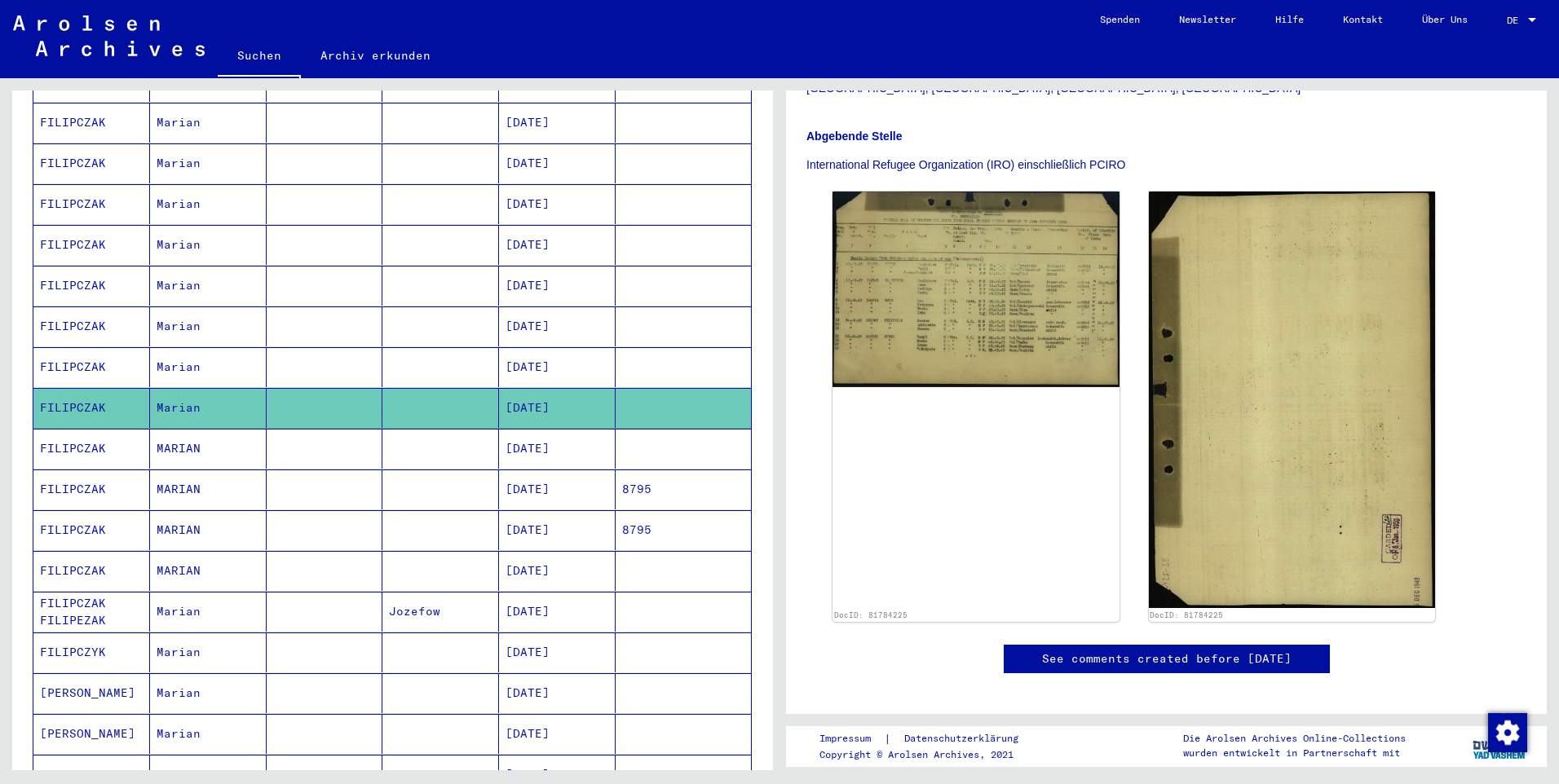
click at [552, 429] on mat-cell "[DATE]" at bounding box center [557, 448] width 117 height 40
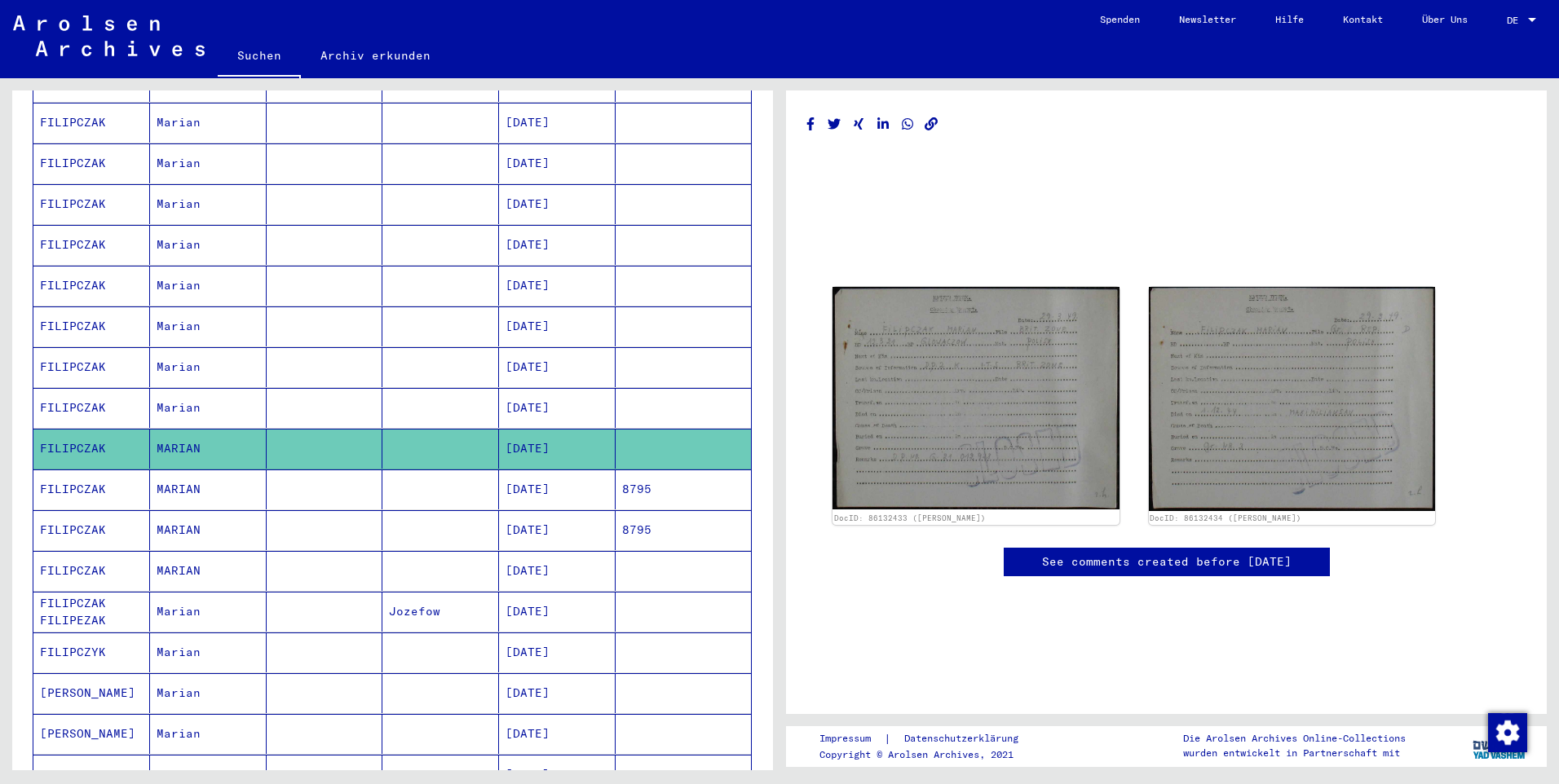
scroll to position [48, 0]
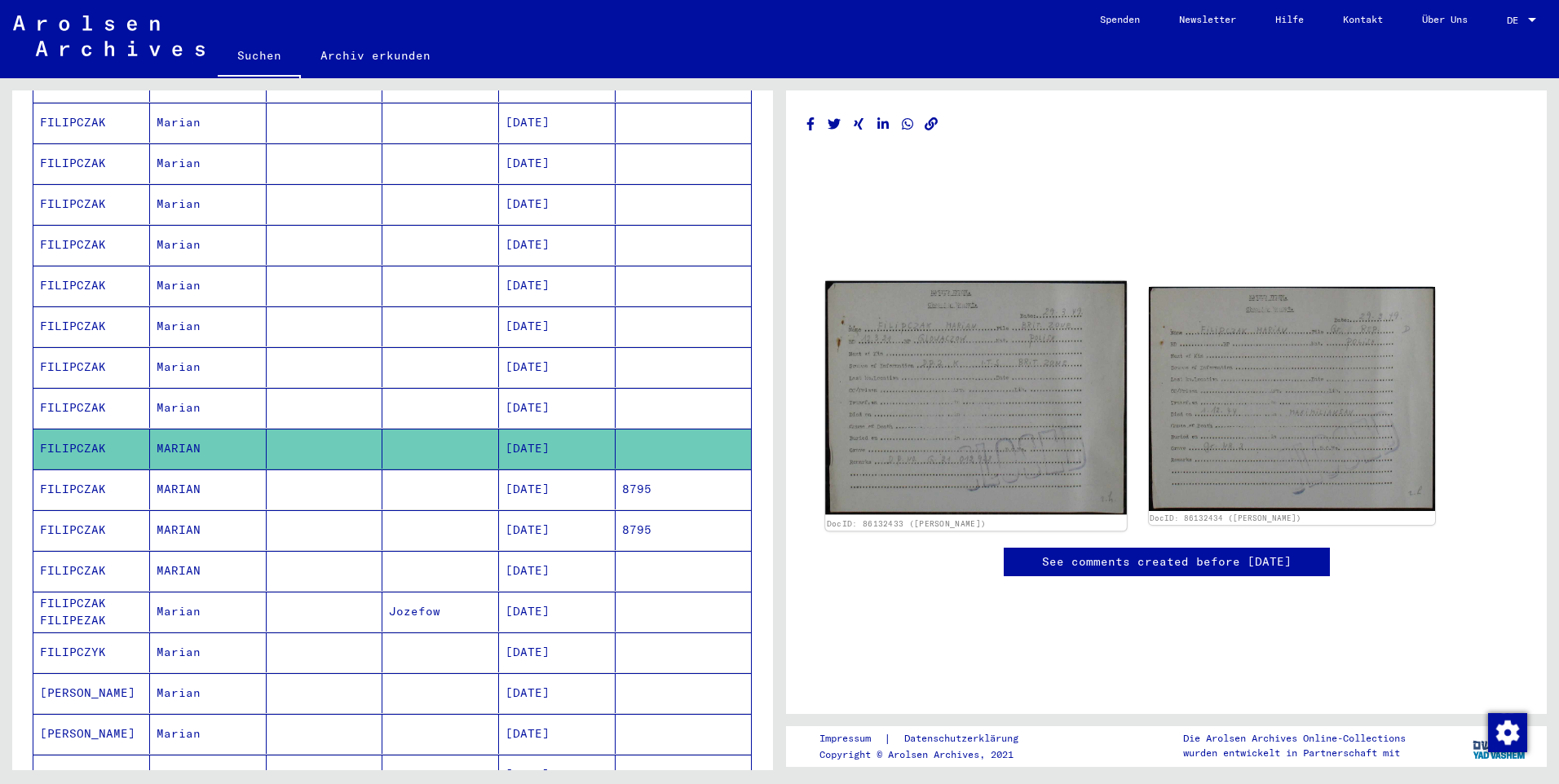
click at [897, 325] on img at bounding box center [975, 398] width 301 height 234
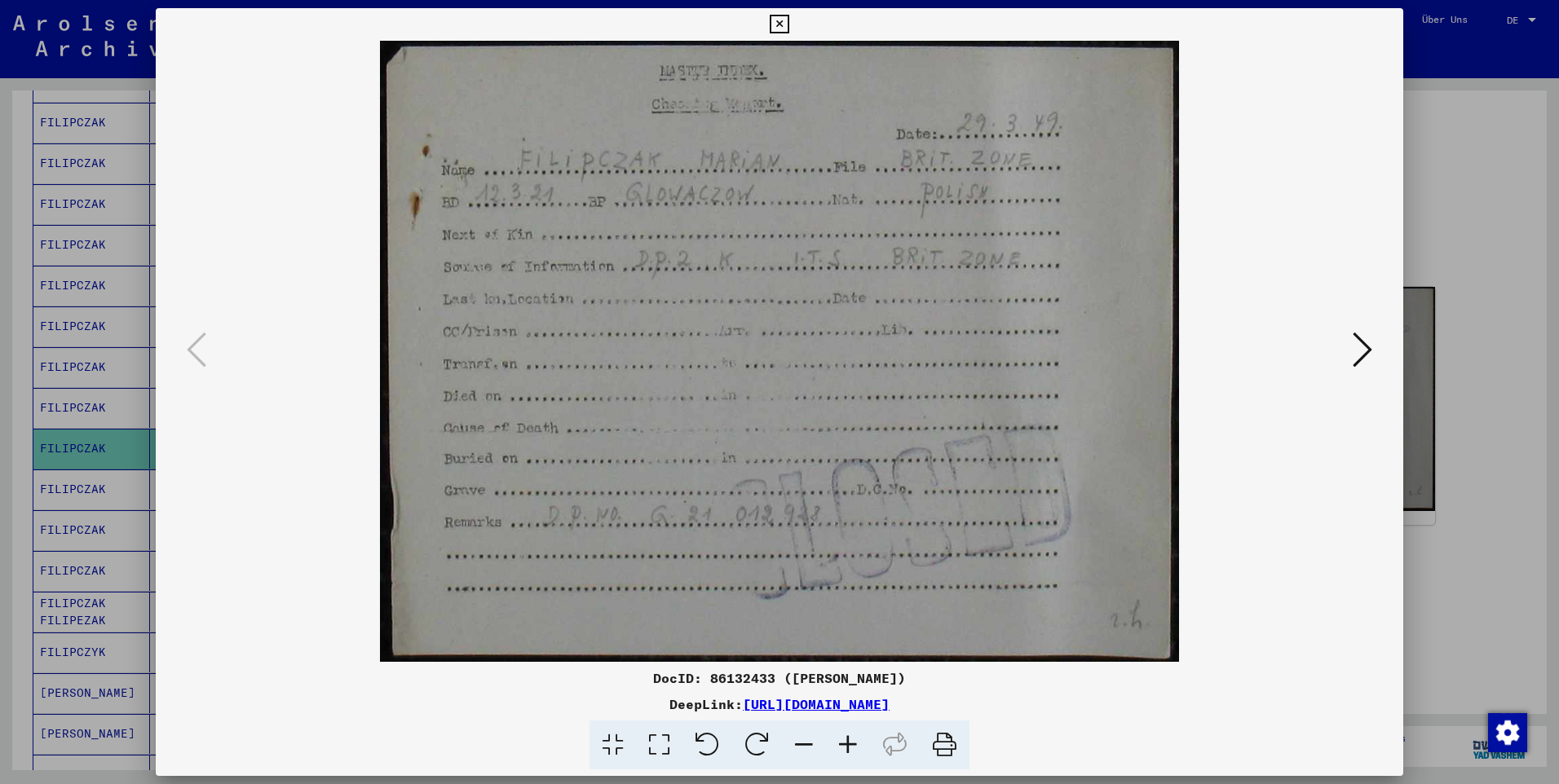
click at [1367, 342] on icon at bounding box center [1362, 350] width 19 height 39
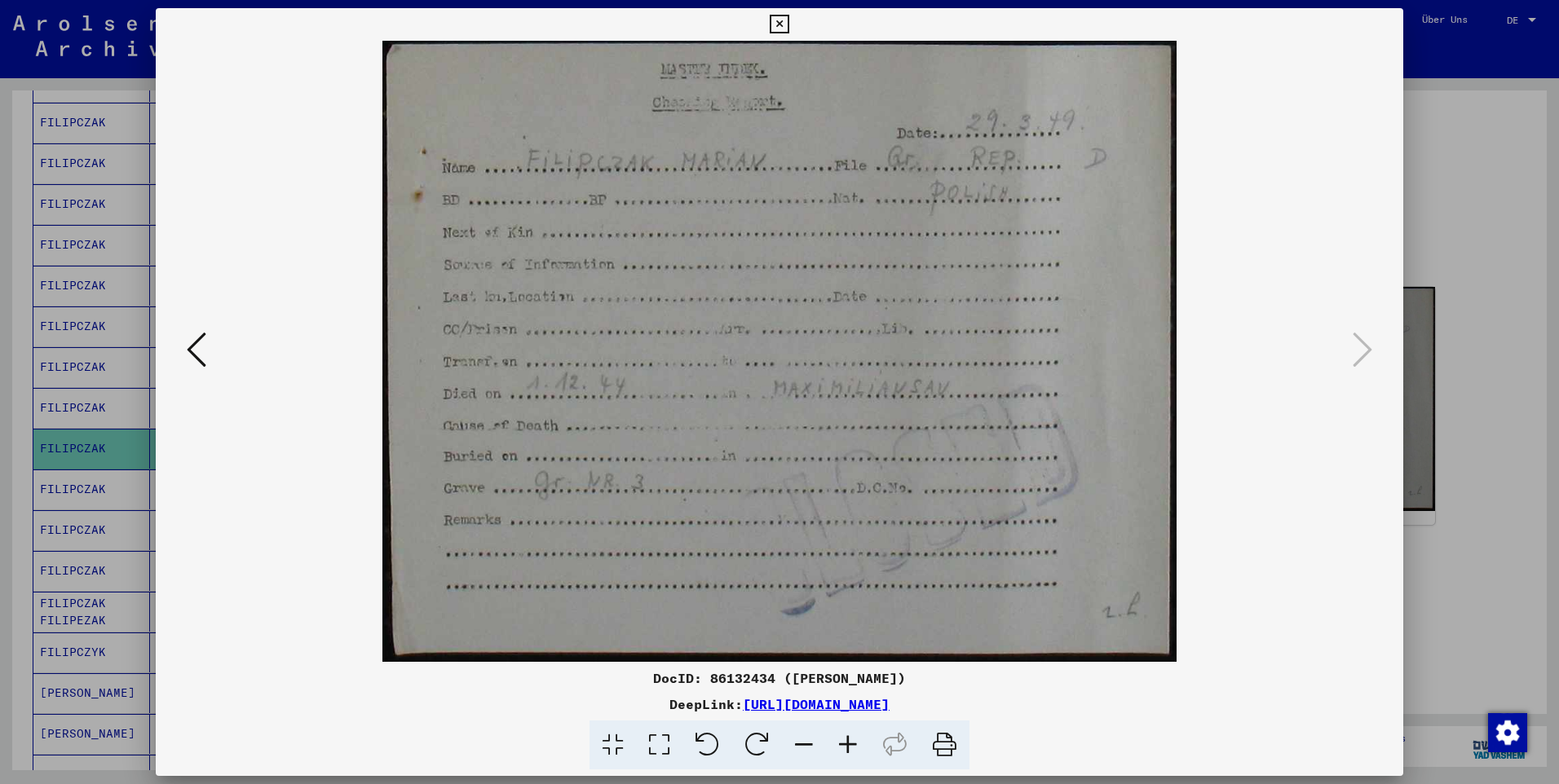
click at [785, 25] on icon at bounding box center [779, 24] width 19 height 19
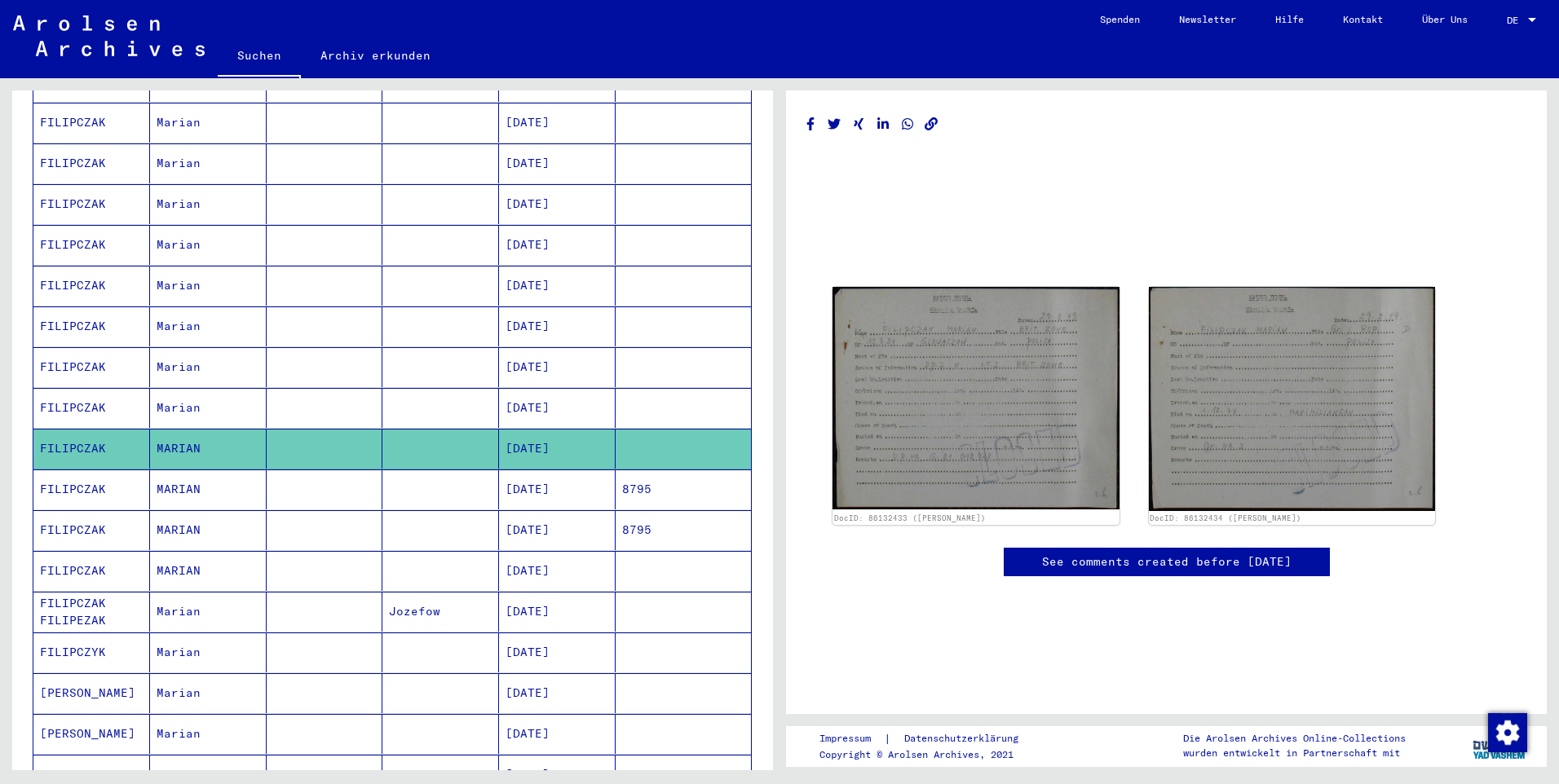
click at [552, 470] on mat-cell "[DATE]" at bounding box center [557, 489] width 117 height 40
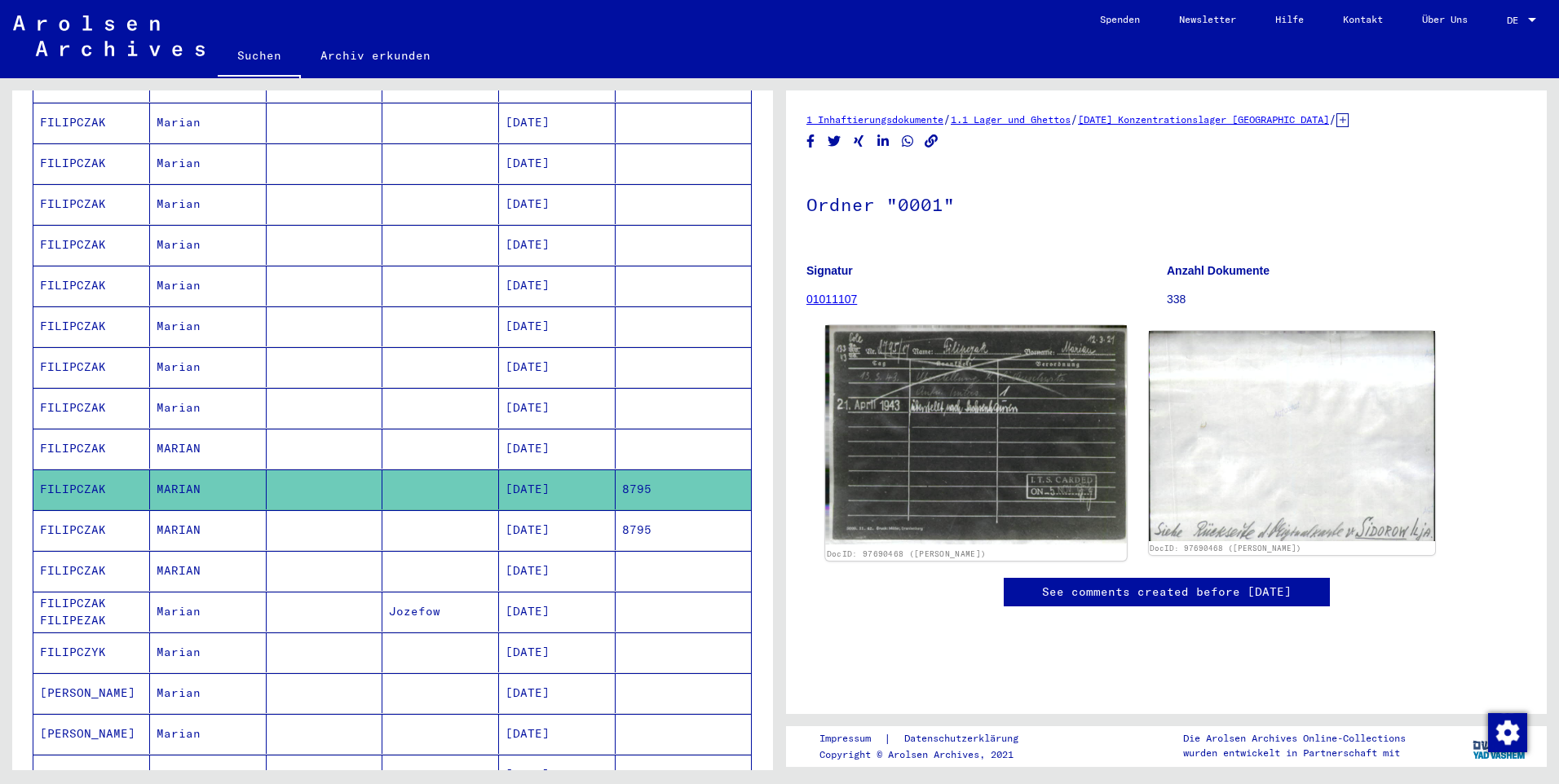
click at [961, 431] on img at bounding box center [975, 434] width 301 height 219
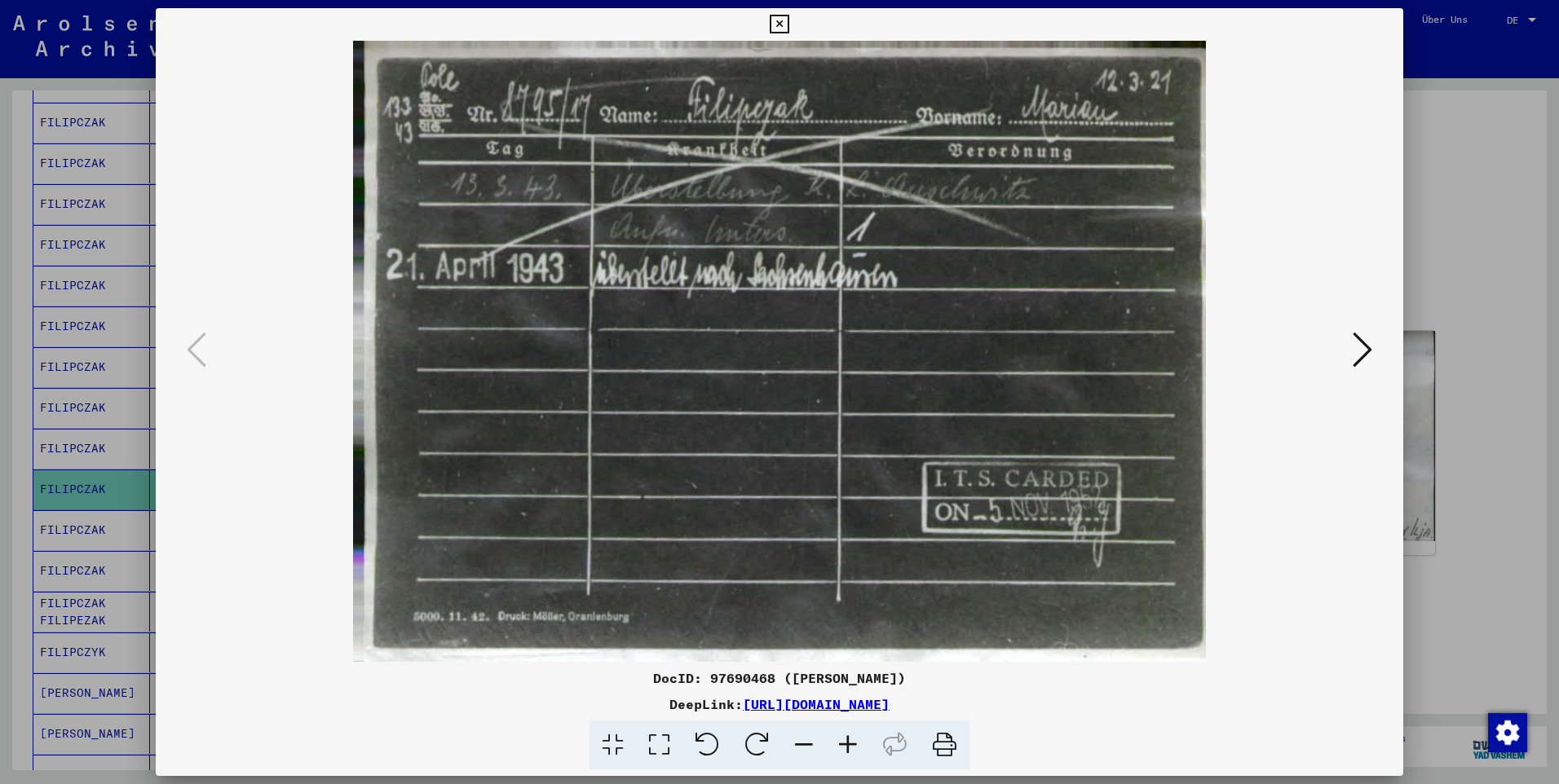
click at [1366, 353] on icon at bounding box center [1362, 350] width 19 height 39
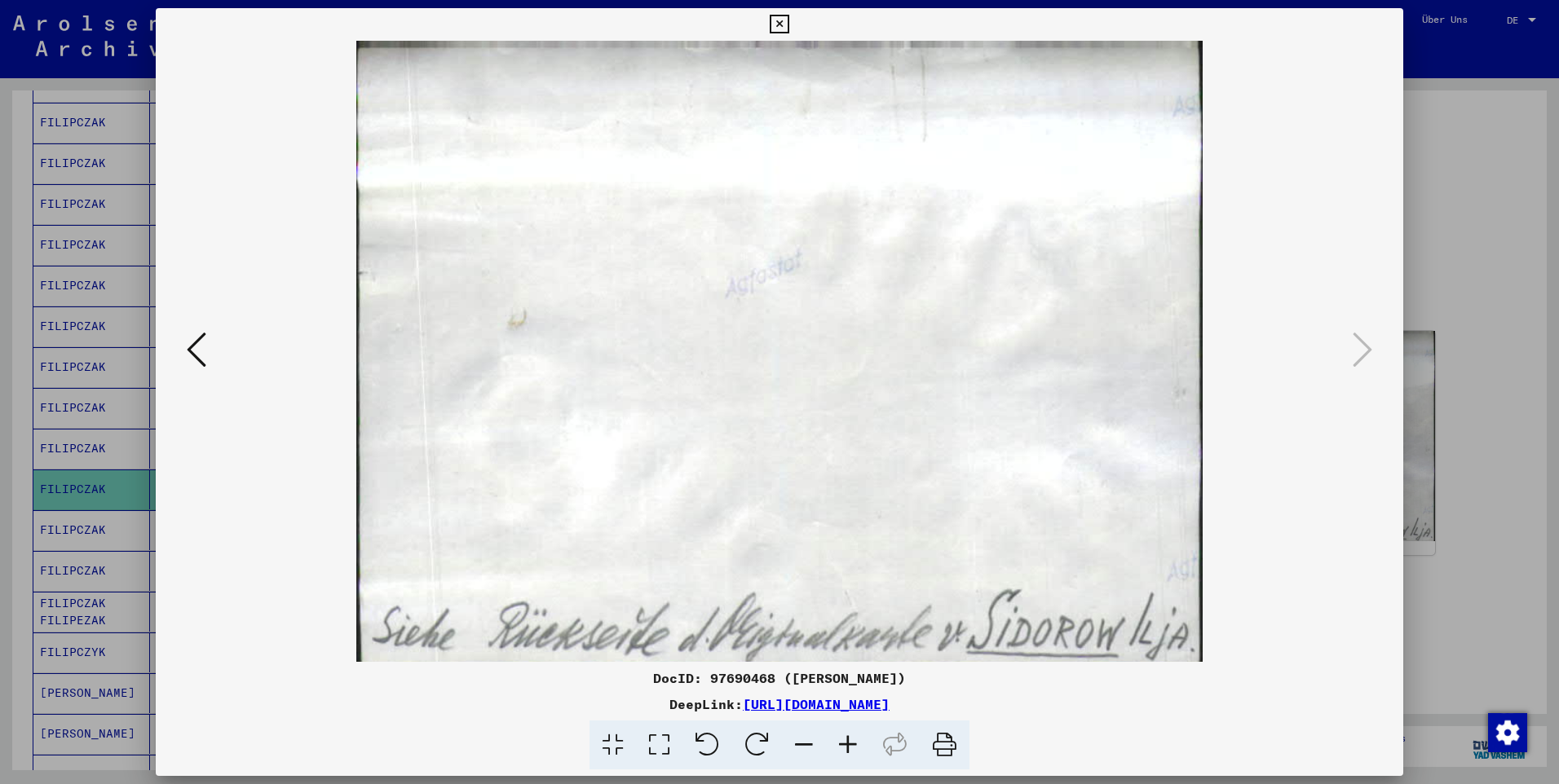
click at [778, 24] on icon at bounding box center [779, 24] width 19 height 19
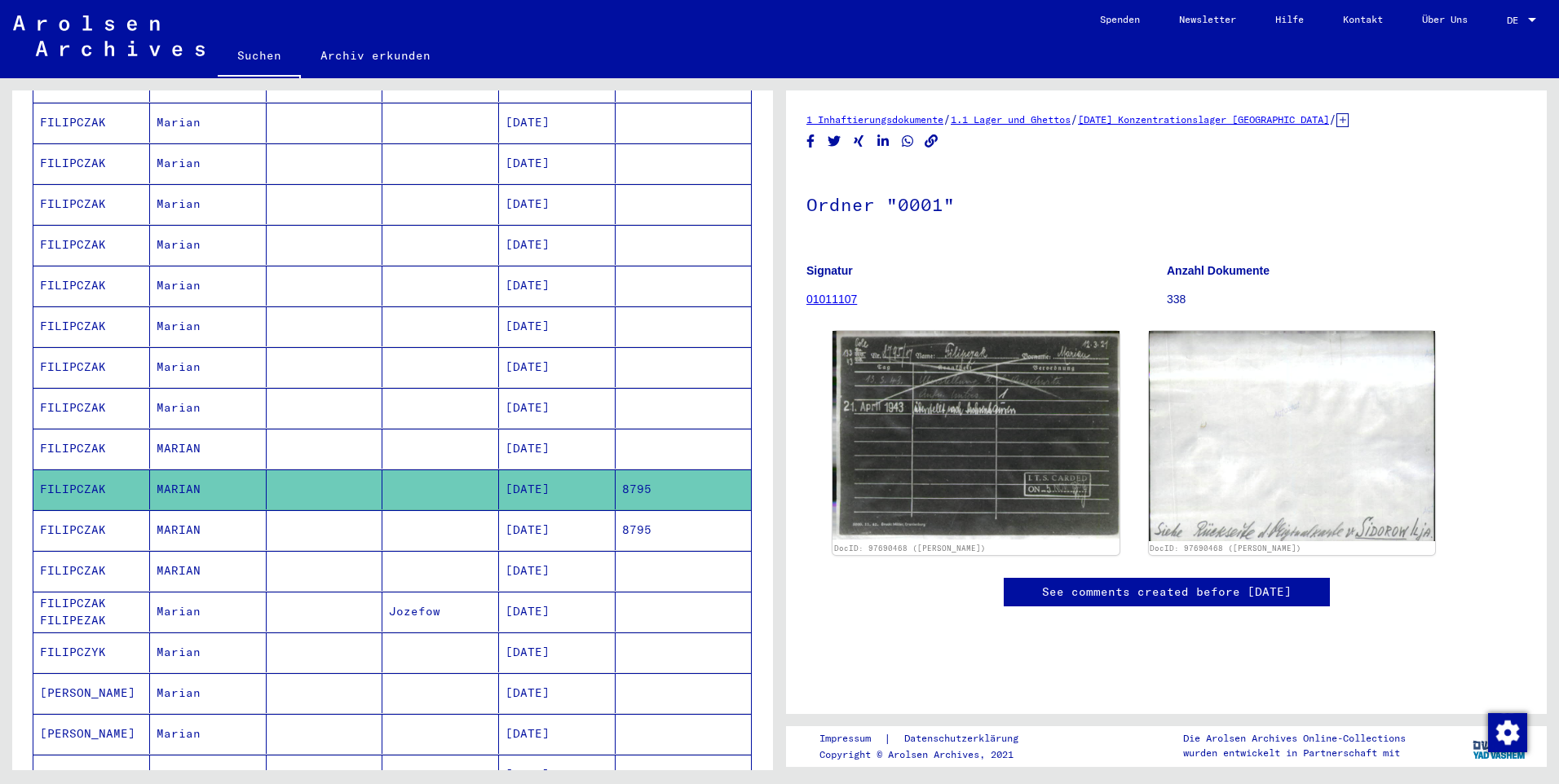
click at [529, 513] on mat-cell "[DATE]" at bounding box center [557, 529] width 117 height 40
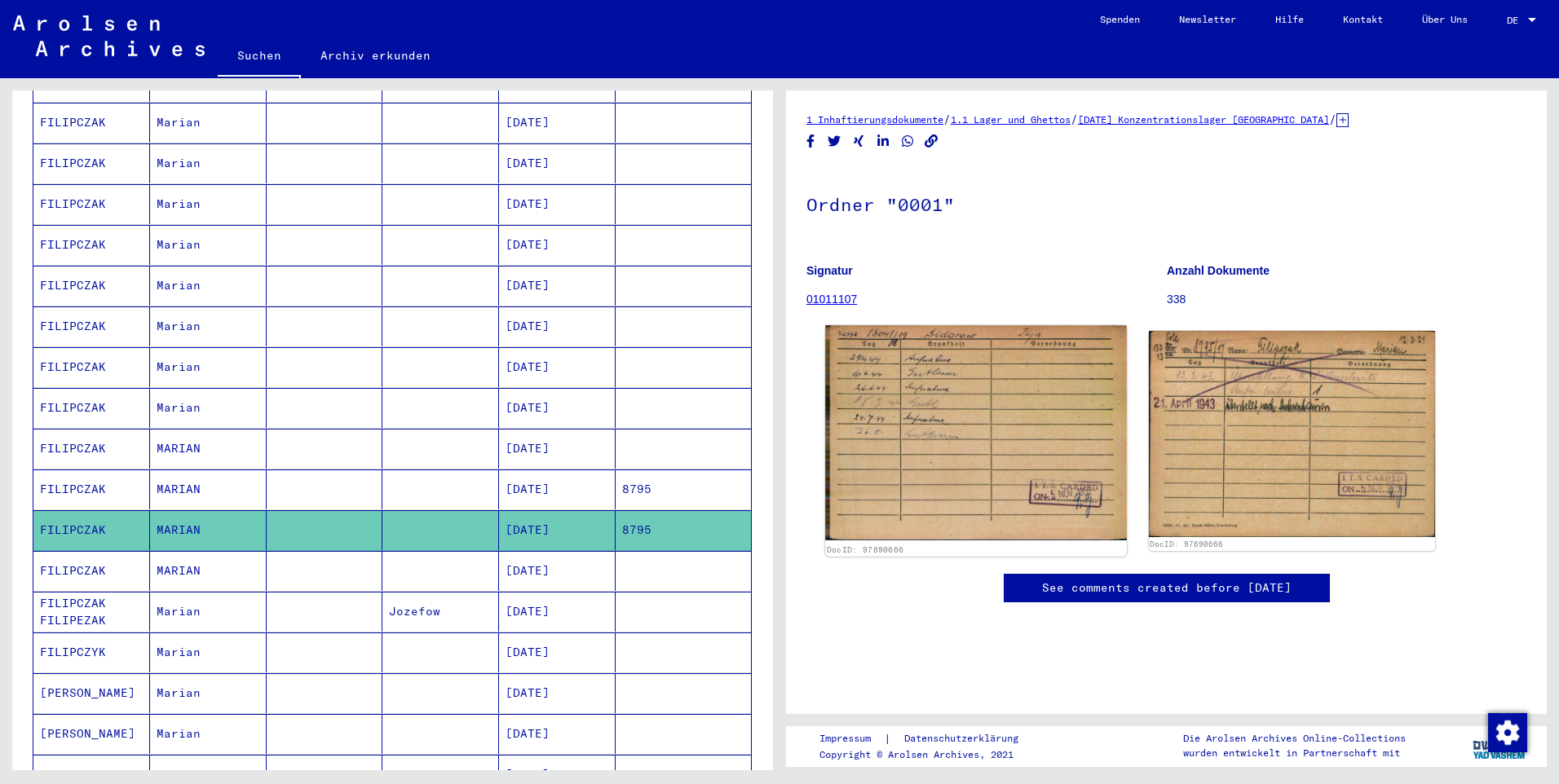
click at [949, 421] on img at bounding box center [975, 432] width 301 height 216
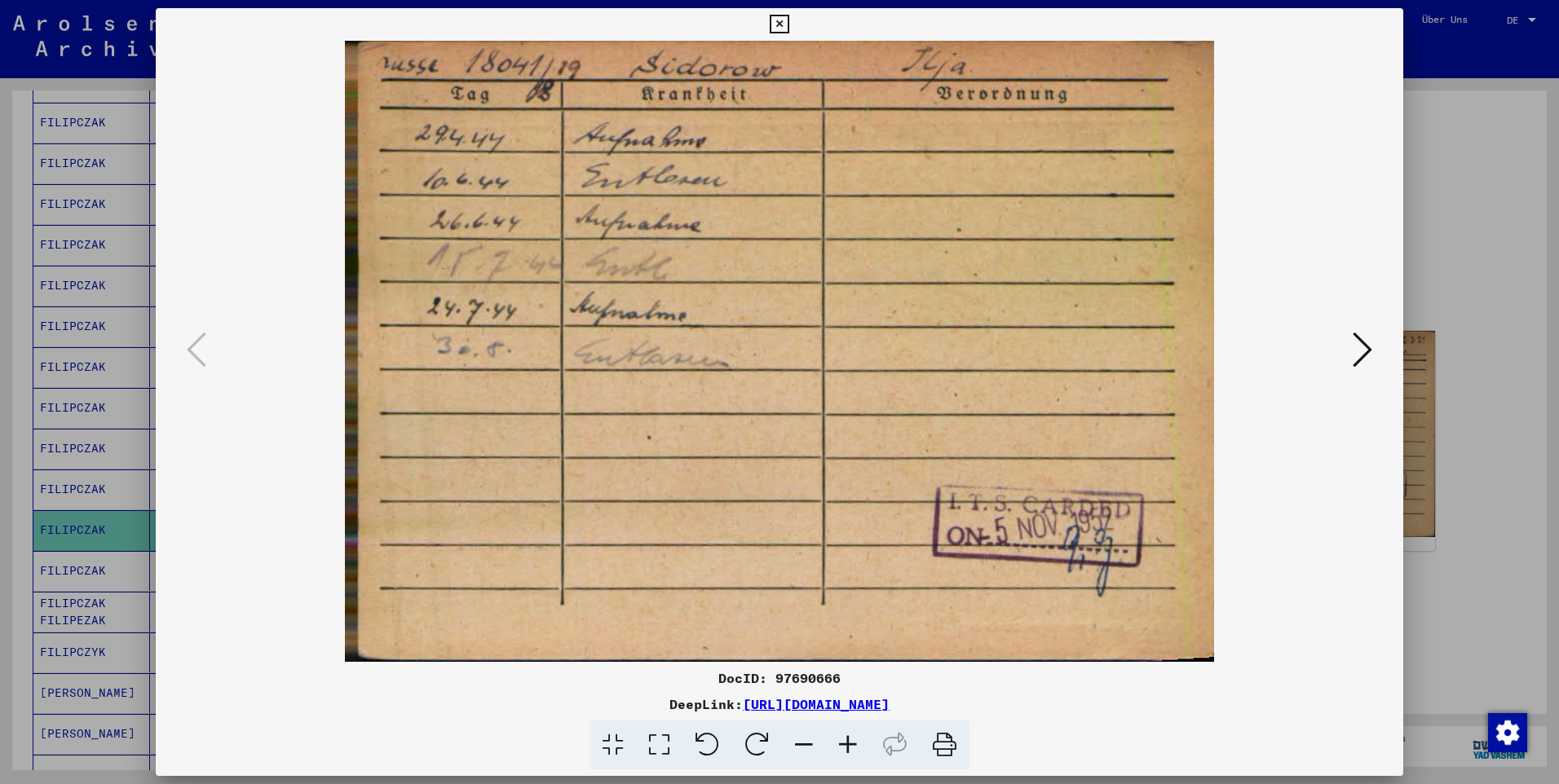
click at [1370, 345] on icon at bounding box center [1362, 350] width 19 height 39
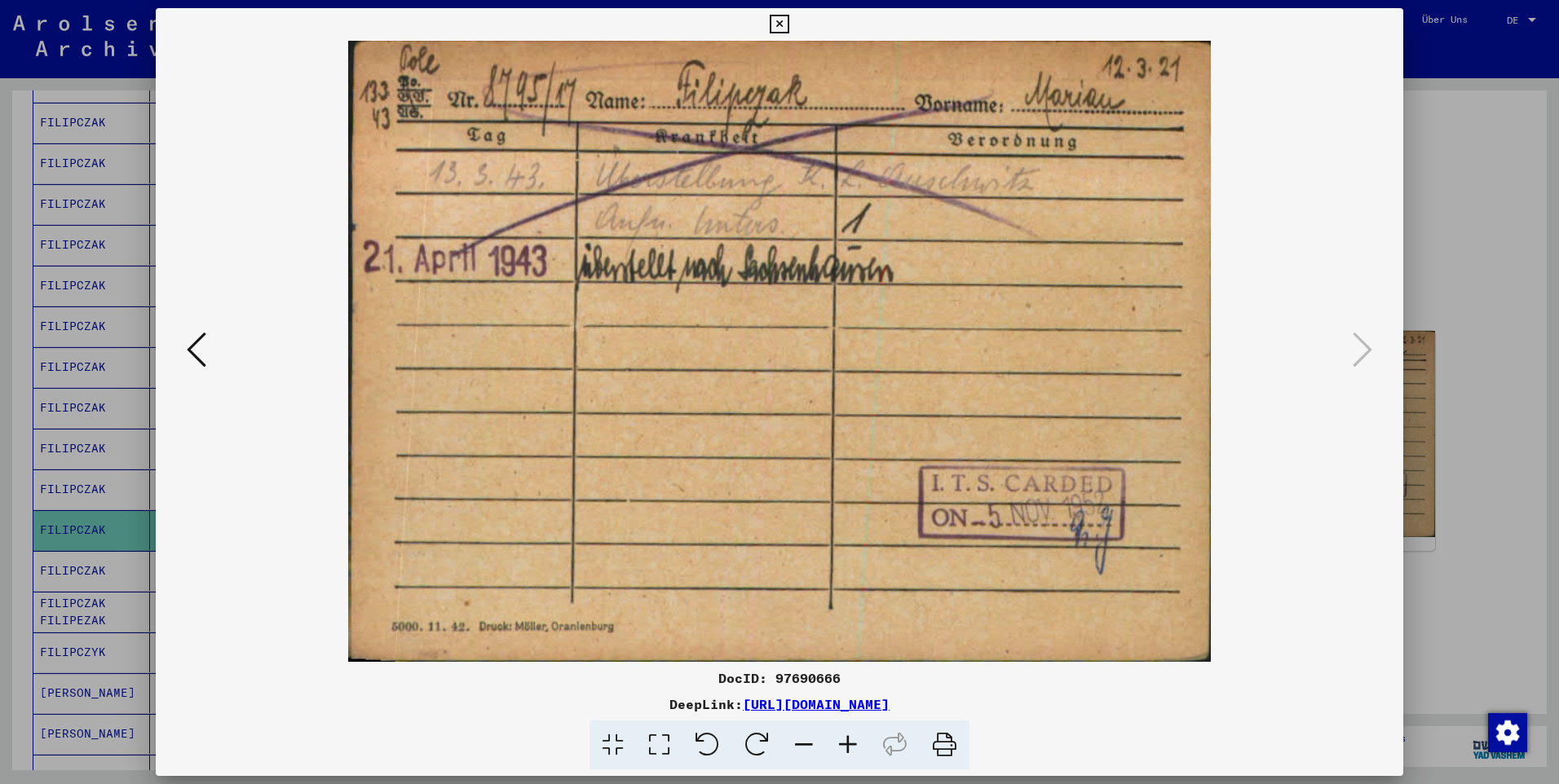
click at [776, 25] on icon at bounding box center [779, 24] width 19 height 19
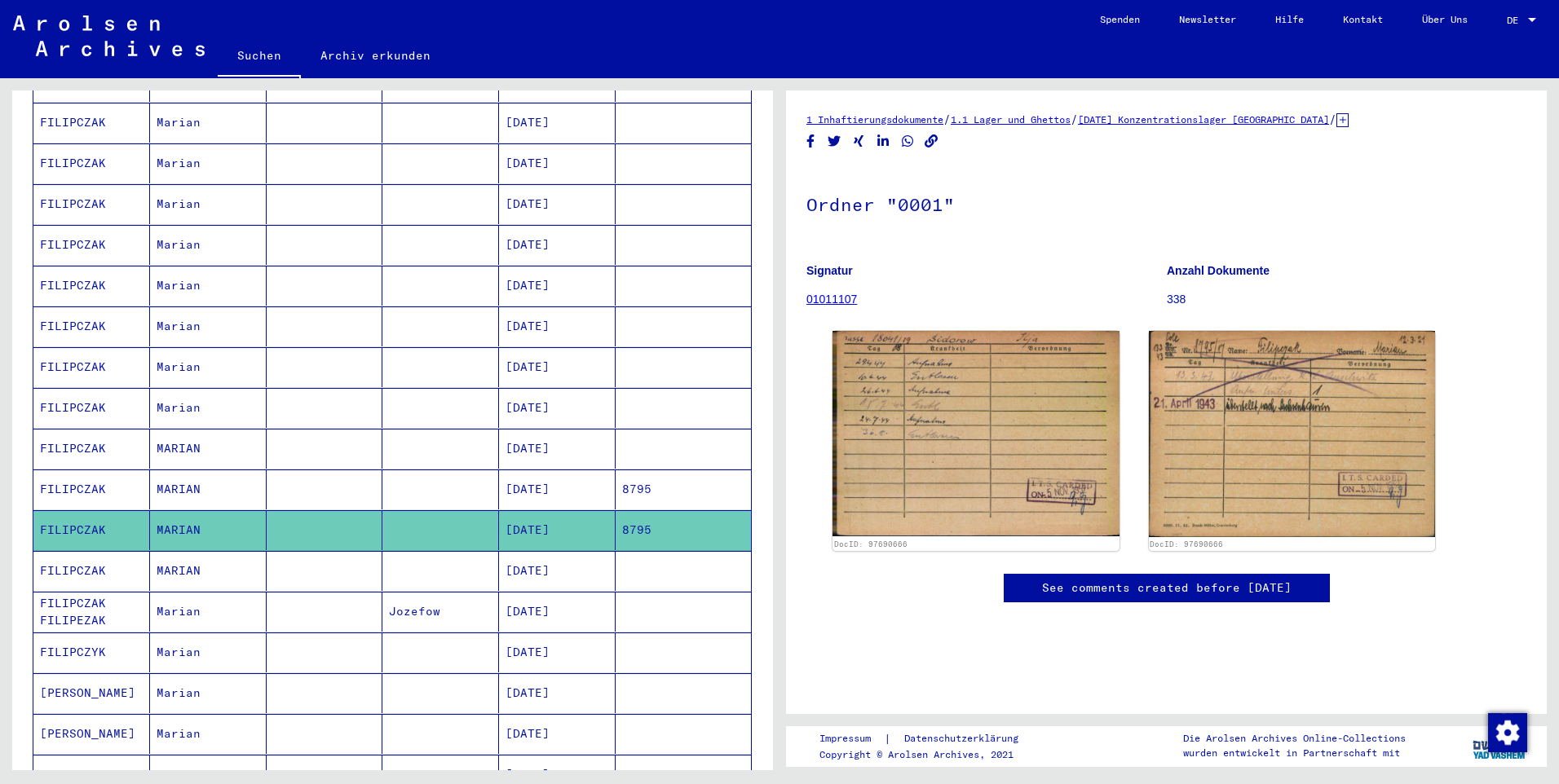
click at [530, 557] on mat-cell "[DATE]" at bounding box center [557, 570] width 117 height 40
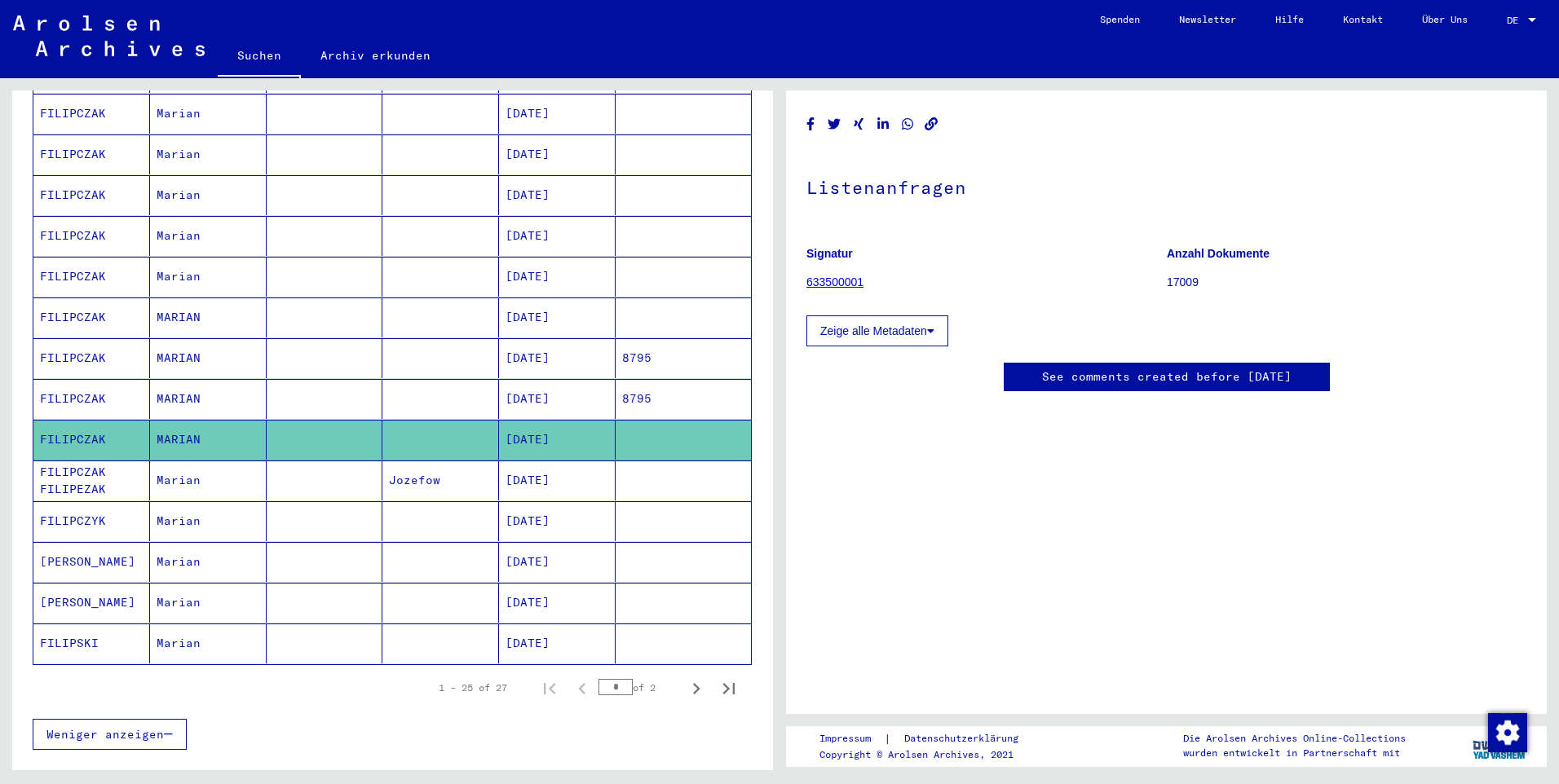
scroll to position [734, 0]
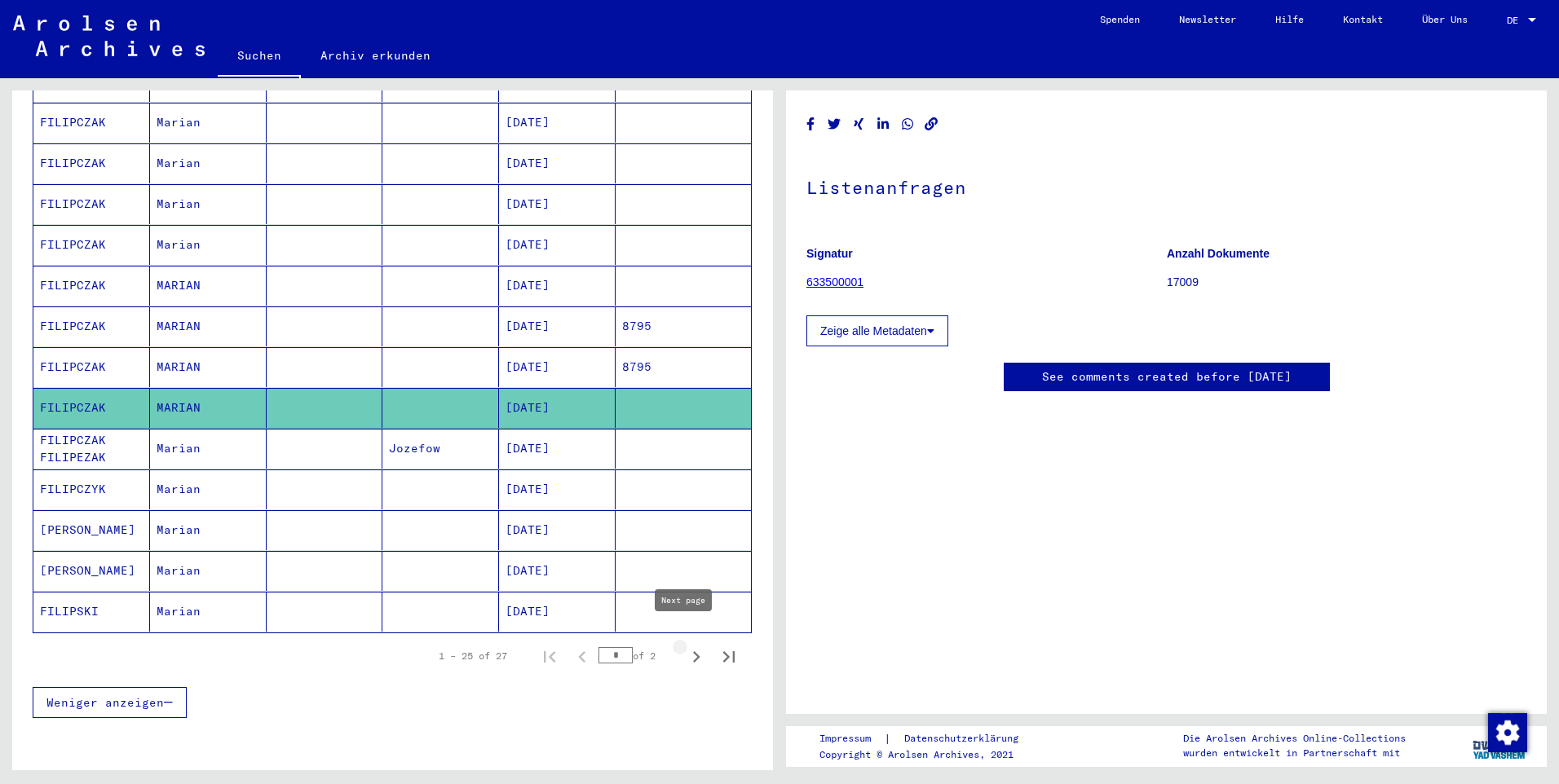
click at [686, 646] on icon "Next page" at bounding box center [696, 657] width 23 height 23
type input "*"
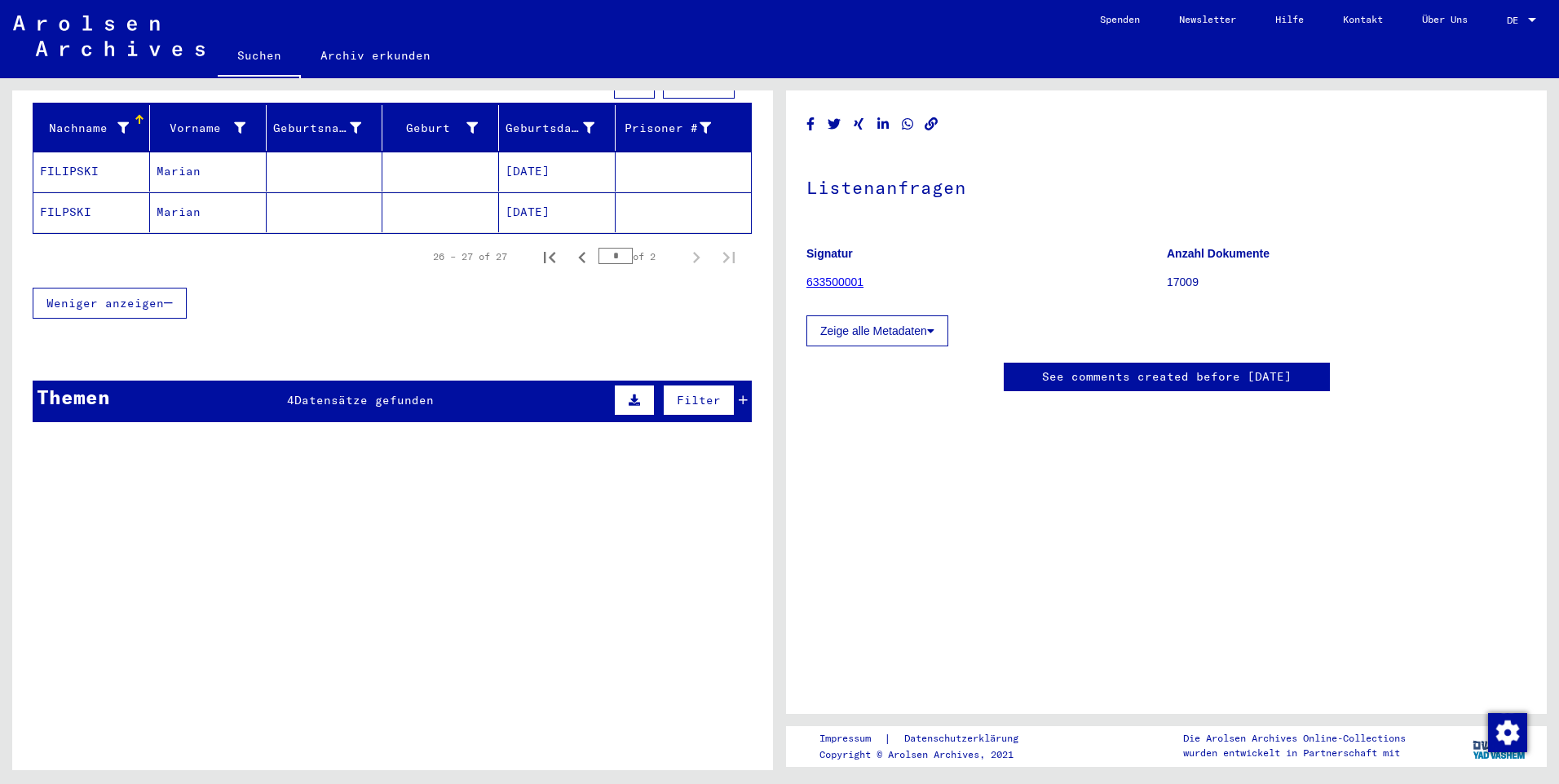
click at [306, 393] on span "Datensätze gefunden" at bounding box center [364, 401] width 140 height 15
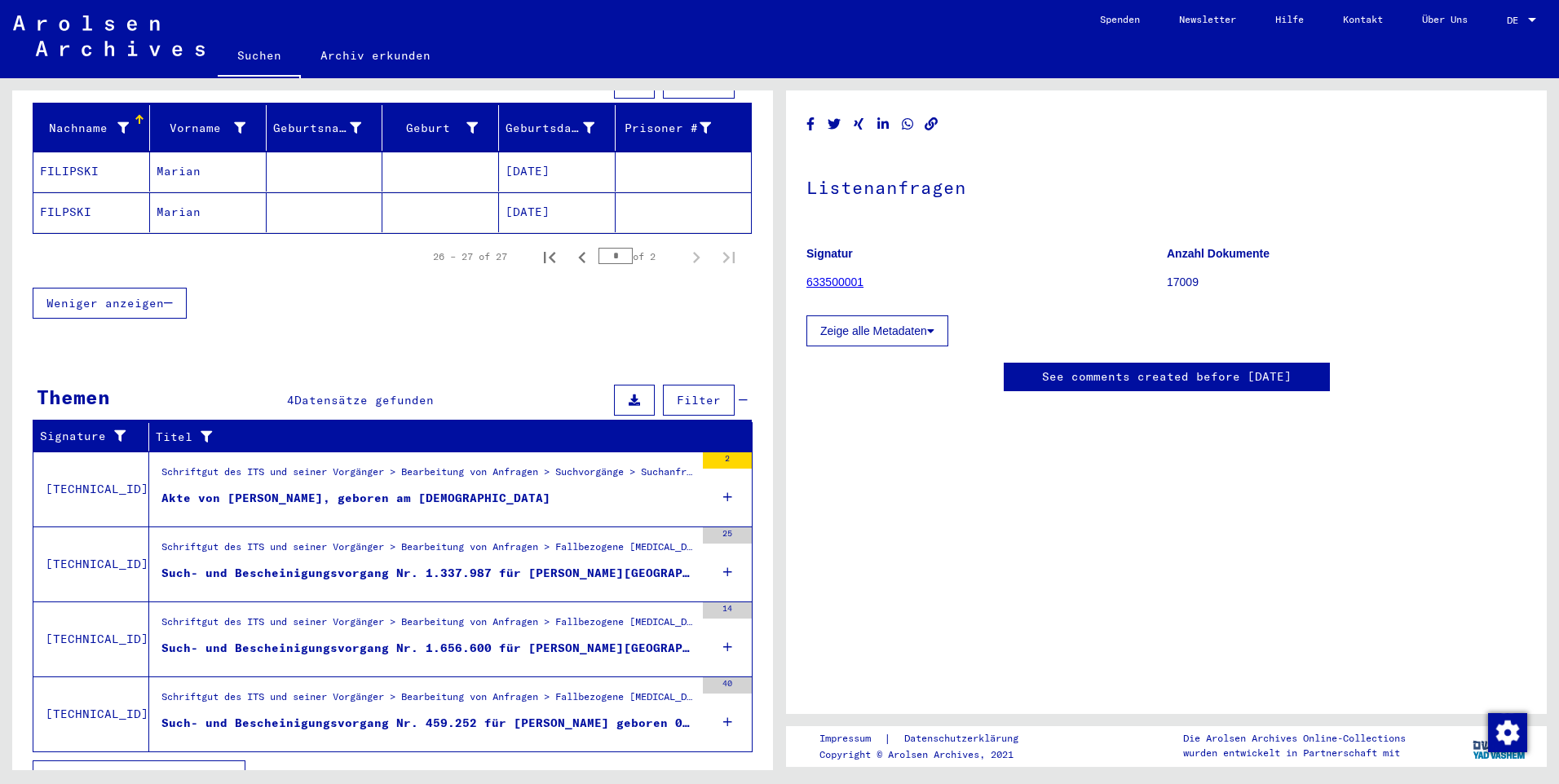
scroll to position [208, 0]
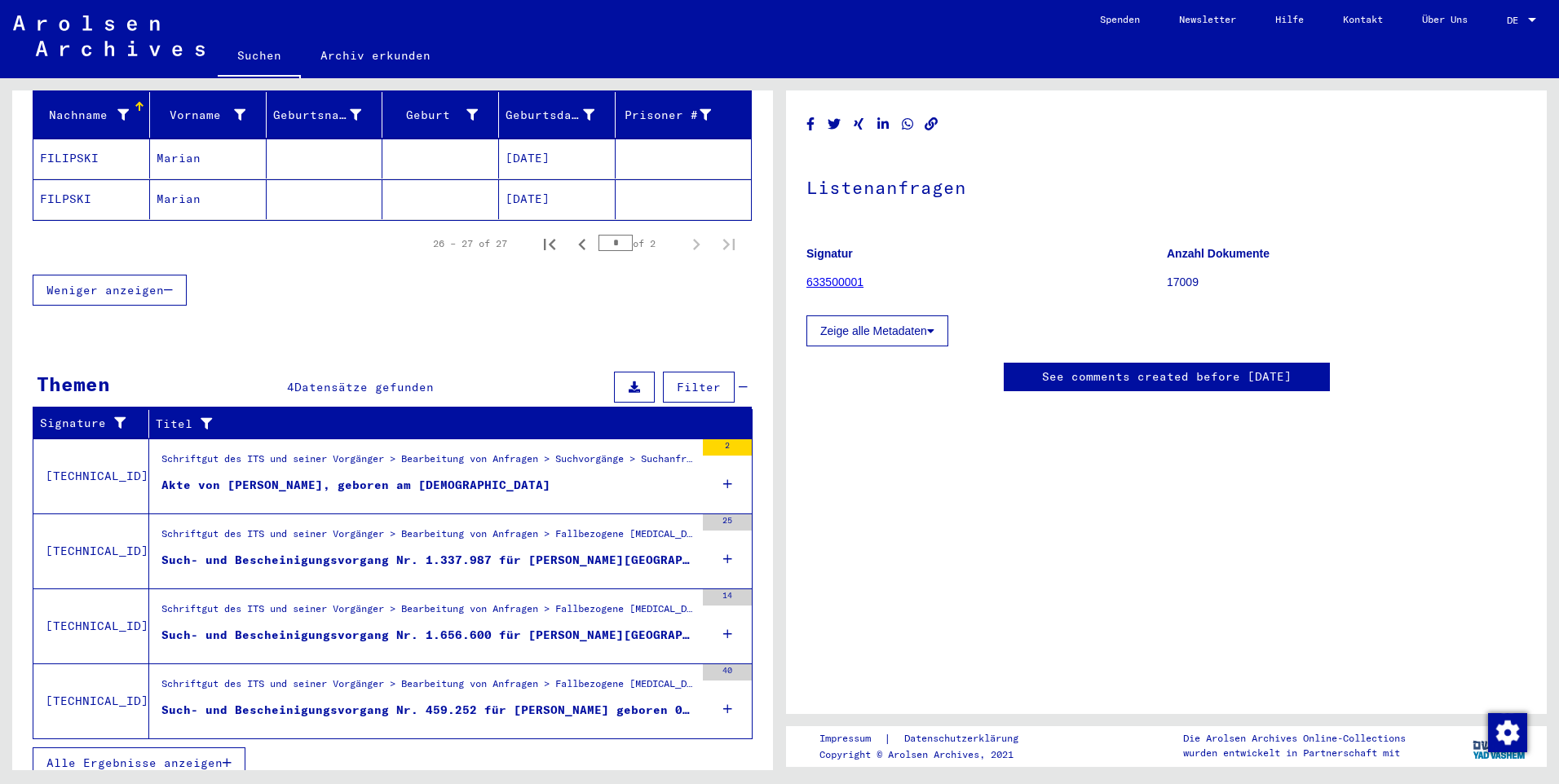
click at [286, 477] on div "Akte von [PERSON_NAME], geboren am [DEMOGRAPHIC_DATA]" at bounding box center [355, 485] width 389 height 17
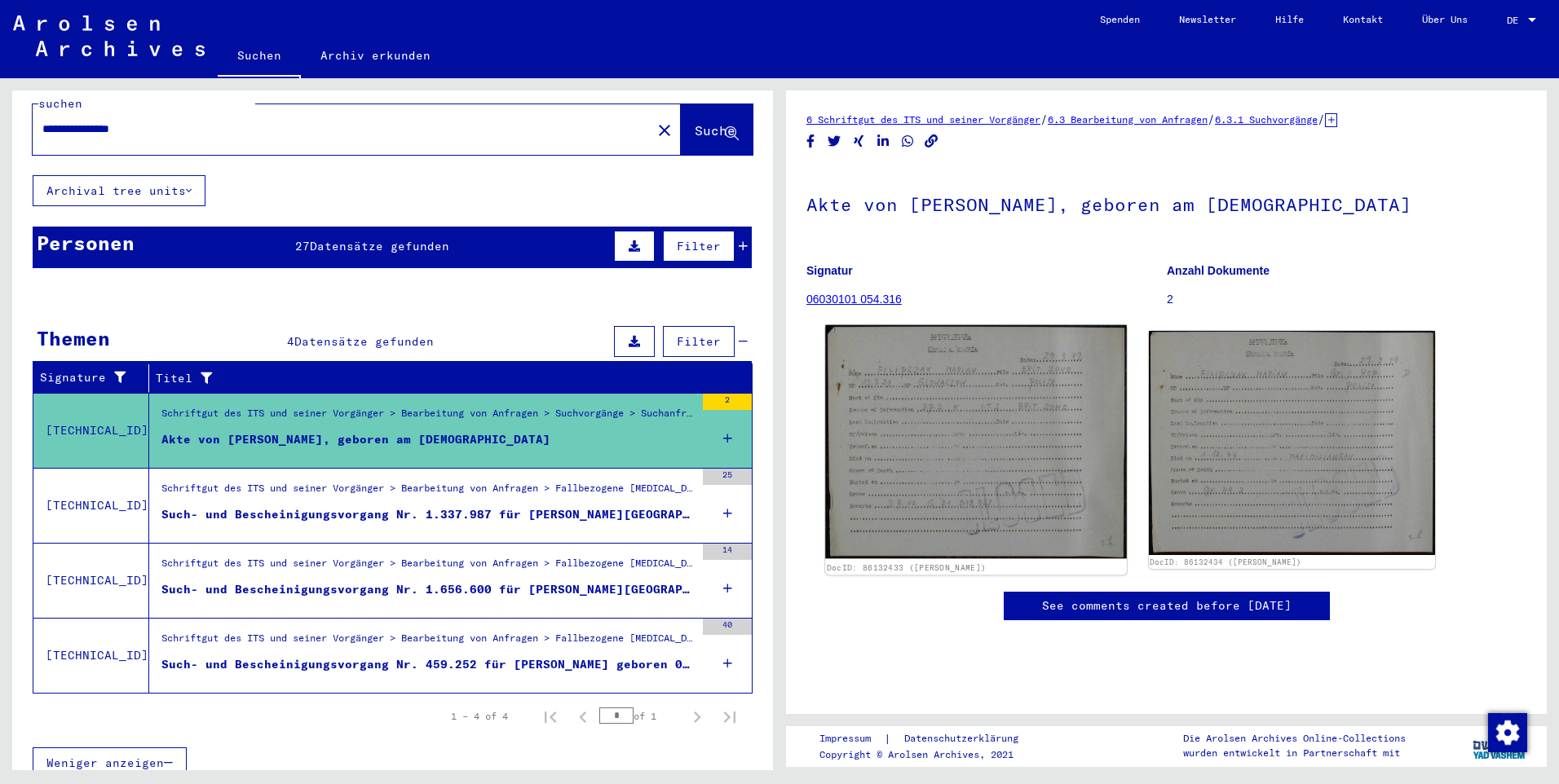
click at [932, 432] on img at bounding box center [975, 442] width 301 height 234
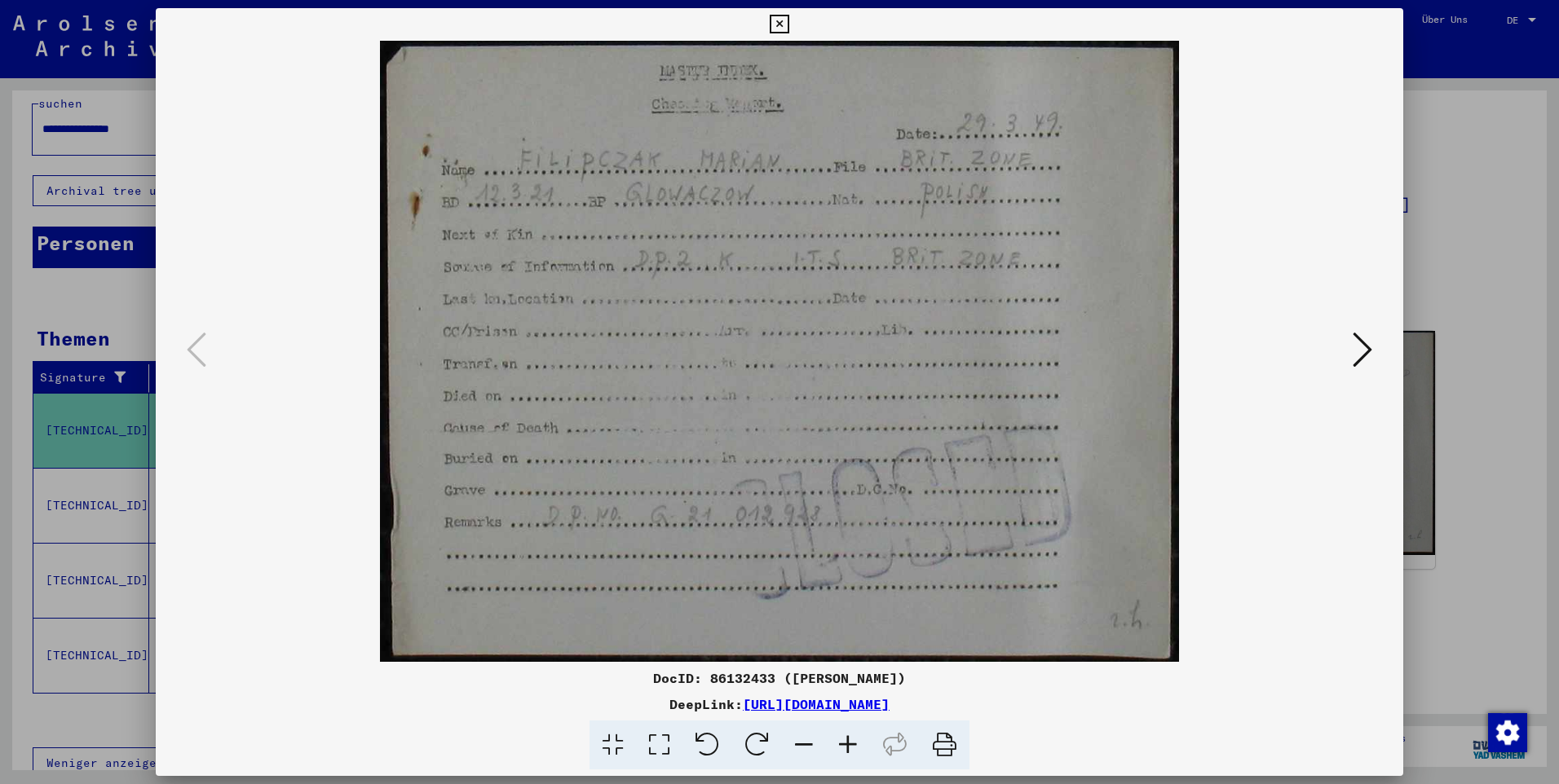
click at [1361, 356] on icon at bounding box center [1362, 350] width 19 height 39
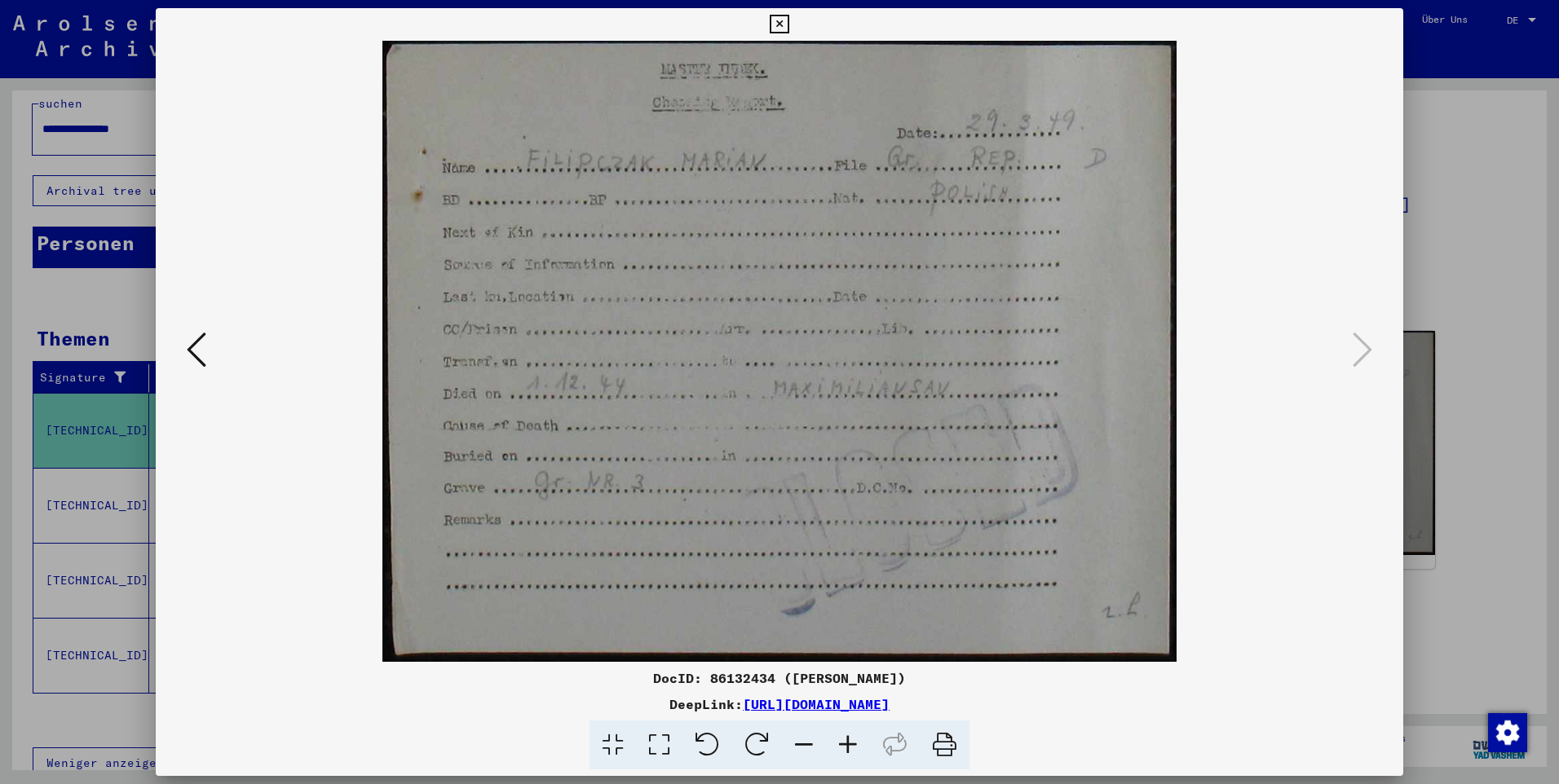
click at [777, 19] on icon at bounding box center [779, 24] width 19 height 19
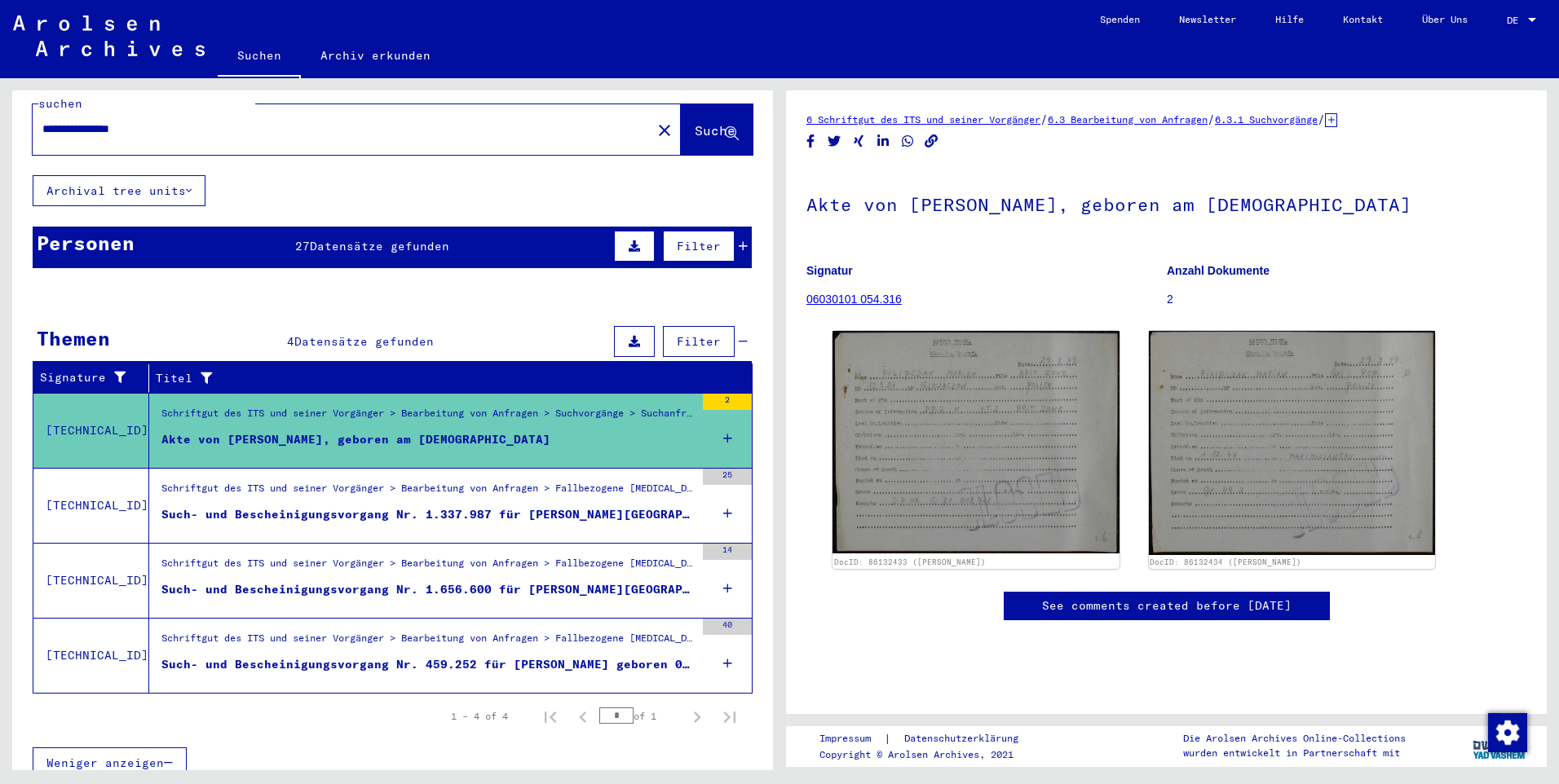
click at [392, 506] on div "Such- und Bescheinigungsvorgang Nr. 1.337.987 für [PERSON_NAME][GEOGRAPHIC_DATA…" at bounding box center [428, 515] width 533 height 17
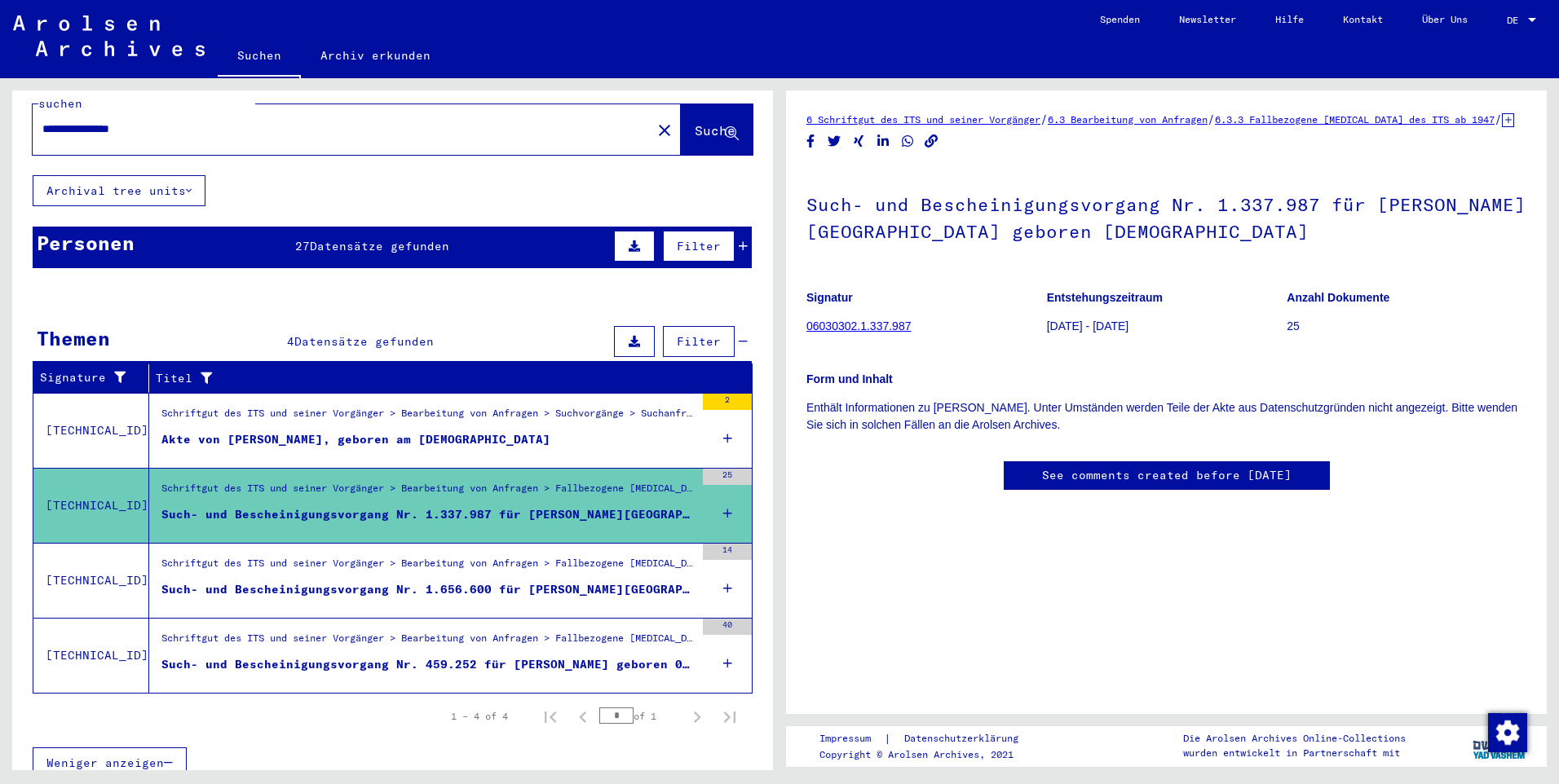
click at [359, 556] on div "Schriftgut des ITS und seiner Vorgänger > Bearbeitung von Anfragen > Fallbezoge…" at bounding box center [428, 567] width 533 height 23
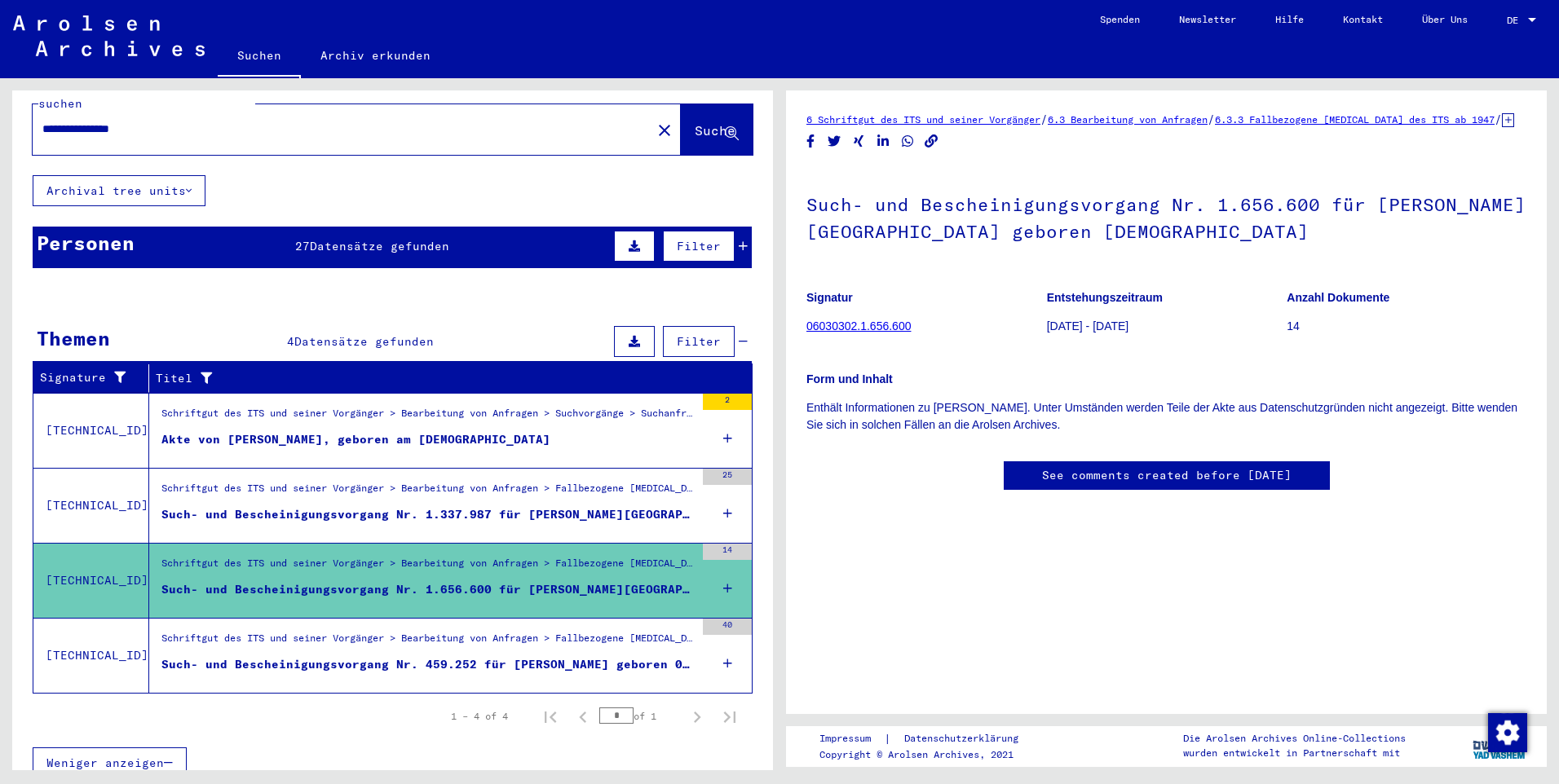
click at [339, 631] on div "Schriftgut des ITS und seiner Vorgänger > Bearbeitung von Anfragen > Fallbezoge…" at bounding box center [428, 642] width 533 height 23
